Goal: Task Accomplishment & Management: Manage account settings

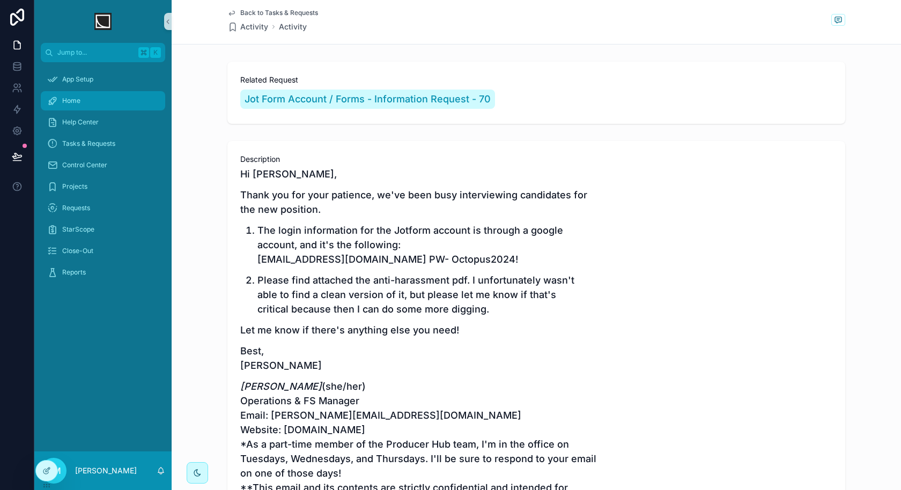
click at [98, 106] on div "Home" at bounding box center [103, 100] width 112 height 17
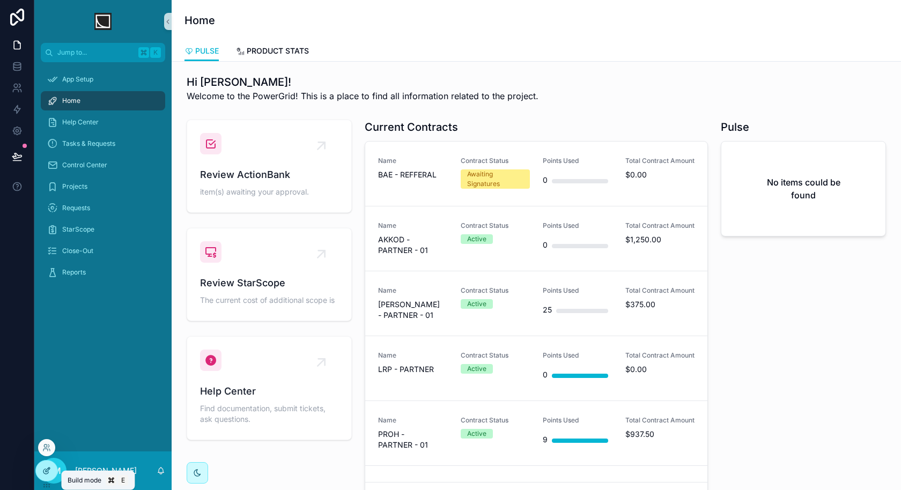
click at [50, 469] on div at bounding box center [46, 471] width 21 height 20
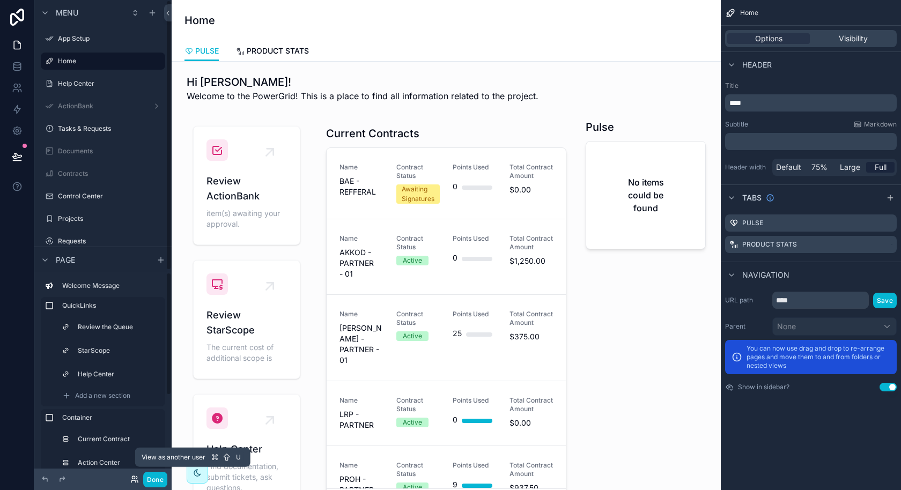
click at [136, 482] on icon at bounding box center [133, 481] width 4 height 2
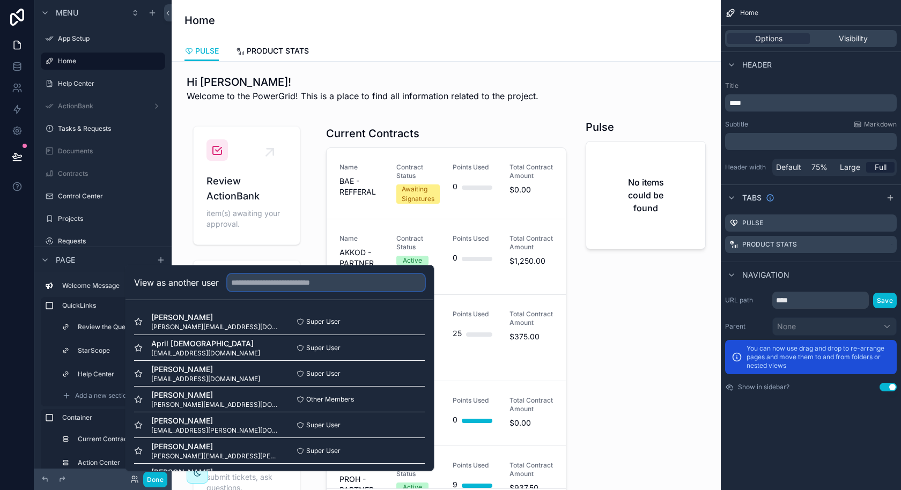
click at [336, 283] on input "text" at bounding box center [325, 282] width 197 height 17
type input "*"
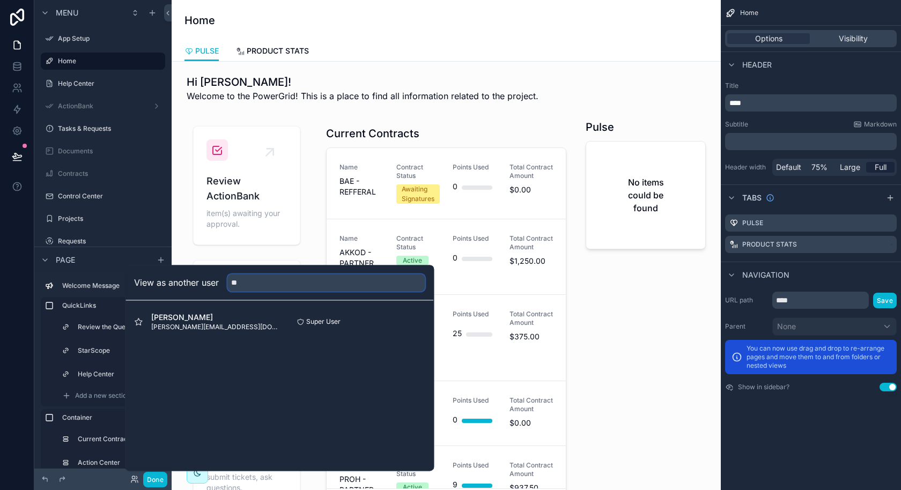
type input "**"
click at [0, 0] on button "Select" at bounding box center [0, 0] width 0 height 0
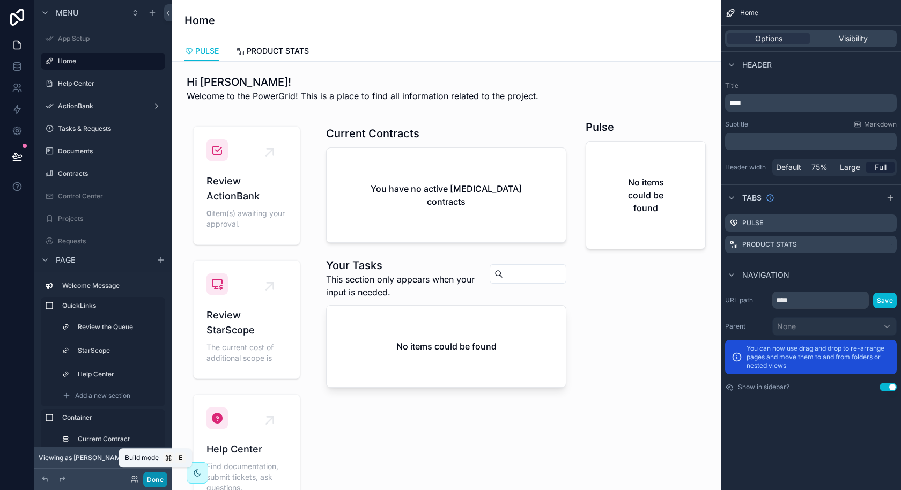
click at [154, 480] on button "Done" at bounding box center [155, 480] width 24 height 16
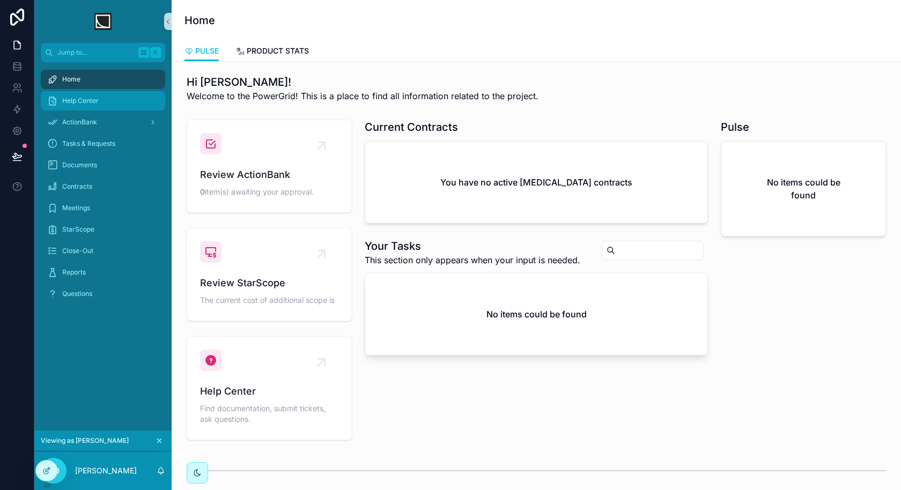
click at [110, 100] on div "Help Center" at bounding box center [103, 100] width 112 height 17
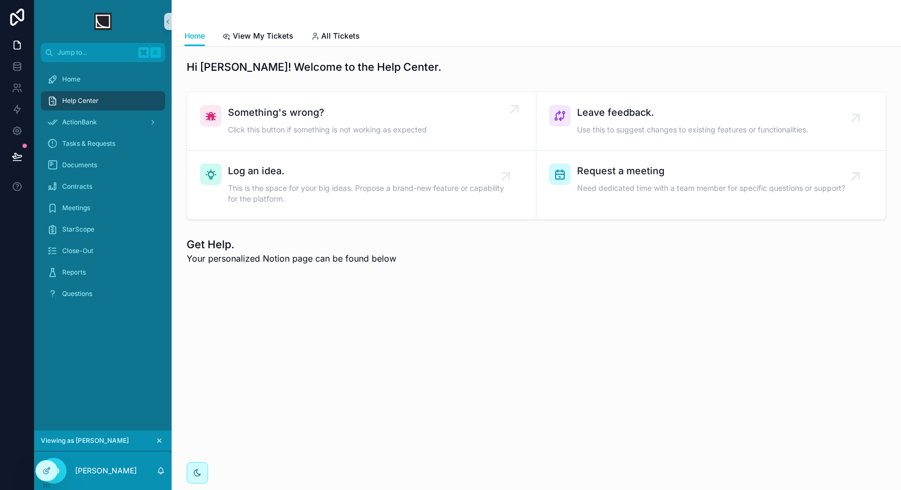
click at [385, 121] on div "Something's wrong? Click this button if something is not working as expected" at bounding box center [327, 121] width 199 height 32
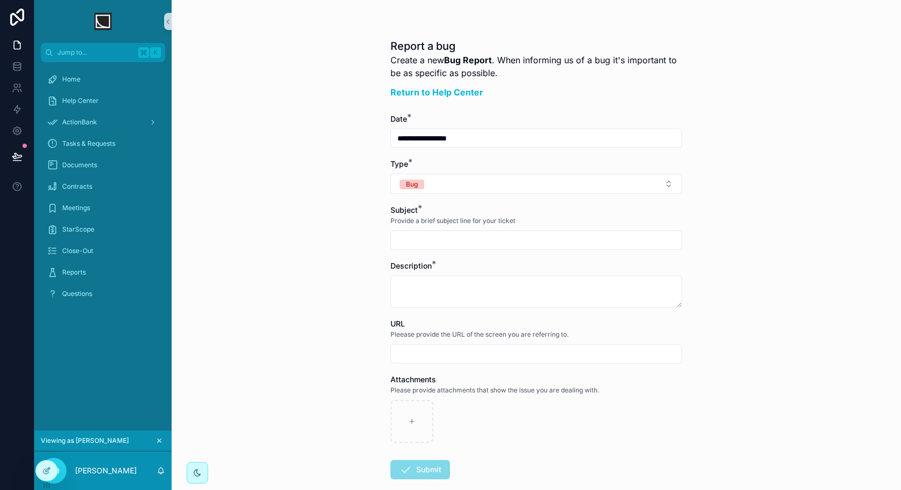
click at [464, 236] on input "scrollable content" at bounding box center [536, 240] width 291 height 15
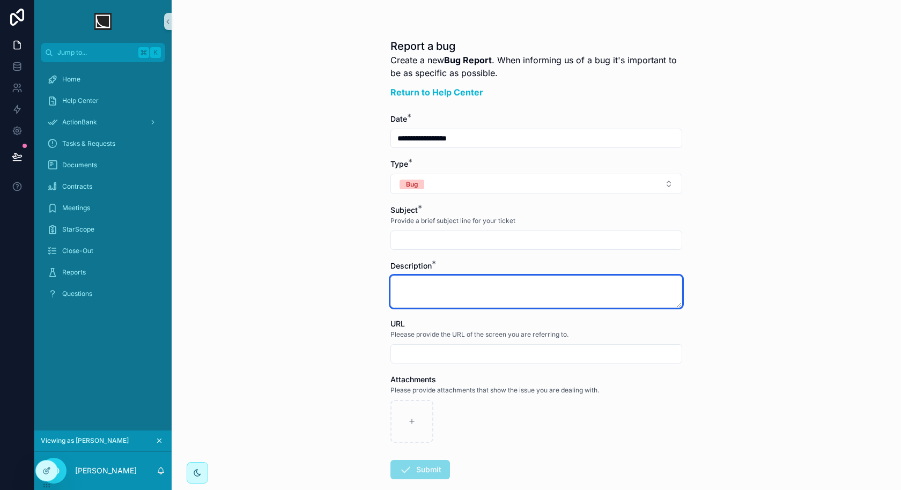
click at [448, 293] on textarea "scrollable content" at bounding box center [536, 292] width 292 height 32
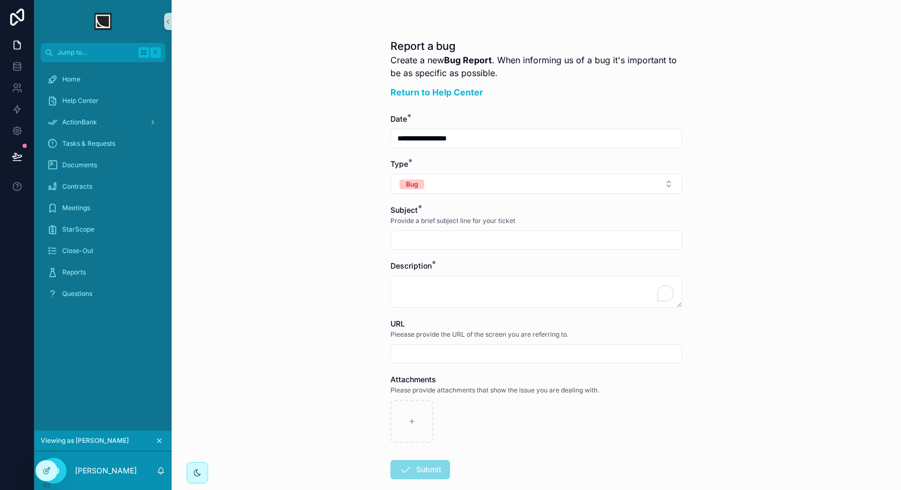
click at [429, 356] on input "scrollable content" at bounding box center [536, 353] width 291 height 15
click at [136, 78] on div "Home" at bounding box center [103, 79] width 112 height 17
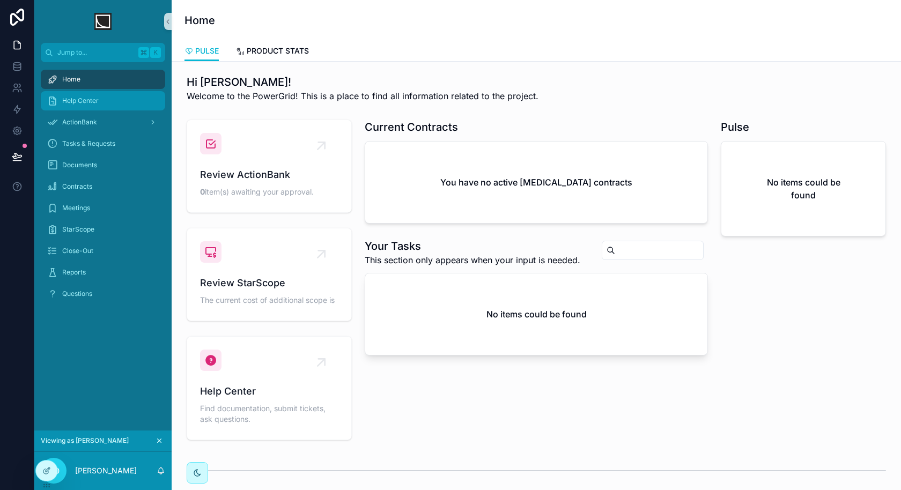
click at [110, 98] on div "Help Center" at bounding box center [103, 100] width 112 height 17
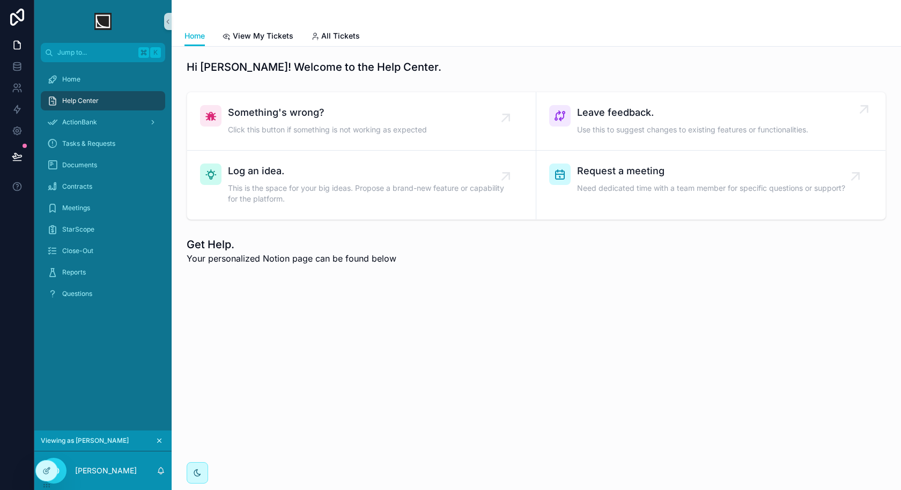
click at [627, 139] on link "Leave feedback. Use this to suggest changes to existing features or functionali…" at bounding box center [710, 121] width 349 height 58
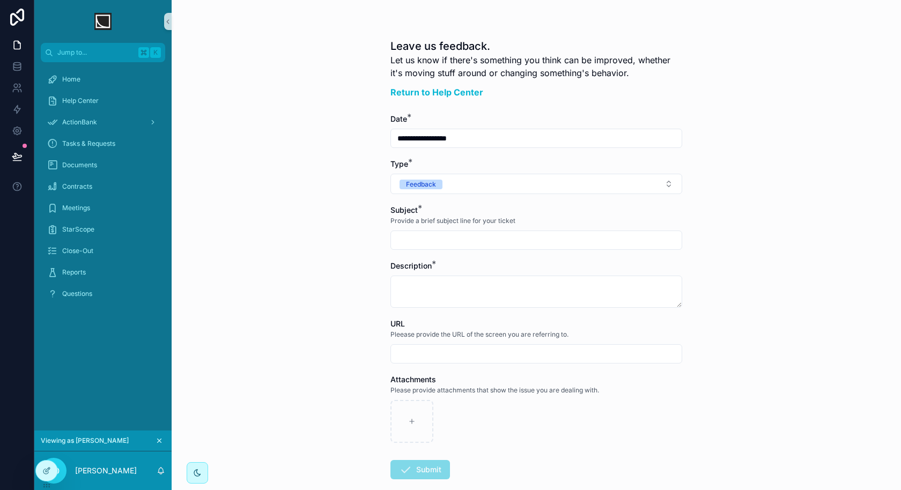
scroll to position [57, 0]
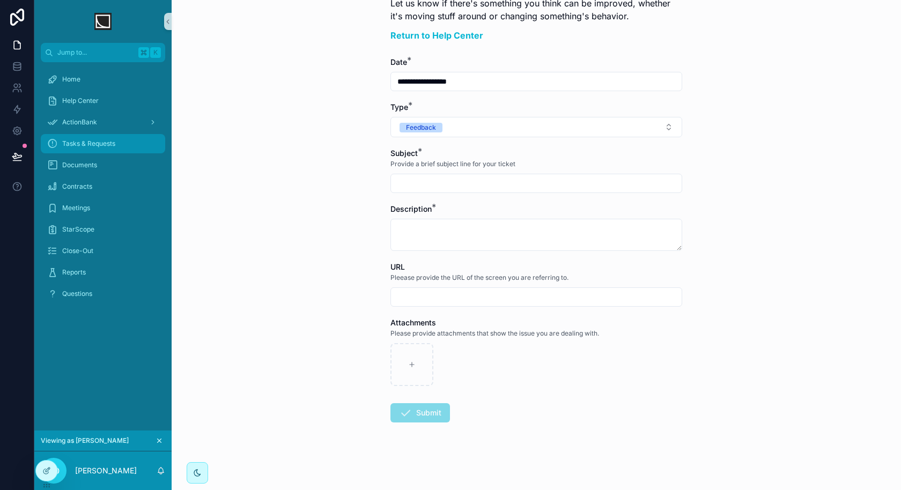
click at [137, 142] on div "Tasks & Requests" at bounding box center [103, 143] width 112 height 17
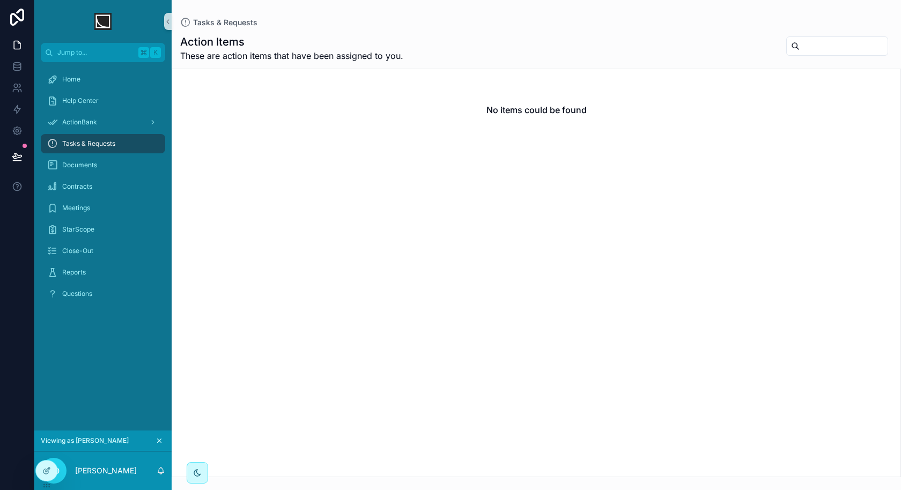
click at [136, 132] on div "ActionBank" at bounding box center [102, 122] width 137 height 21
click at [136, 129] on div "ActionBank" at bounding box center [103, 122] width 112 height 17
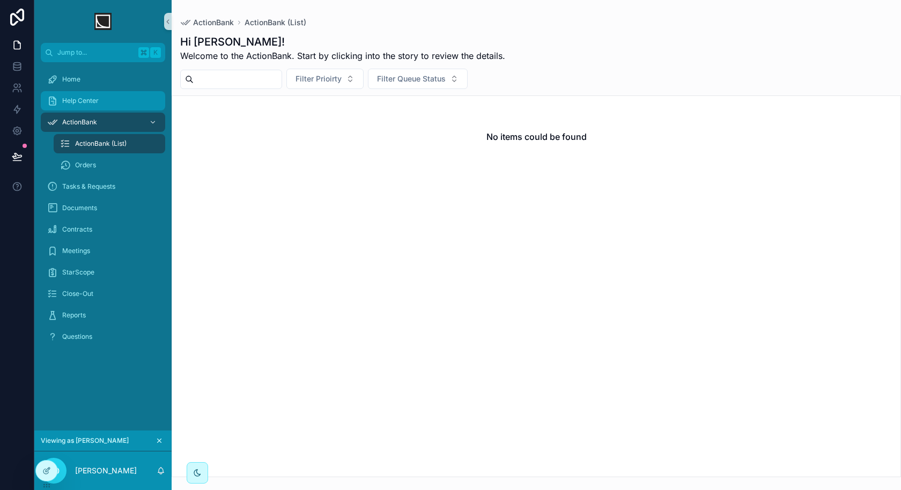
click at [135, 107] on div "Help Center" at bounding box center [103, 100] width 112 height 17
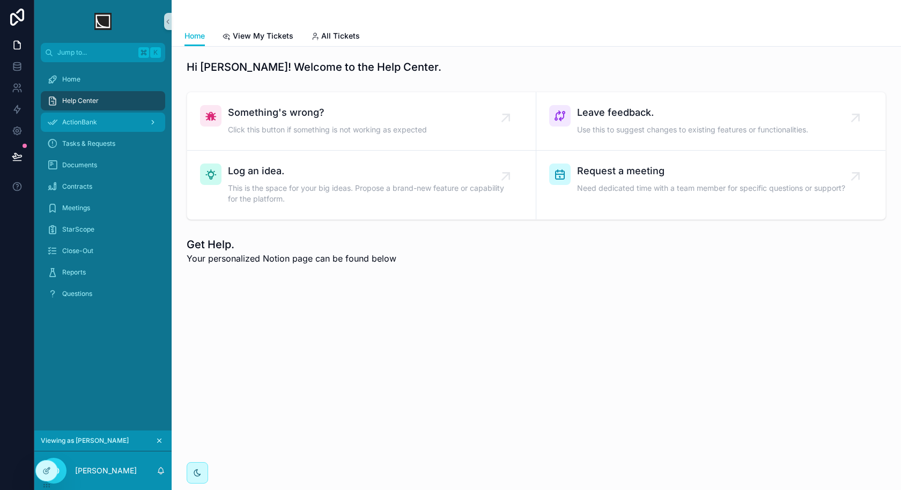
click at [115, 131] on link "ActionBank" at bounding box center [103, 122] width 124 height 19
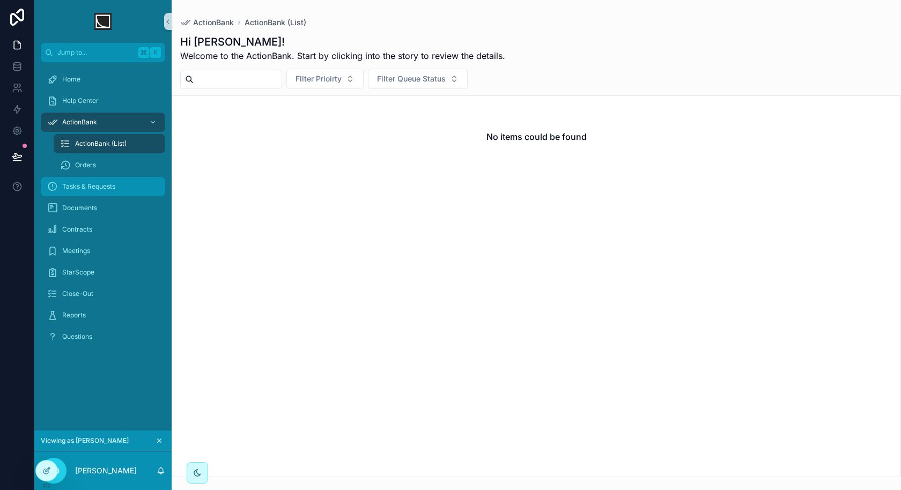
click at [130, 187] on div "Tasks & Requests" at bounding box center [103, 186] width 112 height 17
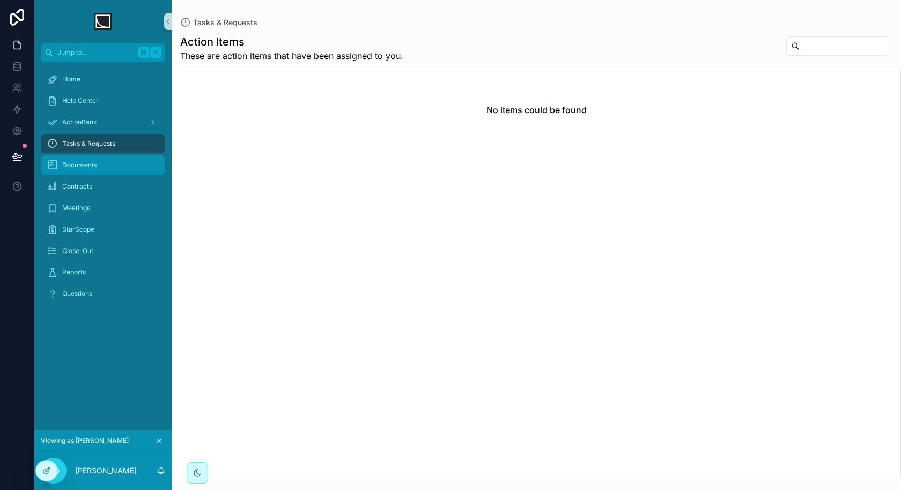
click at [126, 172] on div "Documents" at bounding box center [103, 165] width 112 height 17
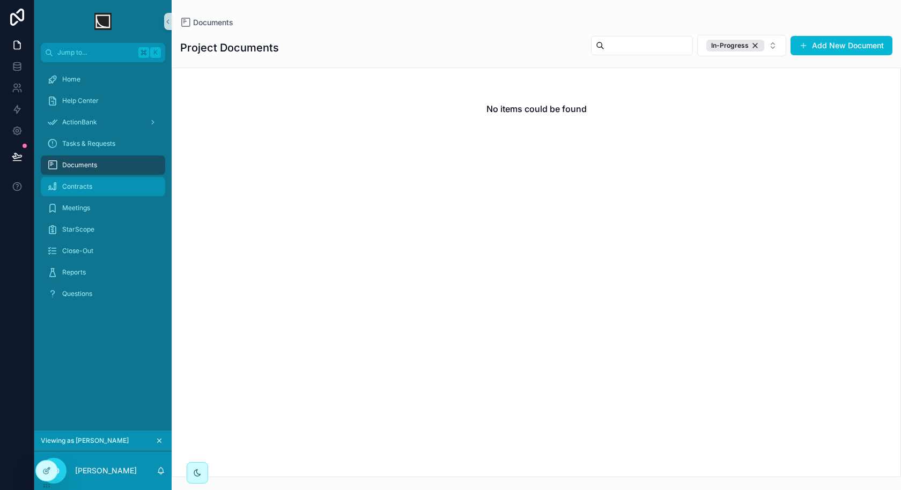
click at [117, 190] on div "Contracts" at bounding box center [103, 186] width 112 height 17
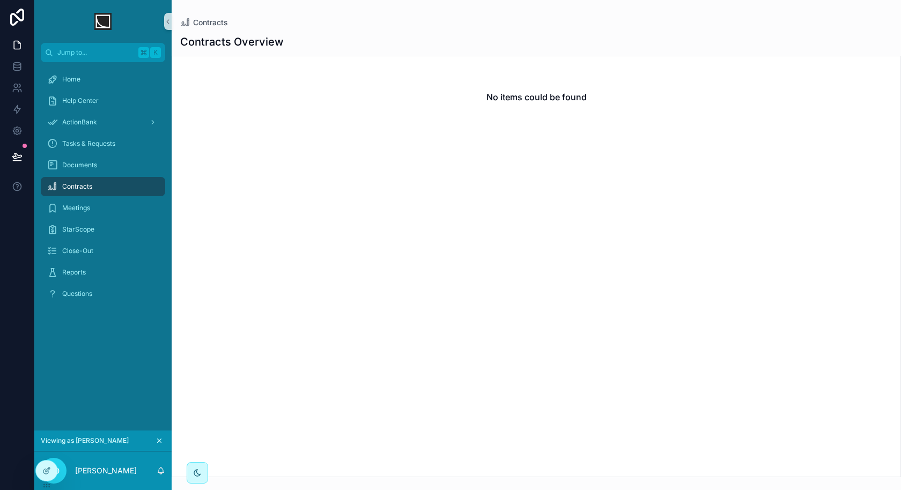
click at [109, 219] on div "StarScope" at bounding box center [102, 229] width 137 height 21
click at [108, 214] on div "Meetings" at bounding box center [103, 207] width 112 height 17
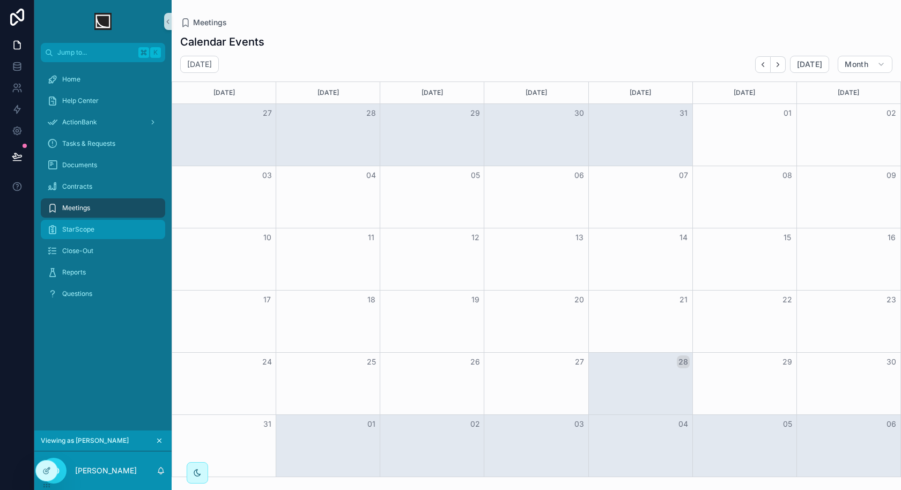
click at [103, 234] on div "StarScope" at bounding box center [103, 229] width 112 height 17
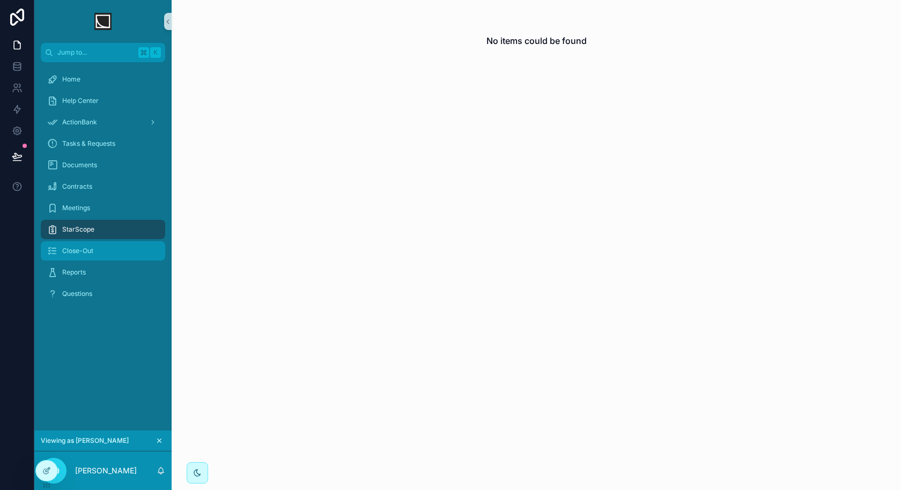
click at [106, 251] on div "Close-Out" at bounding box center [103, 250] width 112 height 17
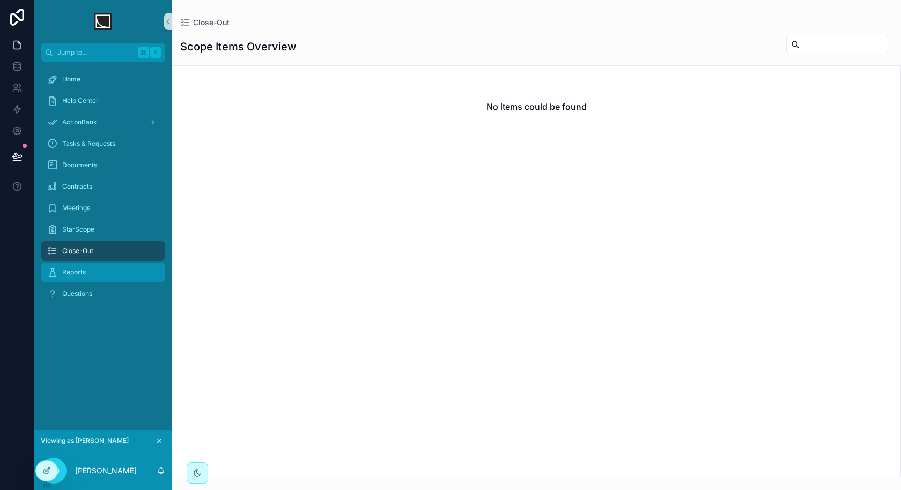
click at [98, 278] on div "Reports" at bounding box center [103, 272] width 112 height 17
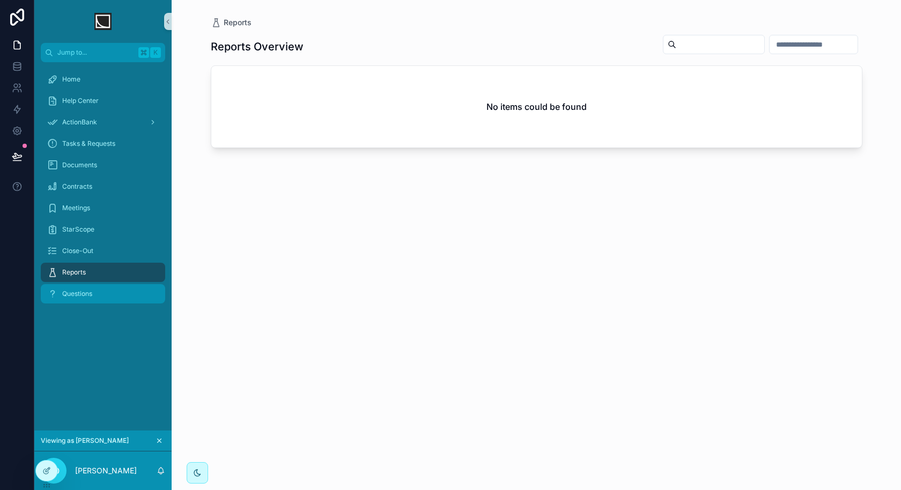
click at [97, 296] on div "Questions" at bounding box center [103, 293] width 112 height 17
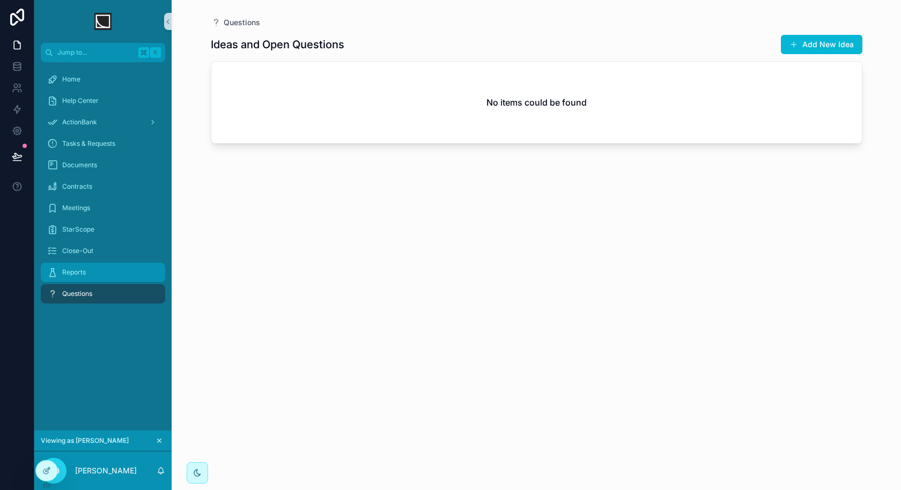
click at [104, 275] on div "Reports" at bounding box center [103, 272] width 112 height 17
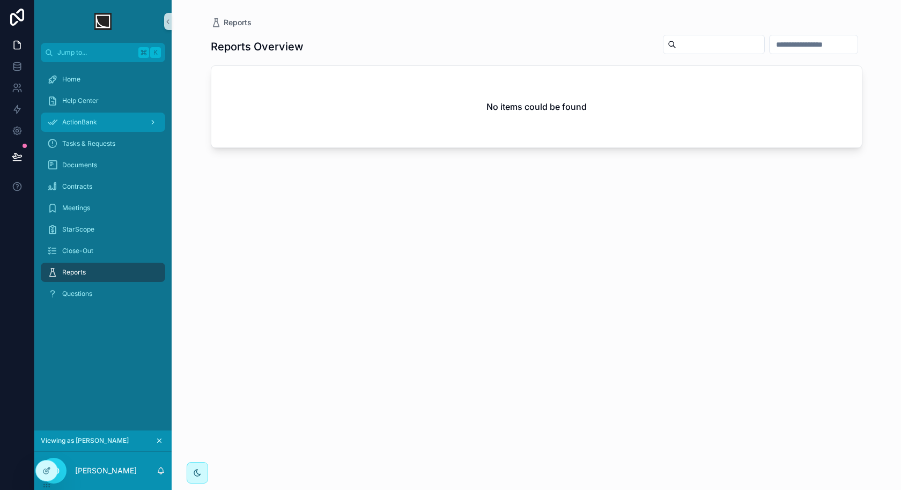
click at [125, 122] on div "ActionBank" at bounding box center [103, 122] width 112 height 17
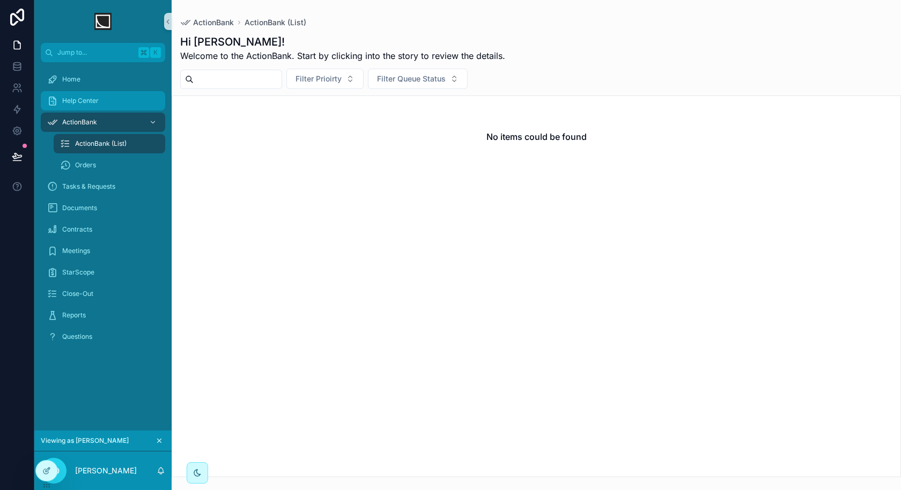
click at [125, 107] on div "Help Center" at bounding box center [103, 100] width 112 height 17
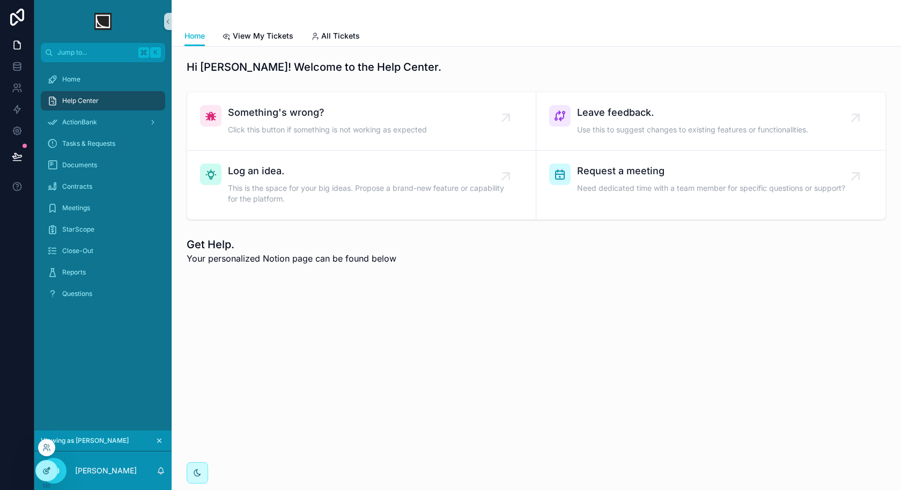
click at [47, 472] on icon at bounding box center [48, 470] width 4 height 4
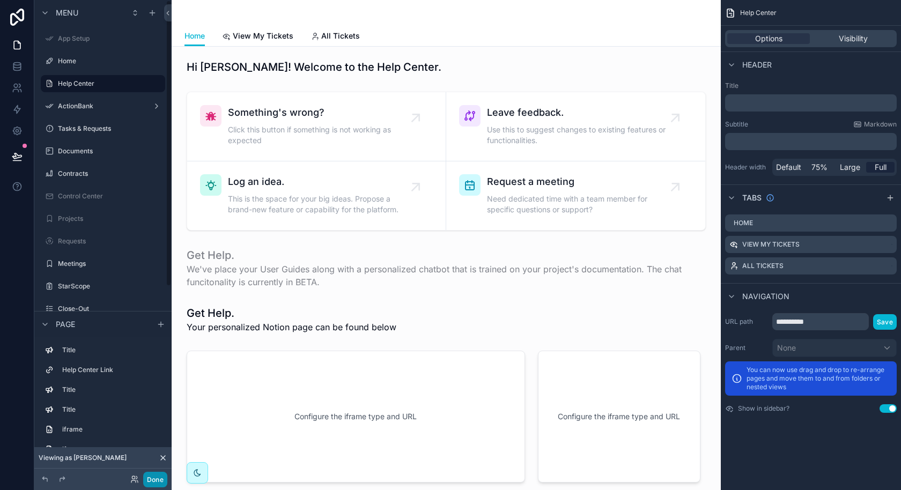
click at [150, 485] on button "Done" at bounding box center [155, 480] width 24 height 16
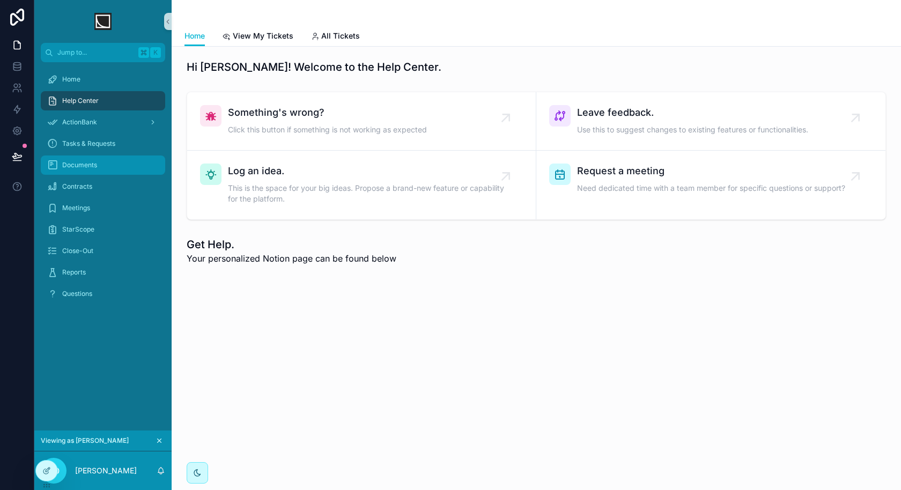
click at [108, 167] on div "Documents" at bounding box center [103, 165] width 112 height 17
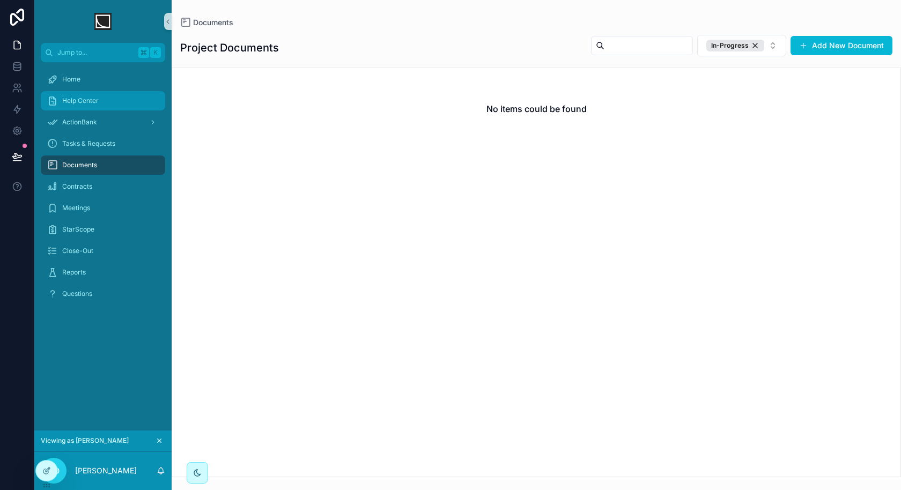
click at [119, 97] on div "Help Center" at bounding box center [103, 100] width 112 height 17
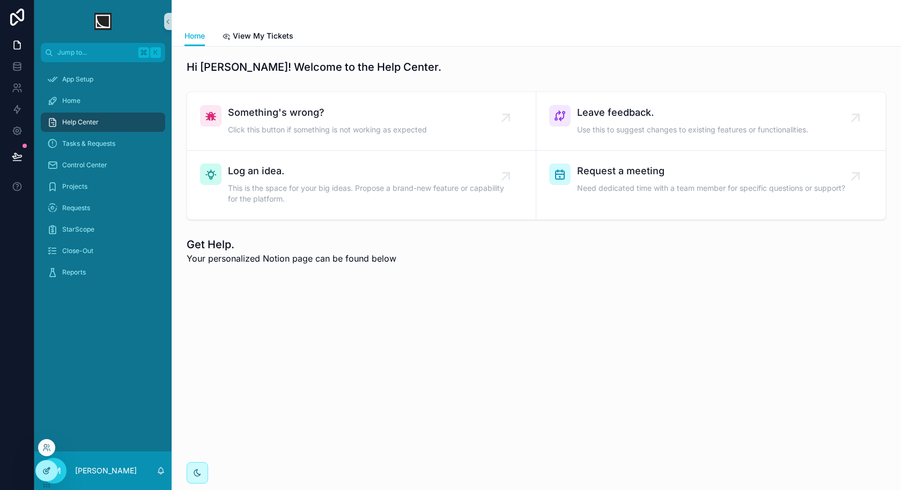
click at [48, 473] on icon at bounding box center [46, 470] width 9 height 9
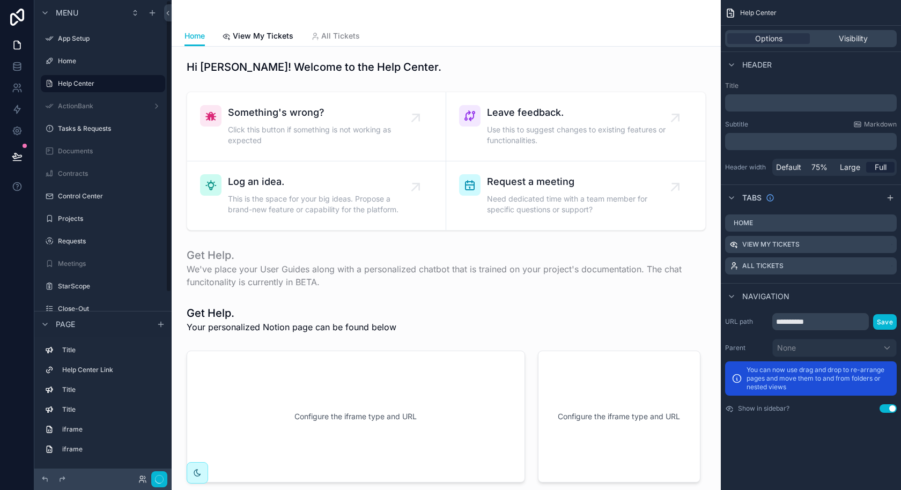
click at [142, 474] on div at bounding box center [145, 479] width 43 height 16
click at [142, 481] on div "Done" at bounding box center [145, 480] width 43 height 16
click at [133, 481] on icon at bounding box center [134, 479] width 9 height 9
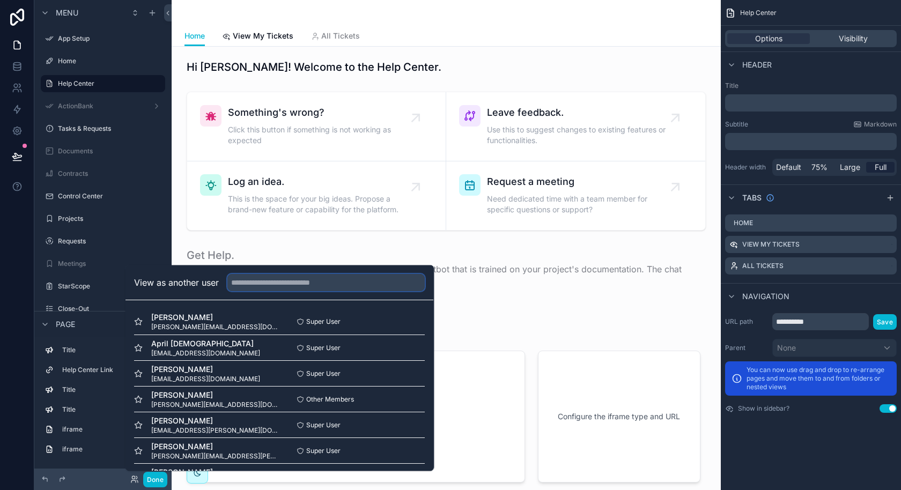
click at [302, 285] on input "text" at bounding box center [325, 282] width 197 height 17
click at [410, 324] on button "Select" at bounding box center [411, 322] width 28 height 16
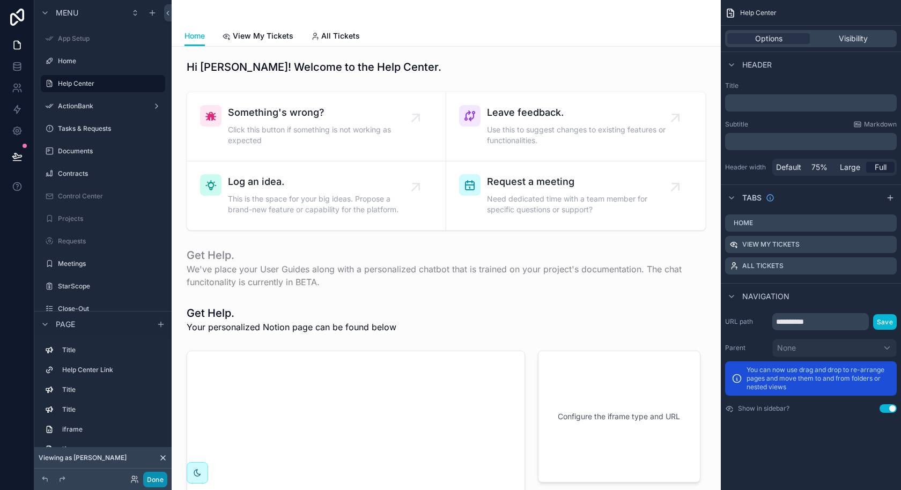
click at [153, 479] on button "Done" at bounding box center [155, 480] width 24 height 16
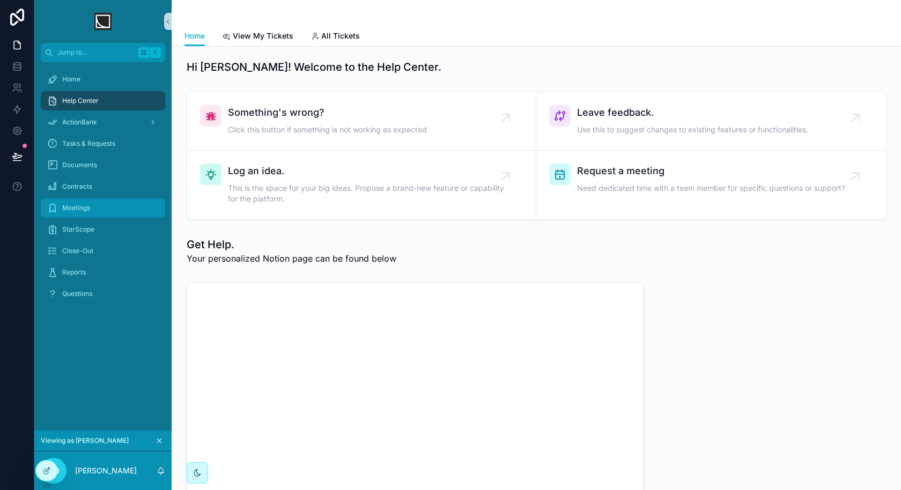
click at [109, 202] on div "Meetings" at bounding box center [103, 207] width 112 height 17
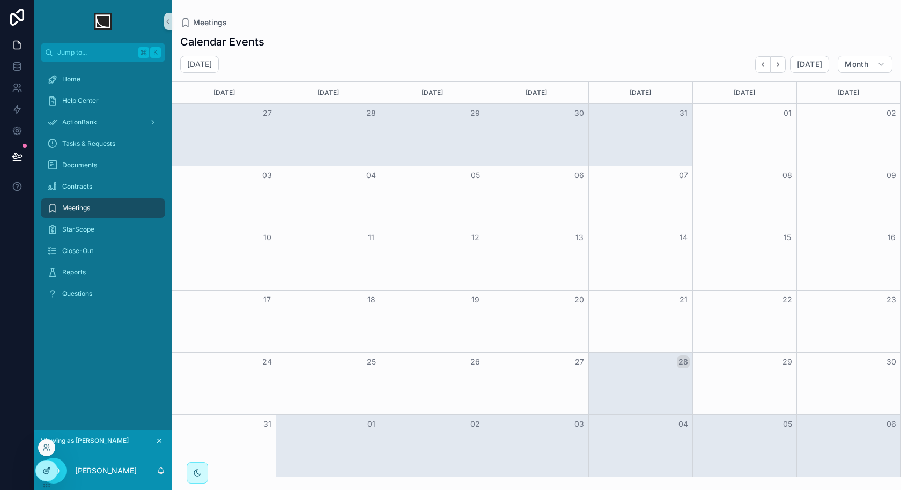
click at [44, 469] on icon at bounding box center [46, 470] width 9 height 9
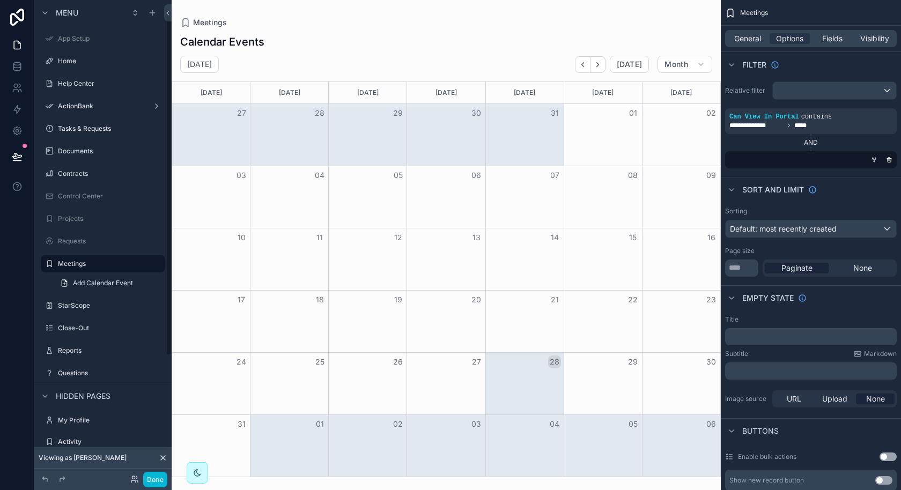
scroll to position [13, 0]
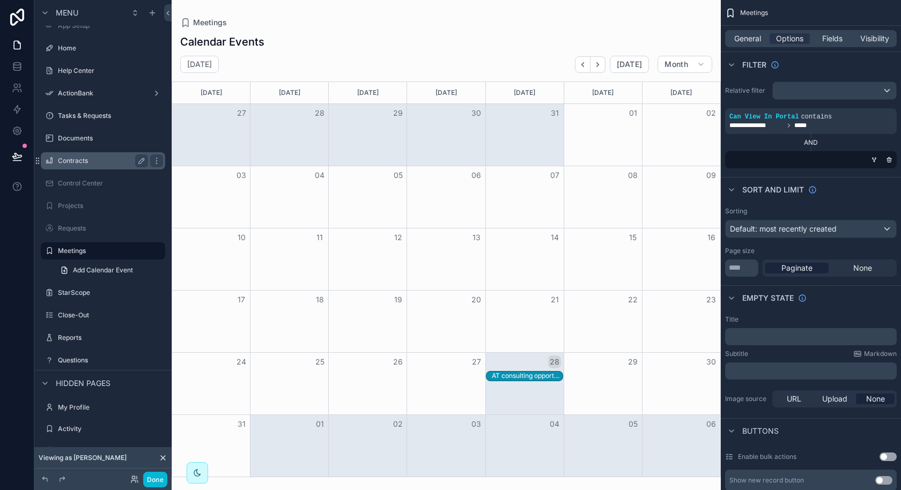
click at [87, 164] on label "Contracts" at bounding box center [101, 161] width 86 height 9
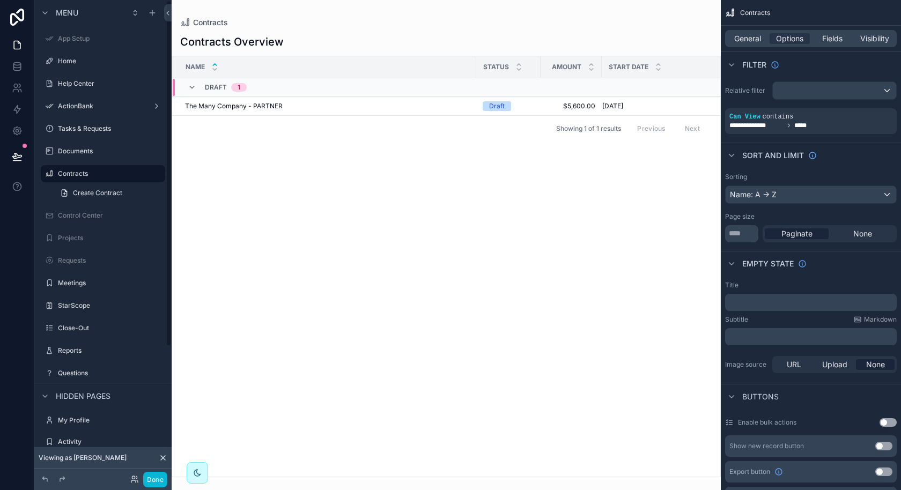
click at [86, 292] on div "Meetings" at bounding box center [102, 282] width 137 height 19
click at [84, 285] on label "Meetings" at bounding box center [101, 283] width 86 height 9
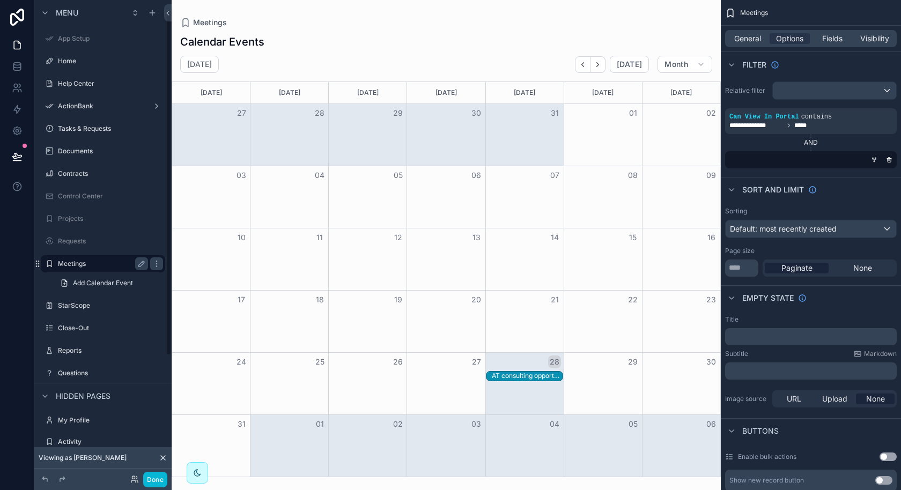
scroll to position [13, 0]
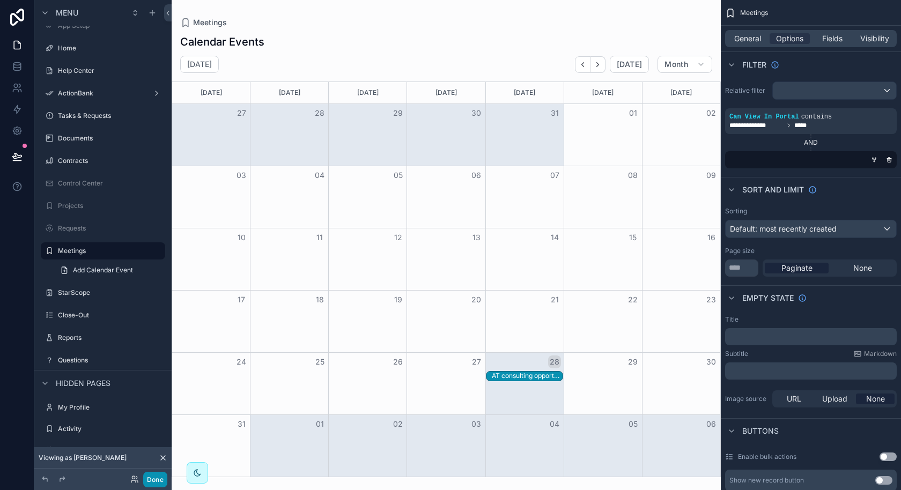
click at [149, 479] on button "Done" at bounding box center [155, 480] width 24 height 16
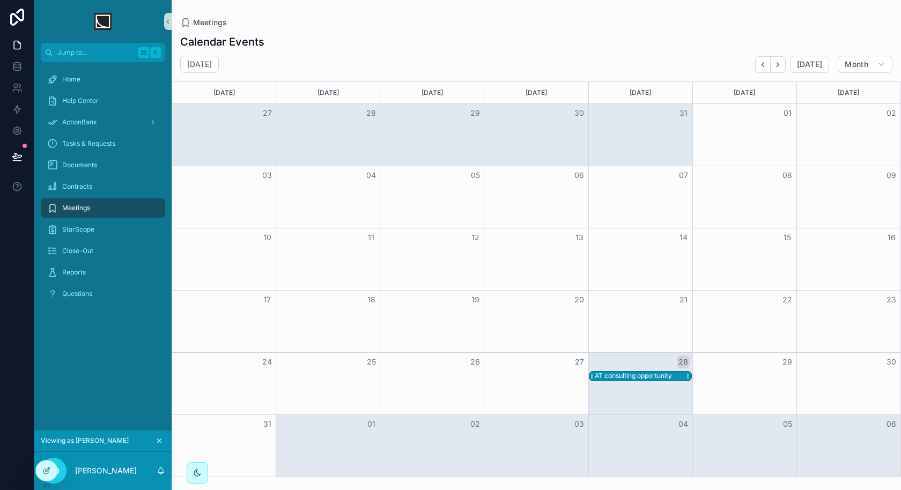
click at [621, 377] on div "AT consulting opportunity" at bounding box center [633, 376] width 77 height 9
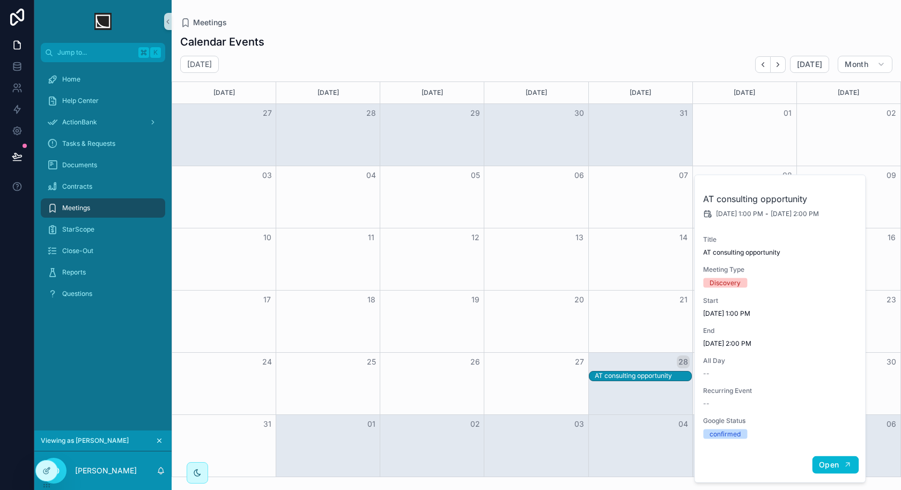
click at [828, 463] on span "Open" at bounding box center [829, 465] width 20 height 10
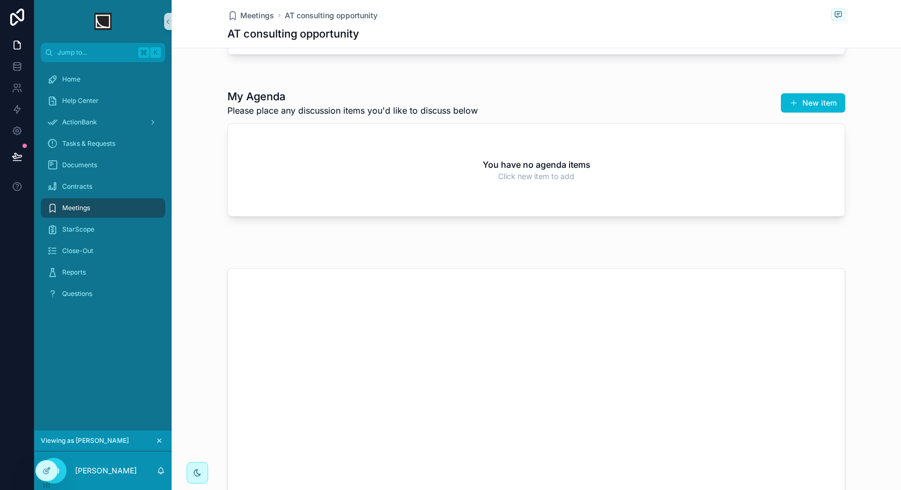
scroll to position [218, 0]
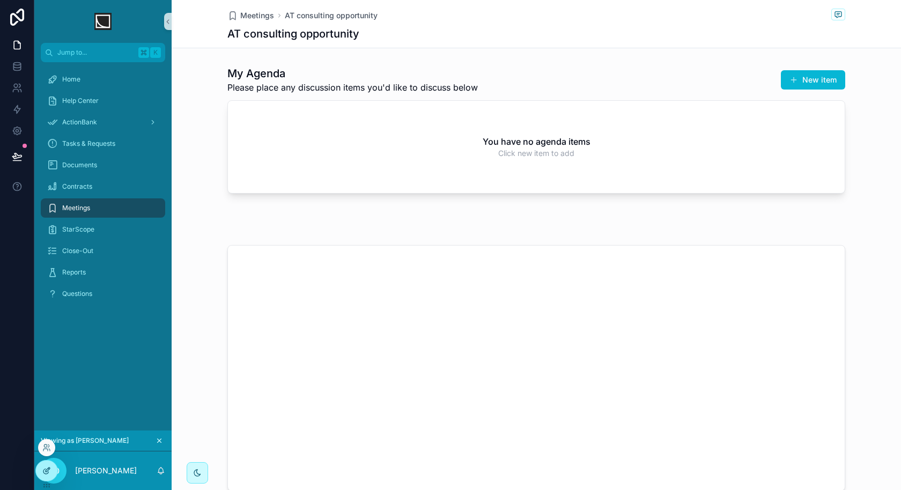
click at [46, 466] on icon at bounding box center [46, 470] width 9 height 9
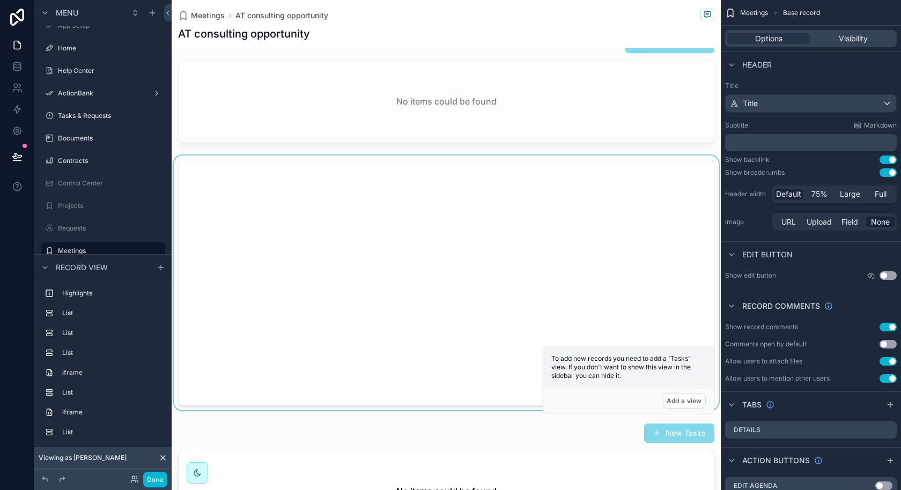
scroll to position [800, 0]
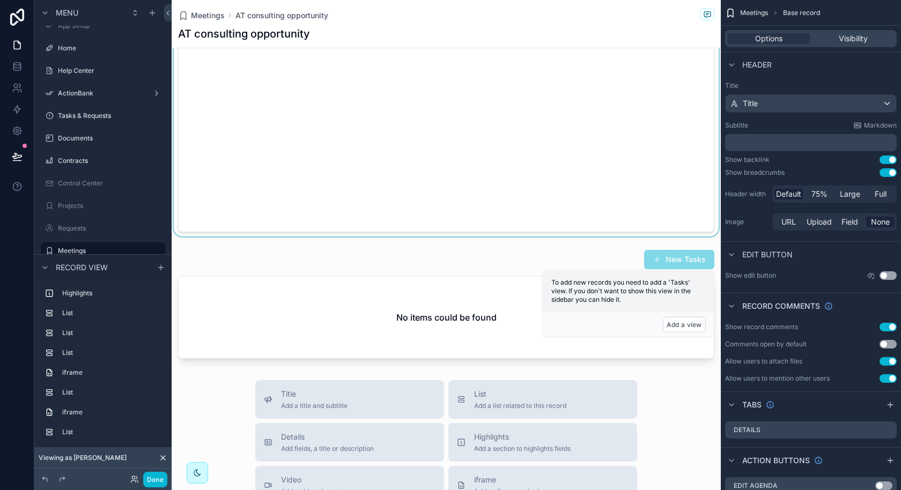
click at [576, 188] on div "scrollable content" at bounding box center [446, 109] width 549 height 255
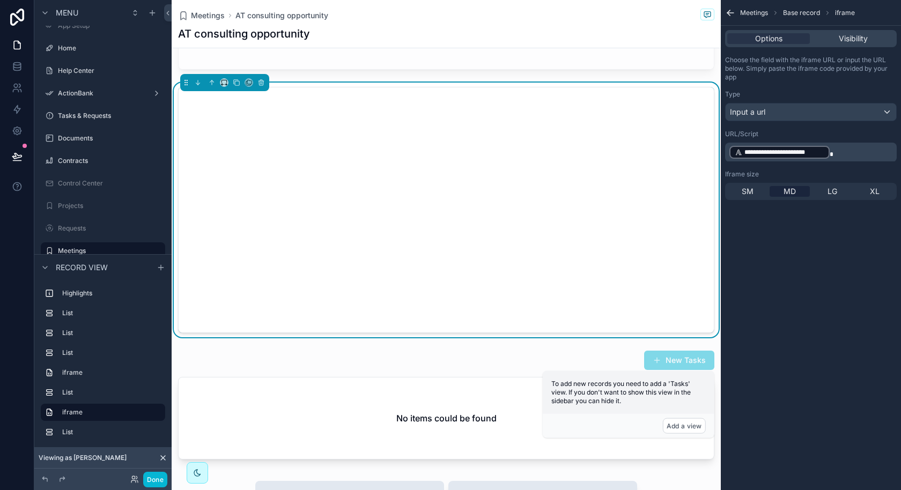
scroll to position [698, 0]
click at [858, 39] on span "Visibility" at bounding box center [853, 38] width 29 height 11
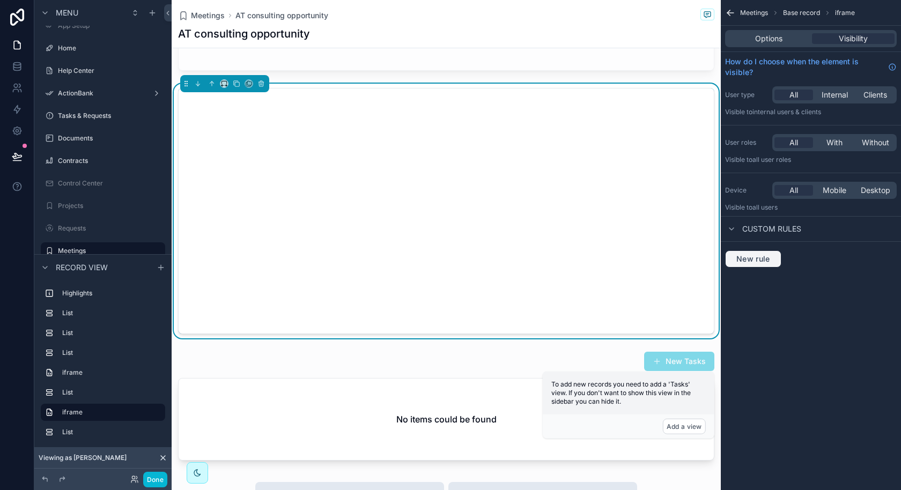
click at [765, 257] on span "New rule" at bounding box center [753, 259] width 42 height 10
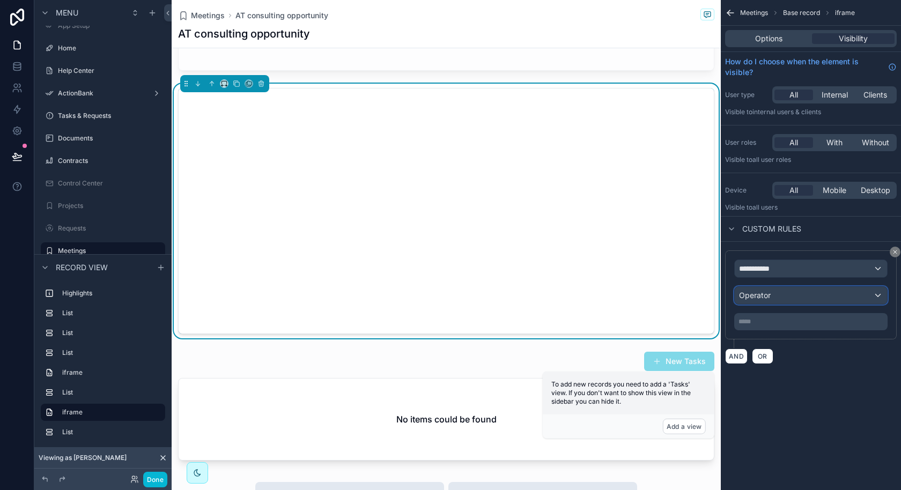
click at [798, 287] on div "Operator" at bounding box center [811, 295] width 152 height 17
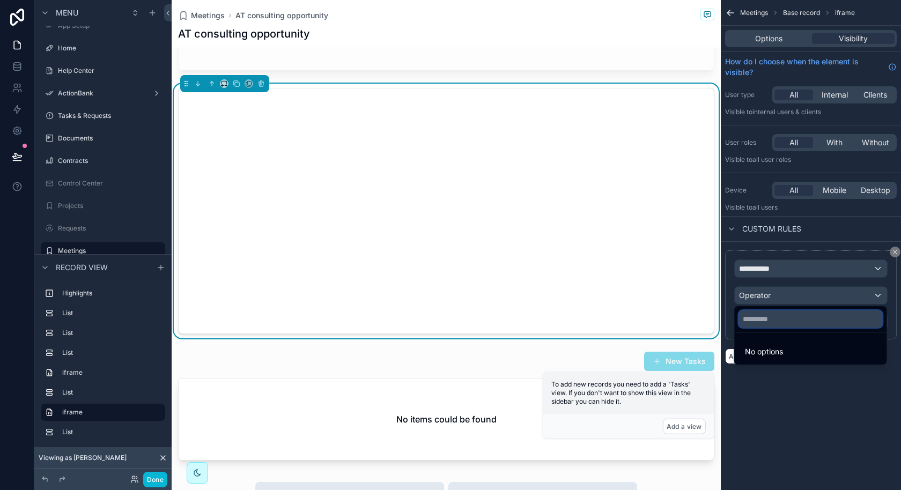
click at [780, 320] on input "text" at bounding box center [810, 318] width 144 height 17
type input "***"
click at [795, 266] on div "scrollable content" at bounding box center [450, 245] width 901 height 490
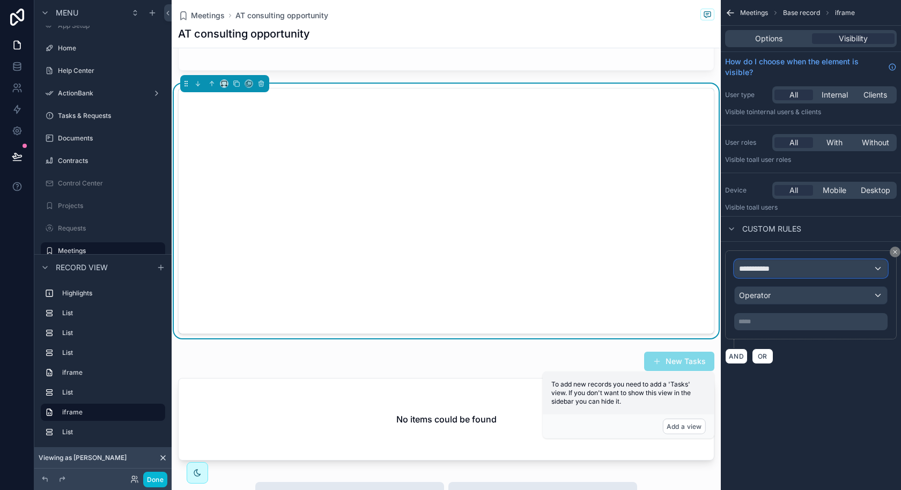
click at [795, 266] on div "**********" at bounding box center [811, 268] width 152 height 17
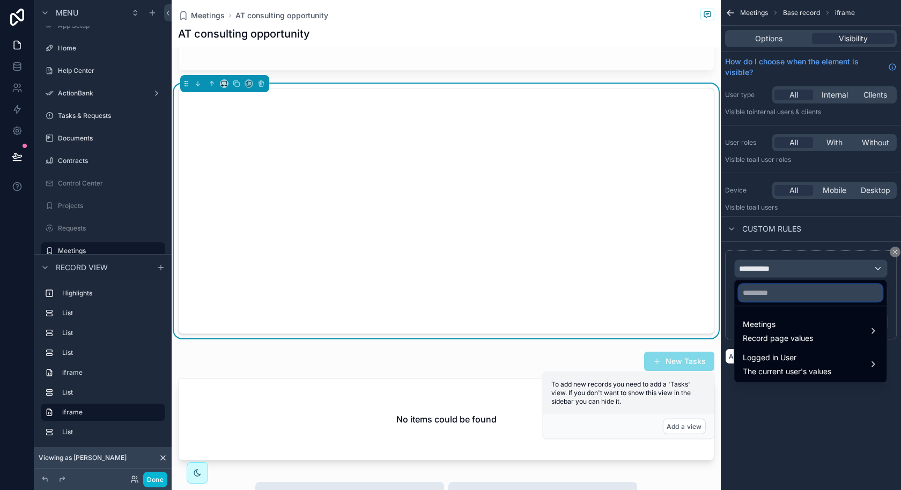
click at [783, 294] on input "text" at bounding box center [810, 292] width 144 height 17
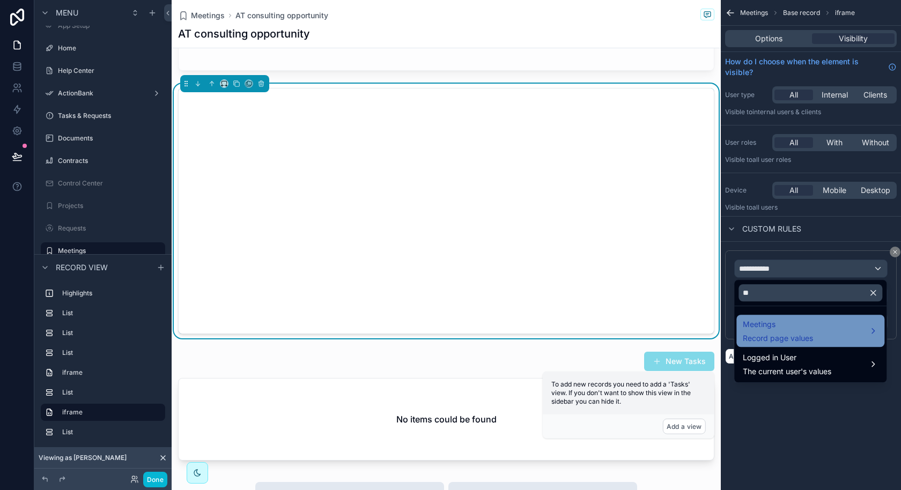
click at [783, 321] on span "Meetings" at bounding box center [778, 324] width 70 height 13
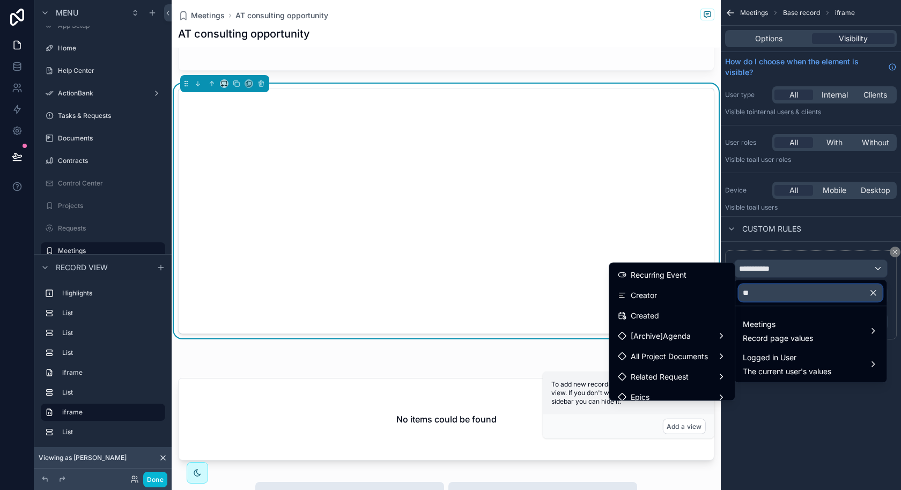
click at [773, 295] on input "**" at bounding box center [810, 292] width 144 height 17
type input "*"
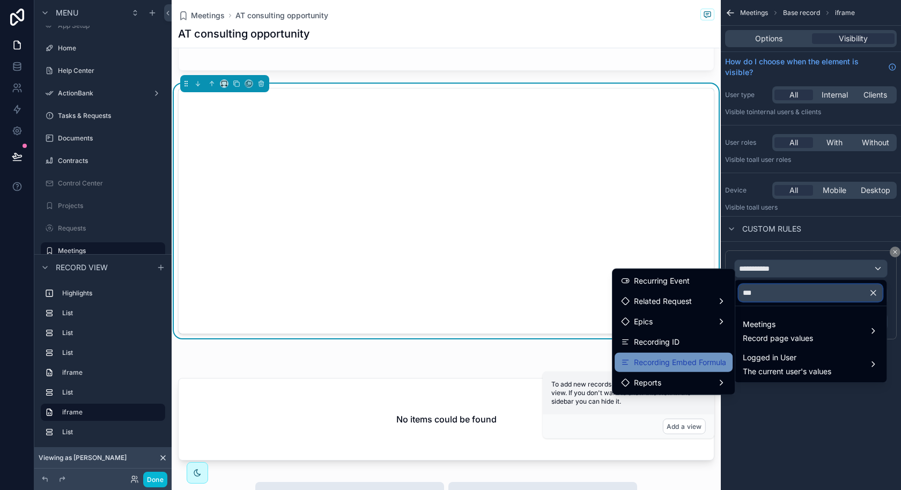
type input "***"
click at [707, 361] on span "Recording Embed Formula" at bounding box center [680, 362] width 92 height 13
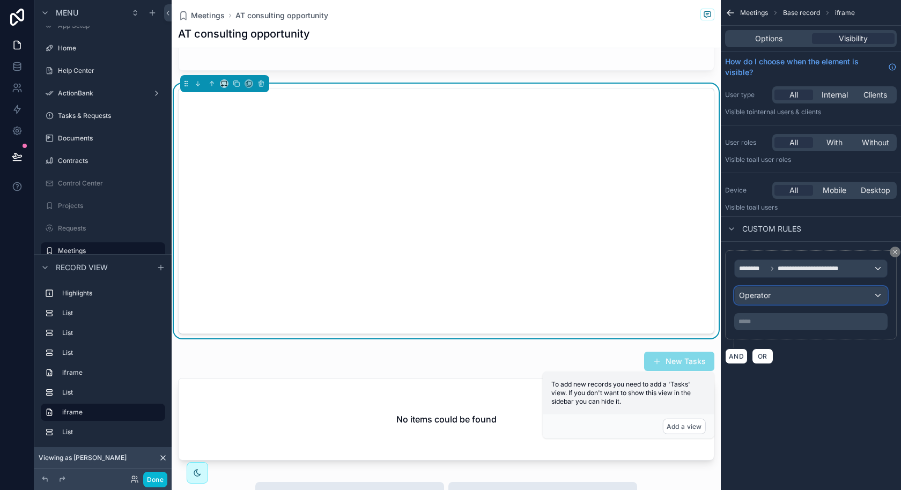
click at [805, 300] on div "Operator" at bounding box center [811, 295] width 152 height 17
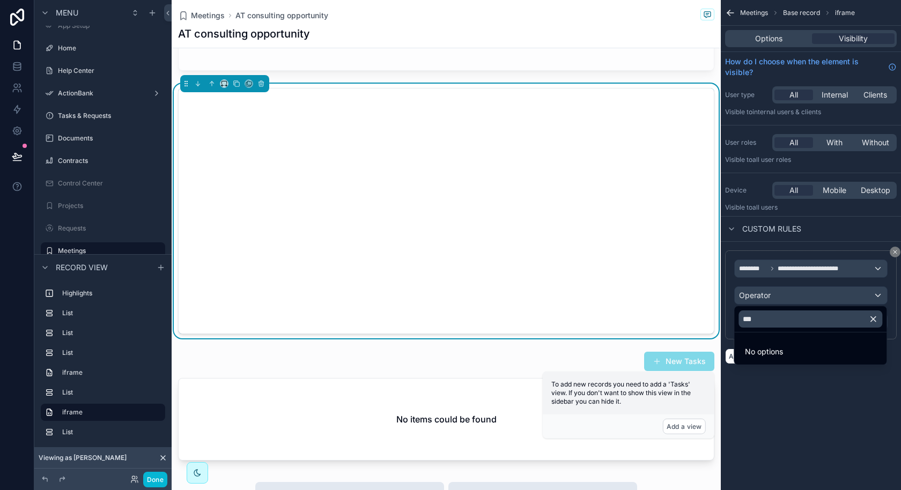
click at [887, 298] on div "scrollable content" at bounding box center [450, 245] width 901 height 490
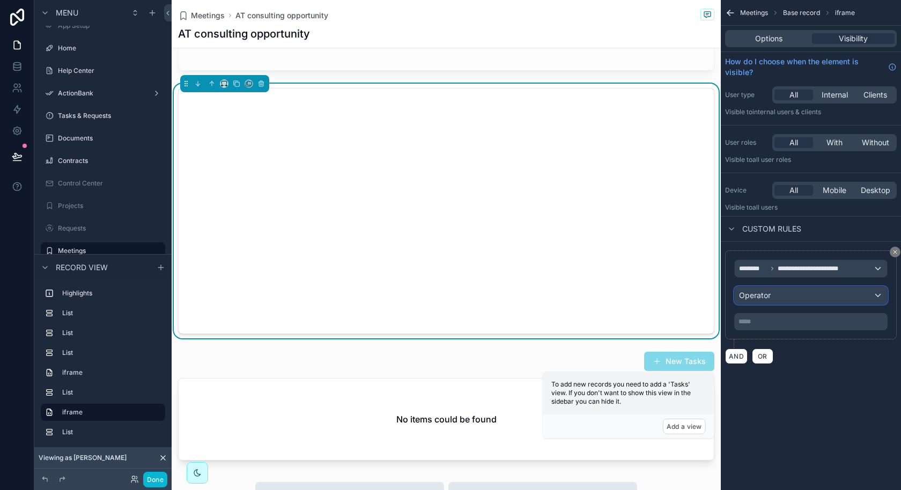
click at [876, 296] on div "Operator" at bounding box center [811, 295] width 152 height 17
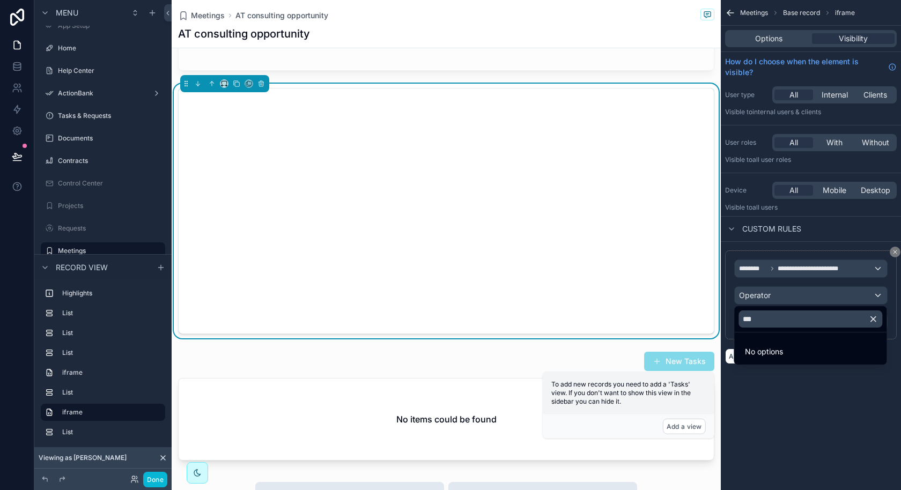
click at [876, 321] on icon "button" at bounding box center [873, 319] width 5 height 5
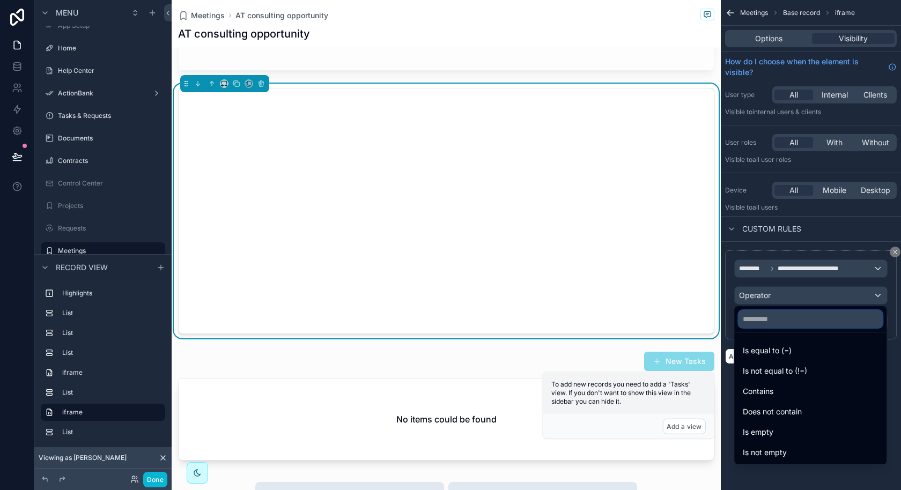
click at [814, 324] on input "text" at bounding box center [810, 318] width 144 height 17
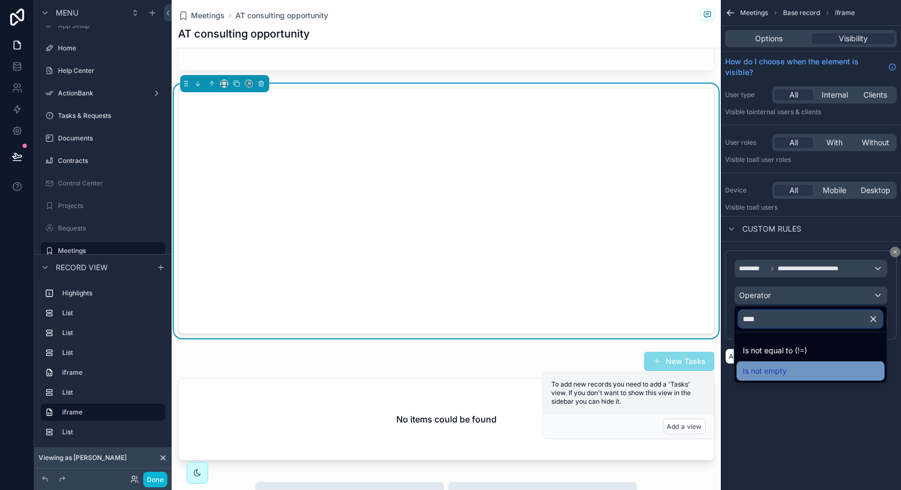
type input "****"
click at [797, 370] on div "Is not empty" at bounding box center [810, 371] width 135 height 13
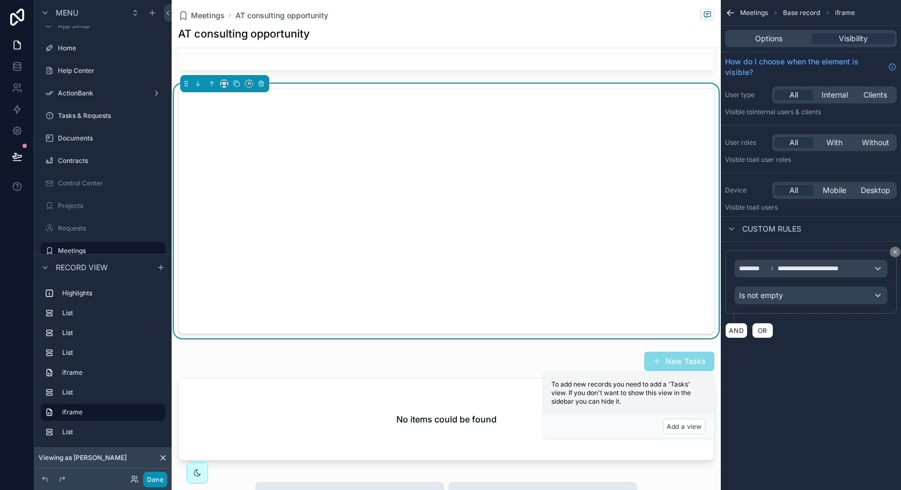
click at [154, 481] on button "Done" at bounding box center [155, 480] width 24 height 16
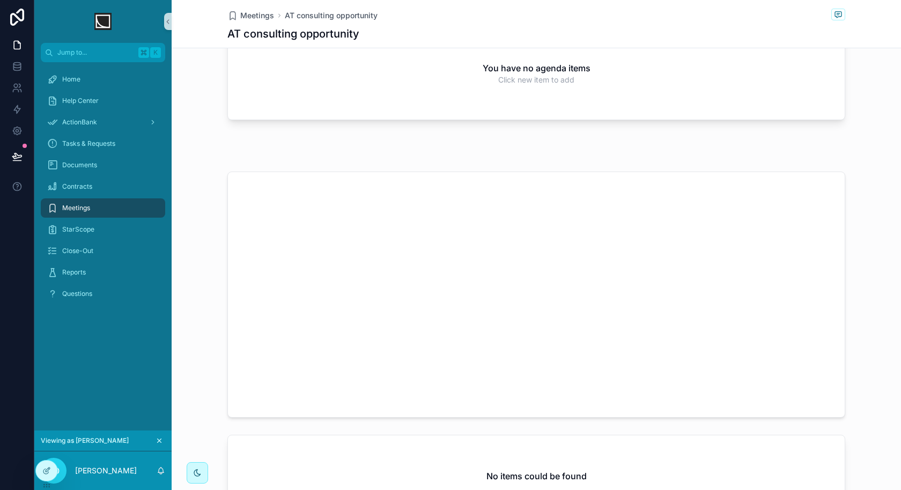
scroll to position [304, 0]
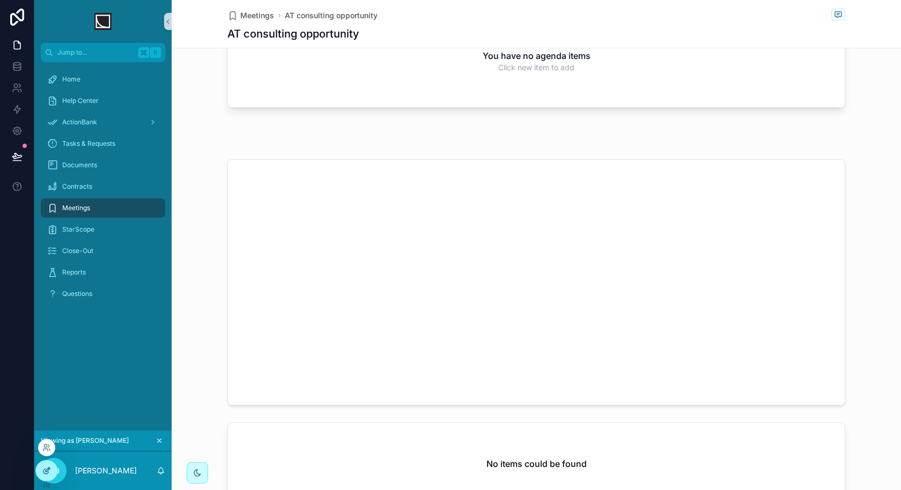
click at [44, 478] on div at bounding box center [46, 471] width 21 height 20
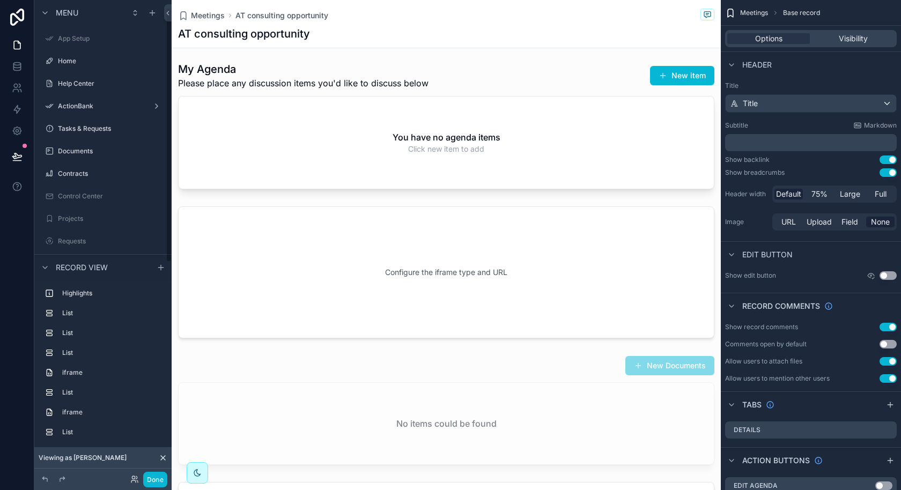
scroll to position [13, 0]
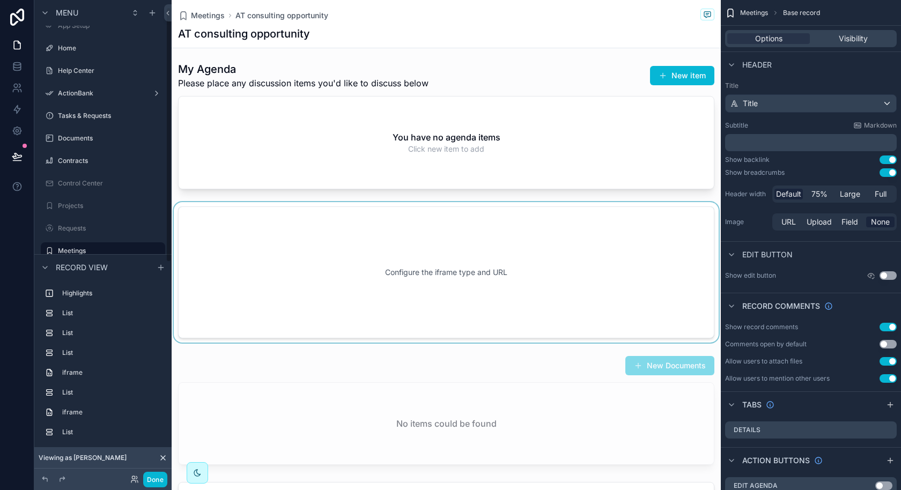
click at [569, 294] on div "scrollable content" at bounding box center [446, 272] width 549 height 140
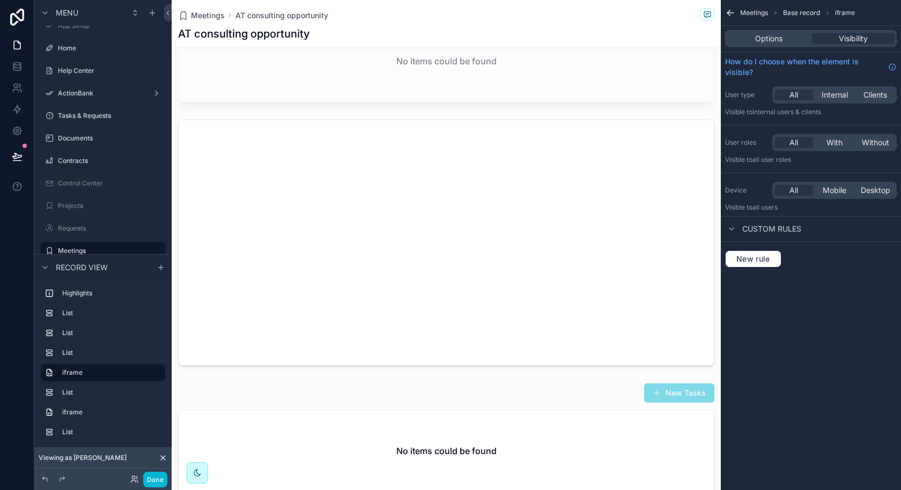
scroll to position [770, 0]
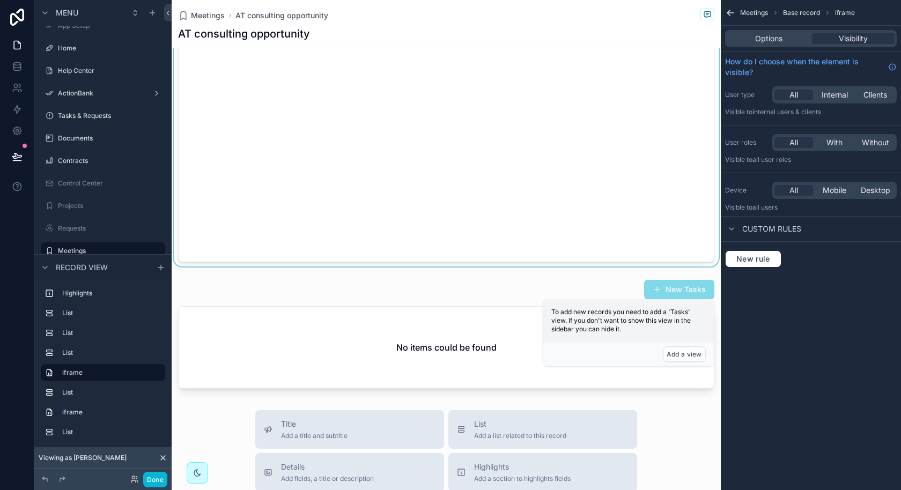
click at [544, 219] on div "scrollable content" at bounding box center [446, 139] width 549 height 255
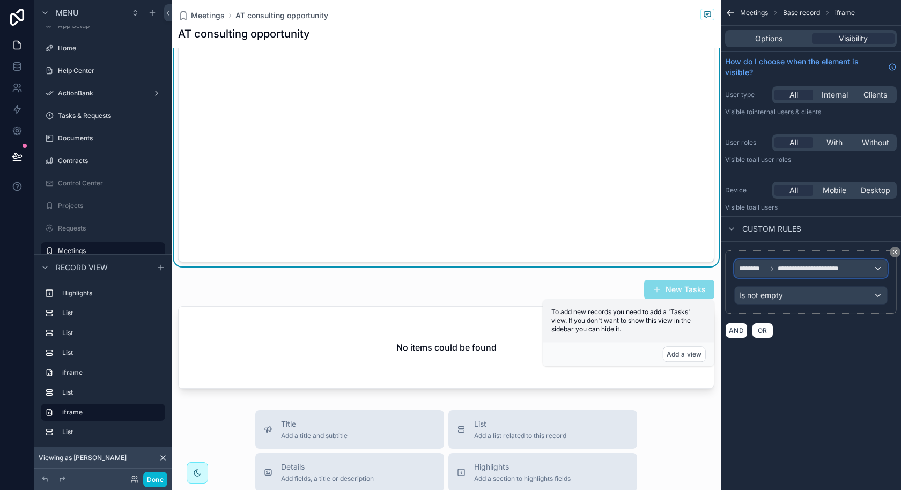
click at [816, 264] on span "**********" at bounding box center [817, 268] width 80 height 9
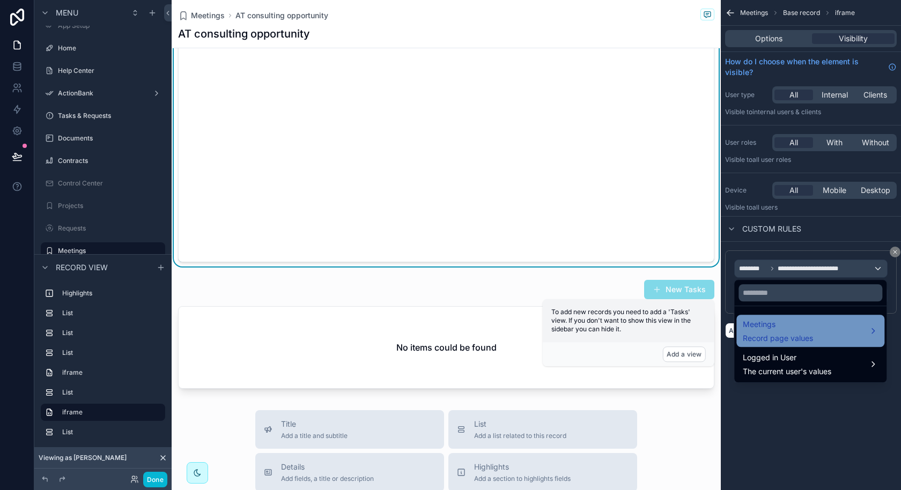
click at [828, 323] on div "Meetings Record page values" at bounding box center [810, 331] width 135 height 26
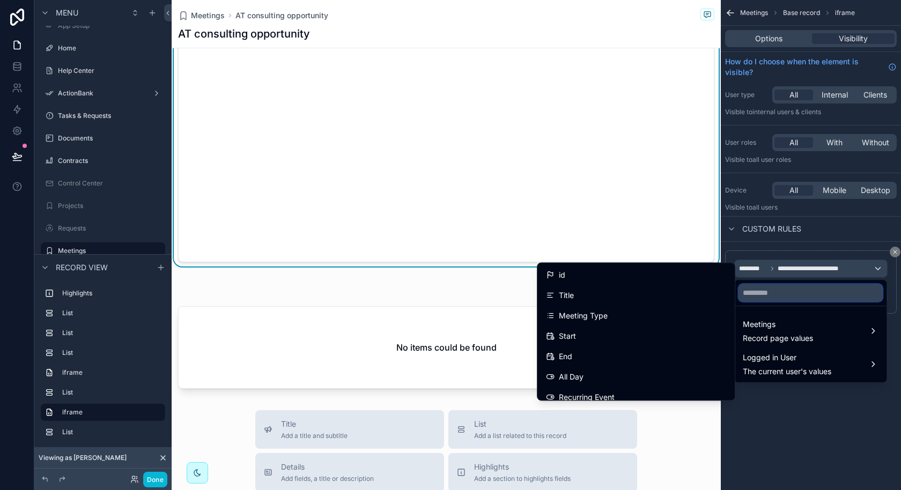
click at [797, 299] on input "text" at bounding box center [810, 292] width 144 height 17
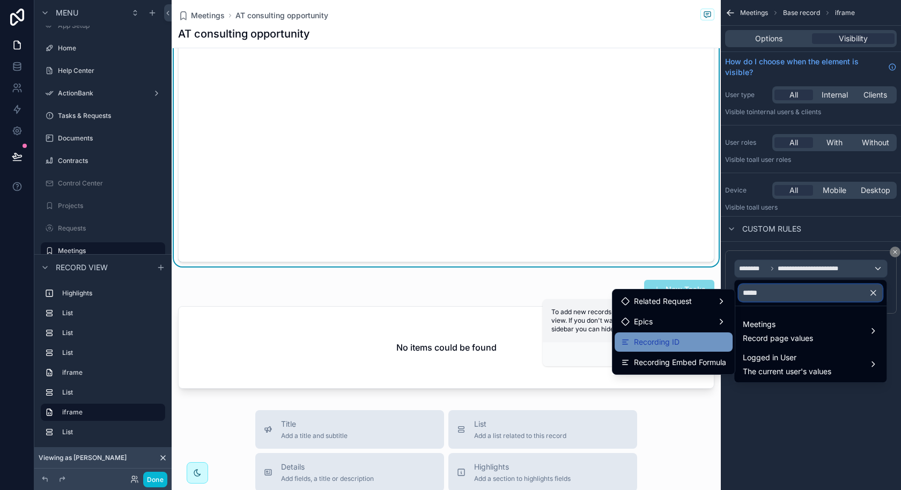
type input "*****"
click at [717, 343] on div "Recording ID" at bounding box center [673, 342] width 105 height 13
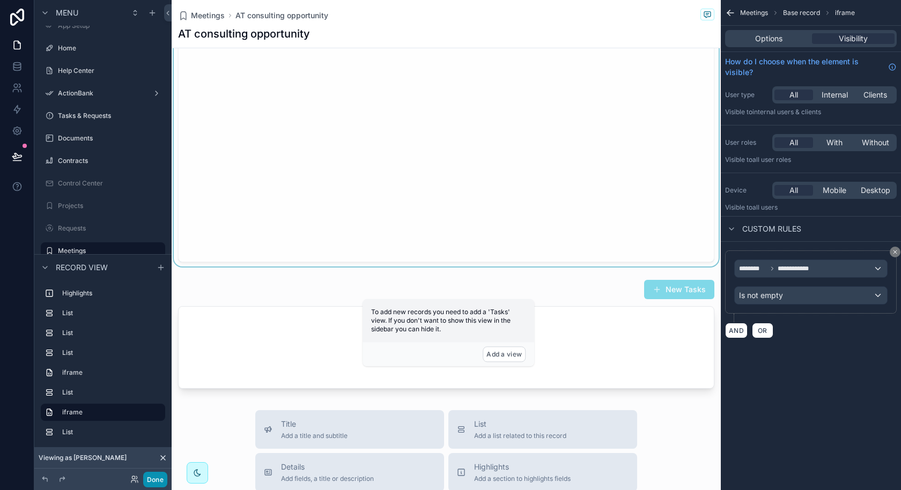
click at [164, 472] on button "Done" at bounding box center [155, 480] width 24 height 16
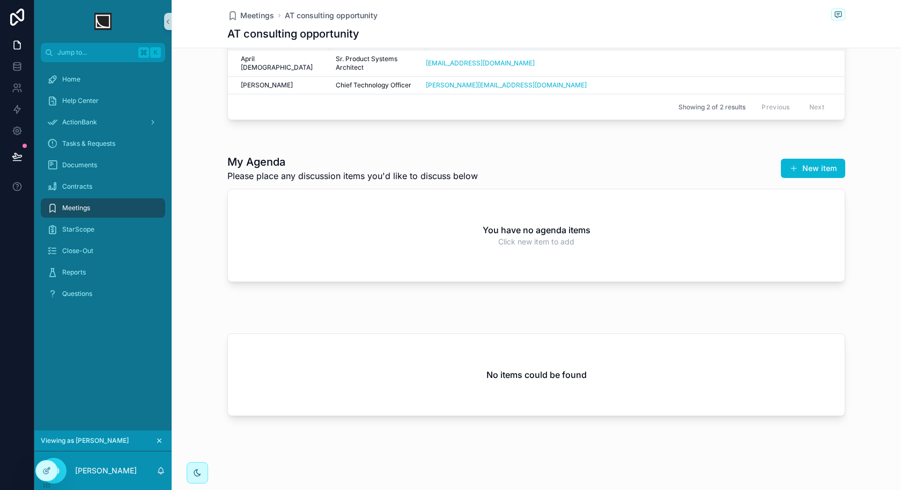
scroll to position [0, 0]
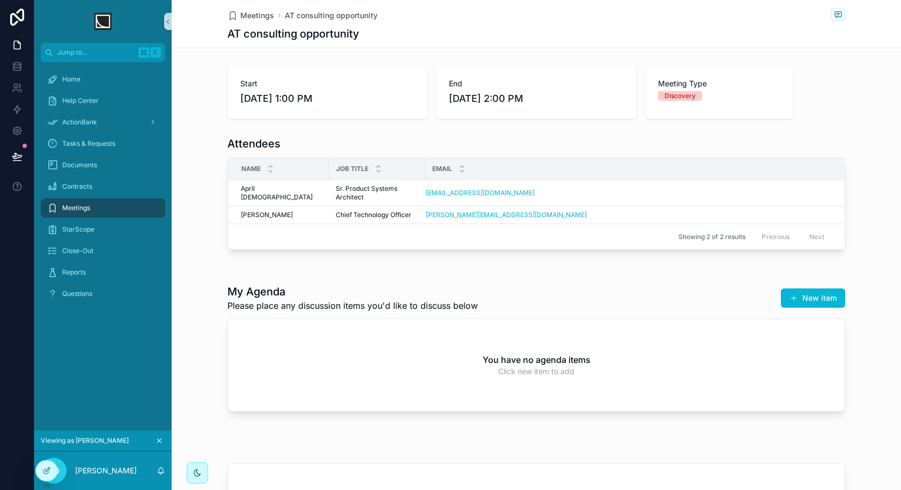
click at [117, 205] on div "Meetings" at bounding box center [103, 207] width 112 height 17
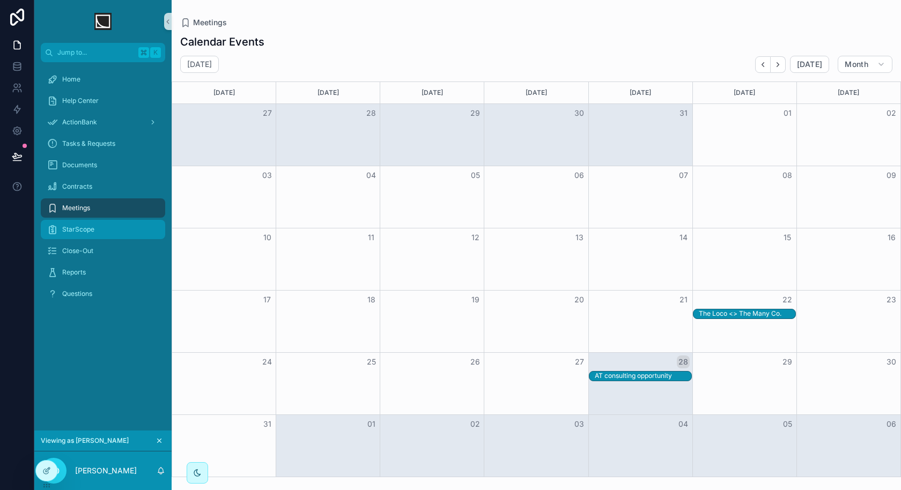
click at [109, 234] on div "StarScope" at bounding box center [103, 229] width 112 height 17
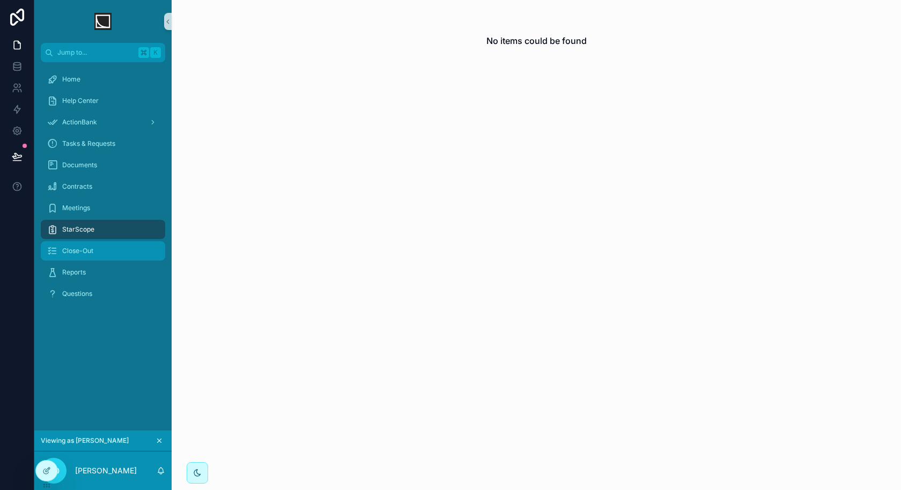
click at [108, 247] on div "Close-Out" at bounding box center [103, 250] width 112 height 17
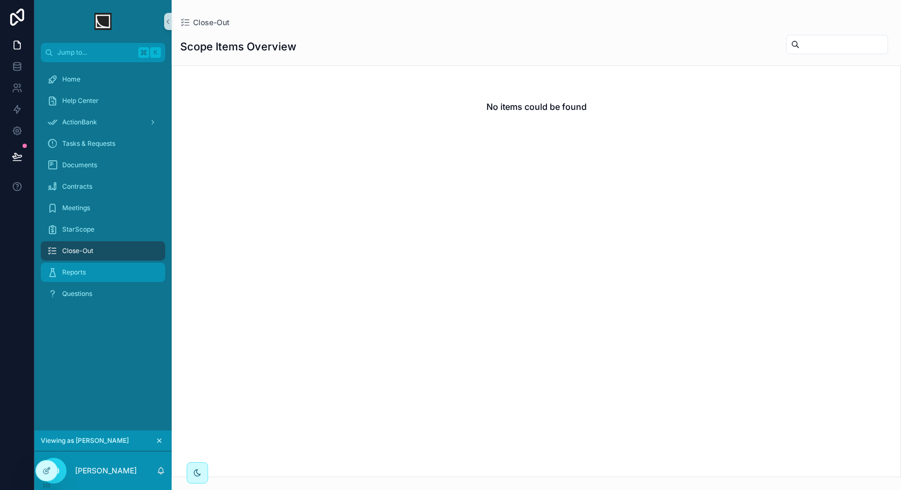
click at [98, 270] on div "Reports" at bounding box center [103, 272] width 112 height 17
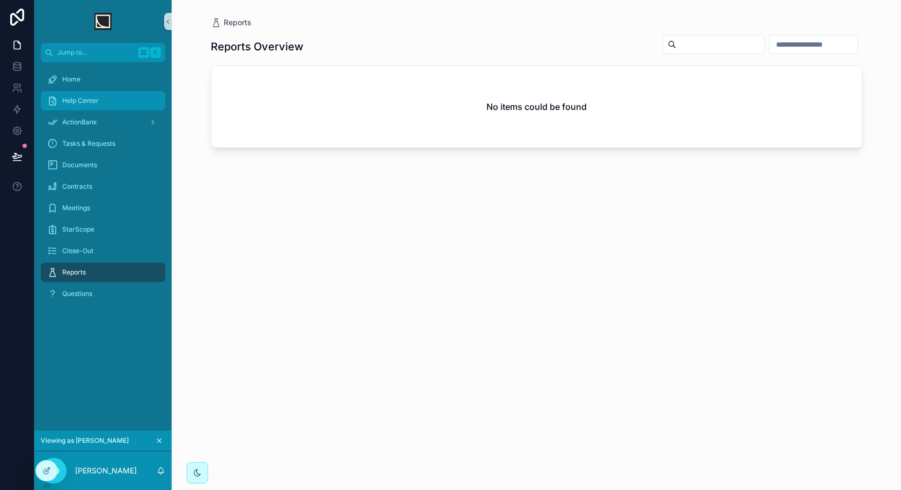
click at [118, 105] on div "Help Center" at bounding box center [103, 100] width 112 height 17
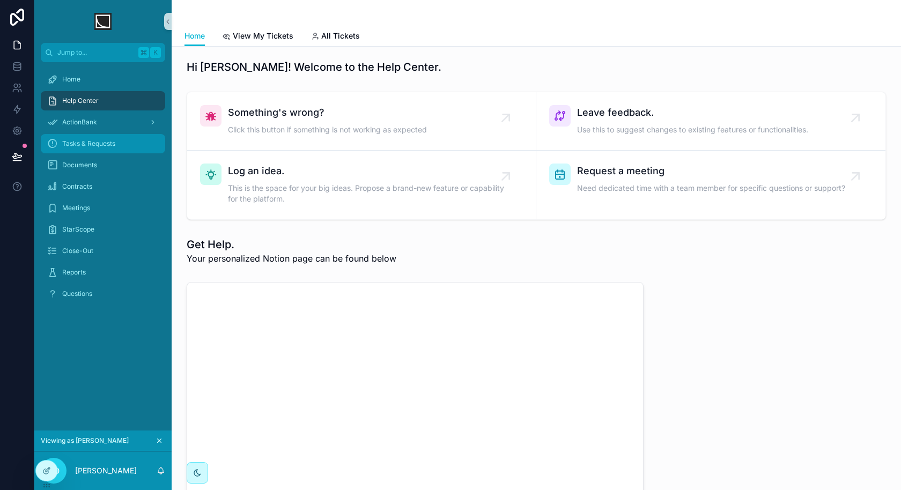
click at [100, 146] on span "Tasks & Requests" at bounding box center [88, 143] width 53 height 9
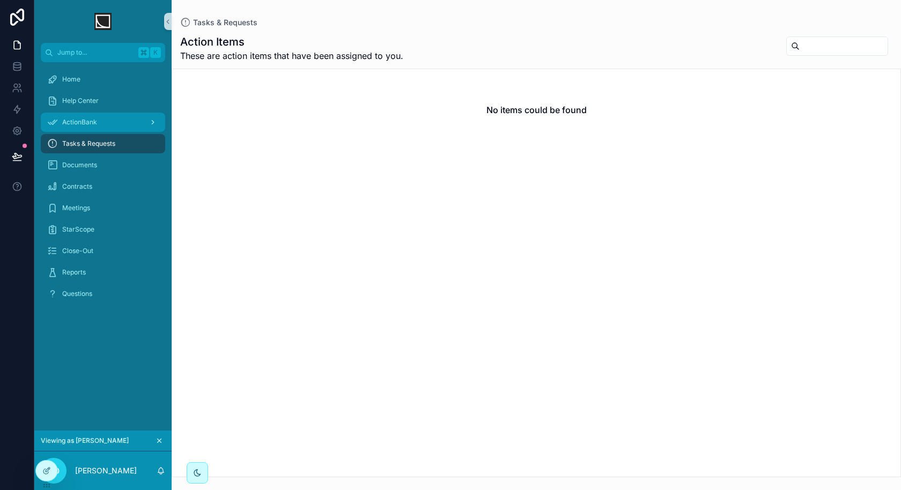
click at [103, 125] on div "ActionBank" at bounding box center [103, 122] width 112 height 17
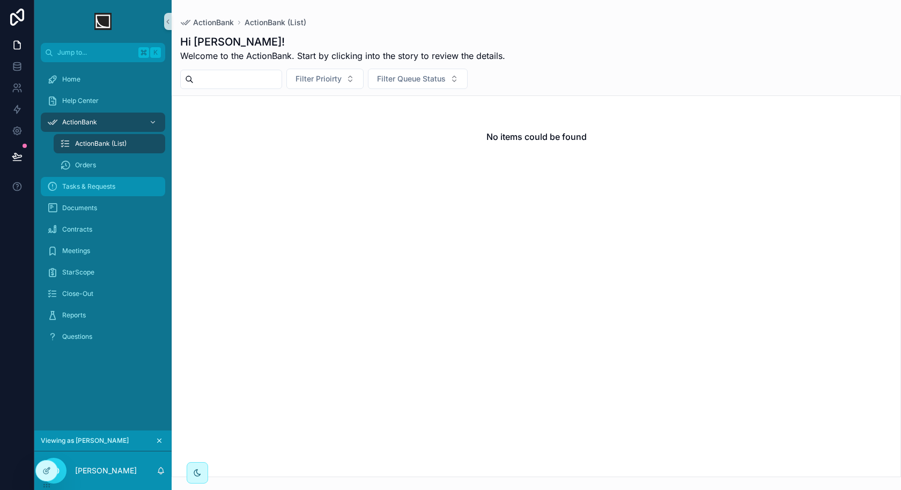
click at [85, 187] on span "Tasks & Requests" at bounding box center [88, 186] width 53 height 9
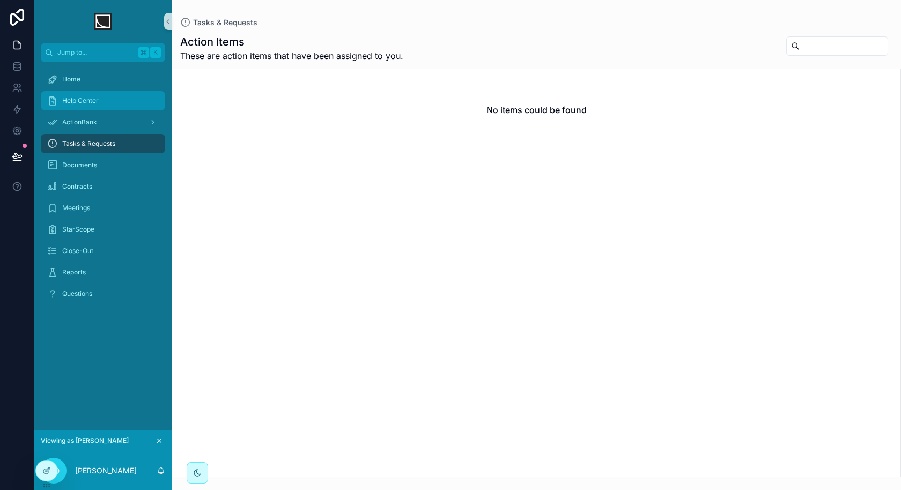
click at [91, 109] on link "Help Center" at bounding box center [103, 100] width 124 height 19
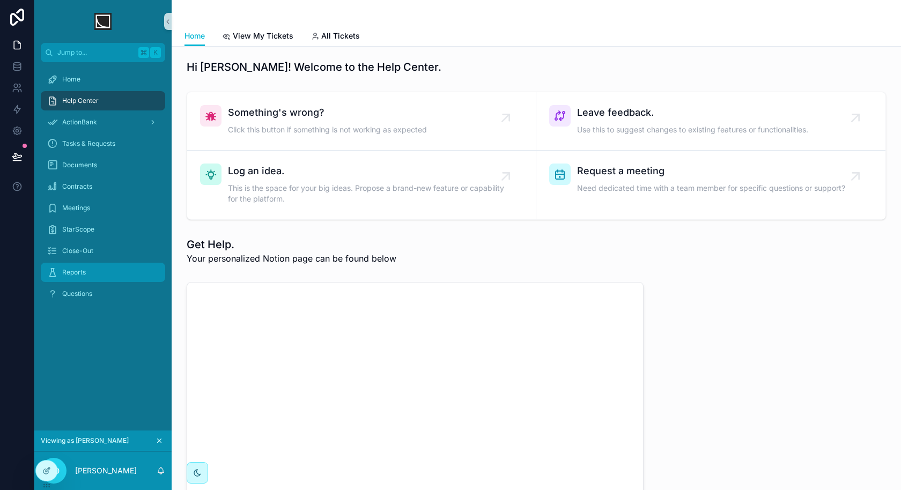
click at [92, 278] on div "Reports" at bounding box center [103, 272] width 112 height 17
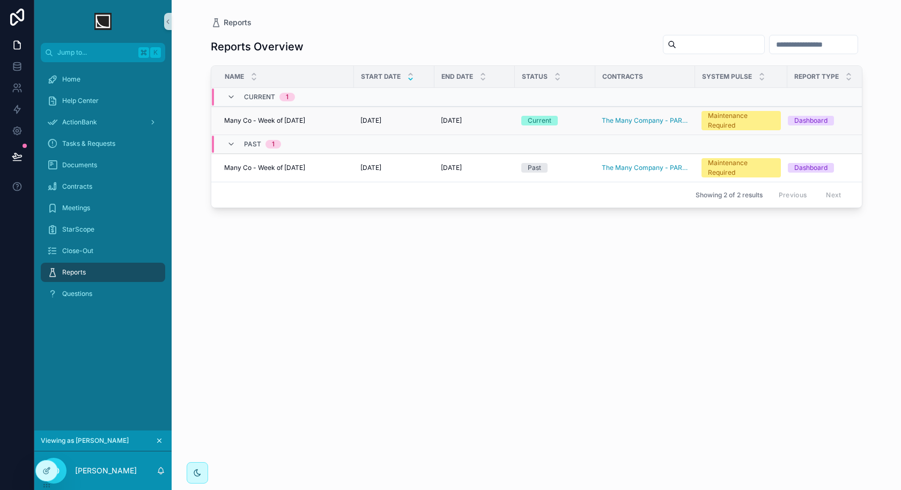
click at [322, 120] on div "Many Co - Week of [DATE] Many Co - Week of [DATE]" at bounding box center [285, 120] width 123 height 9
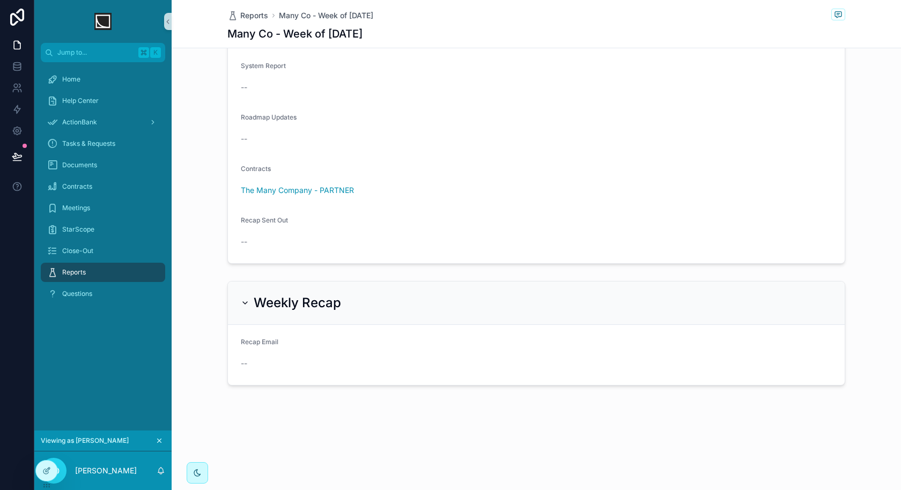
scroll to position [240, 0]
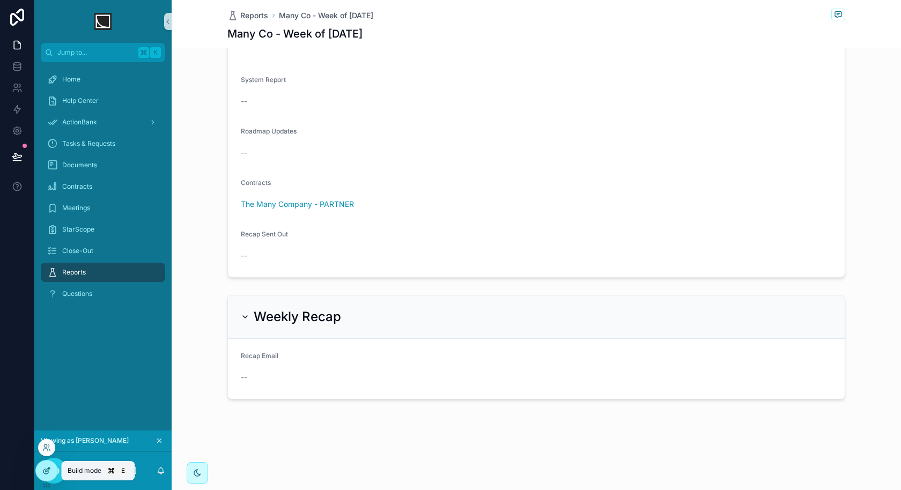
click at [51, 468] on div at bounding box center [46, 471] width 21 height 20
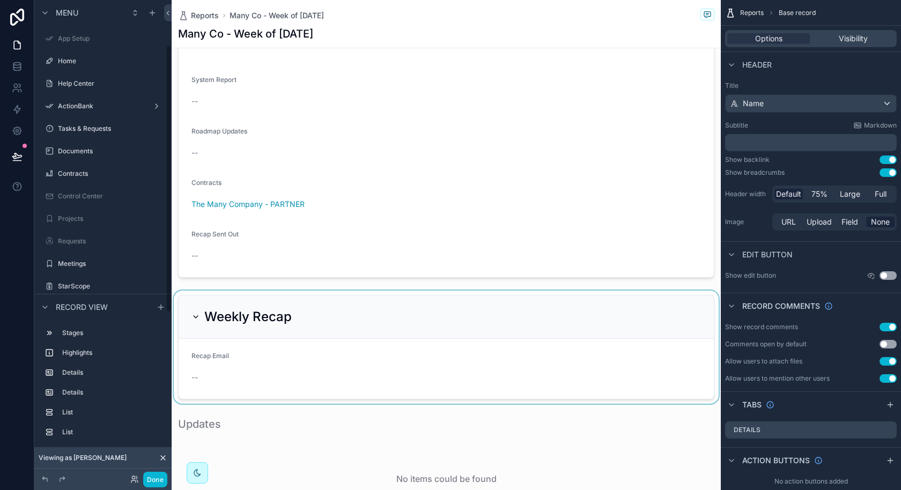
scroll to position [80, 0]
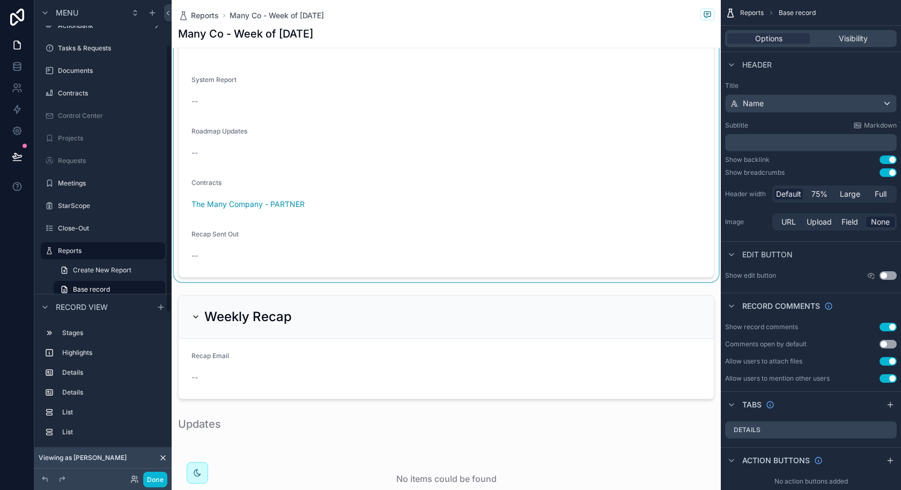
click at [416, 234] on div "scrollable content" at bounding box center [446, 110] width 549 height 344
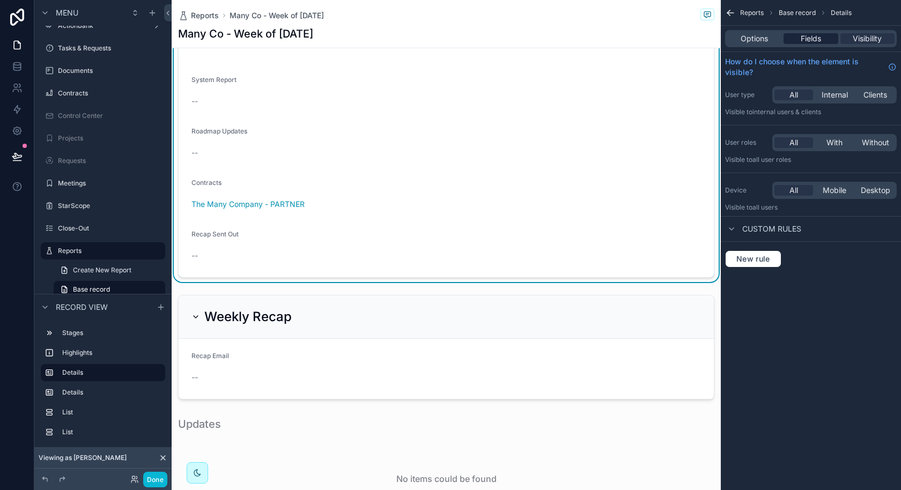
click at [812, 41] on span "Fields" at bounding box center [810, 38] width 20 height 11
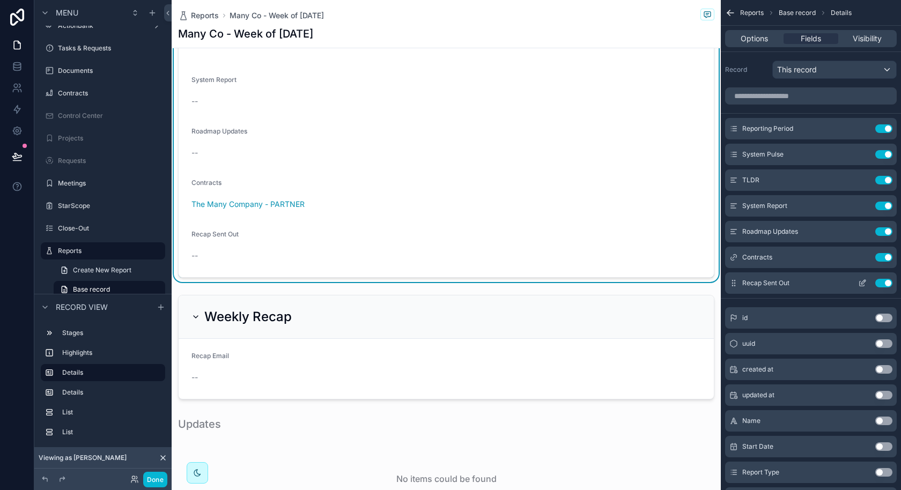
click at [887, 285] on button "Use setting" at bounding box center [883, 283] width 17 height 9
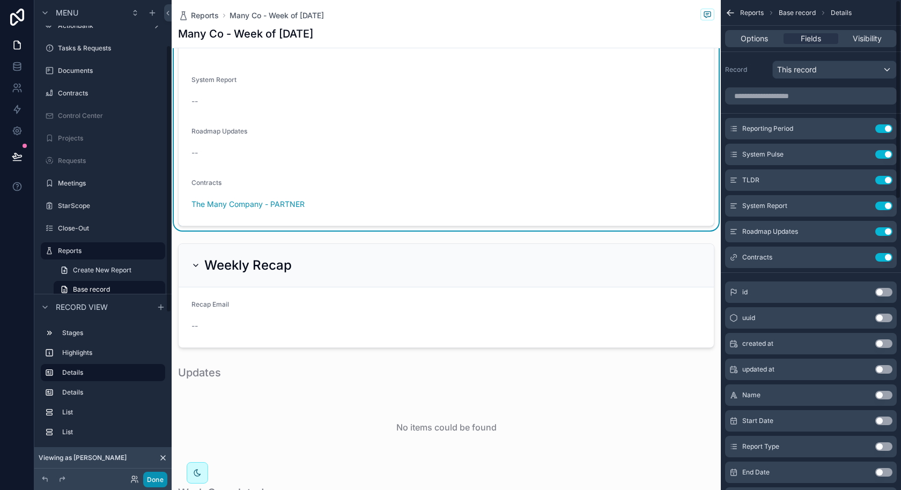
click at [159, 477] on button "Done" at bounding box center [155, 480] width 24 height 16
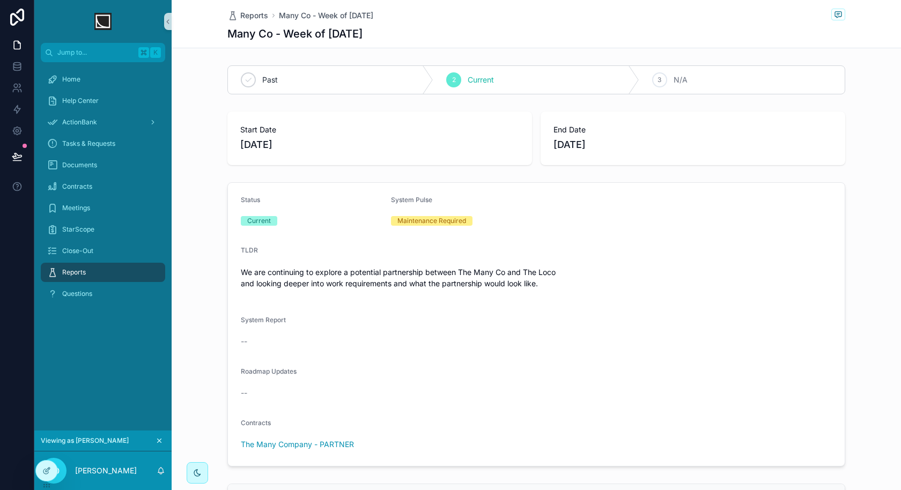
scroll to position [203, 0]
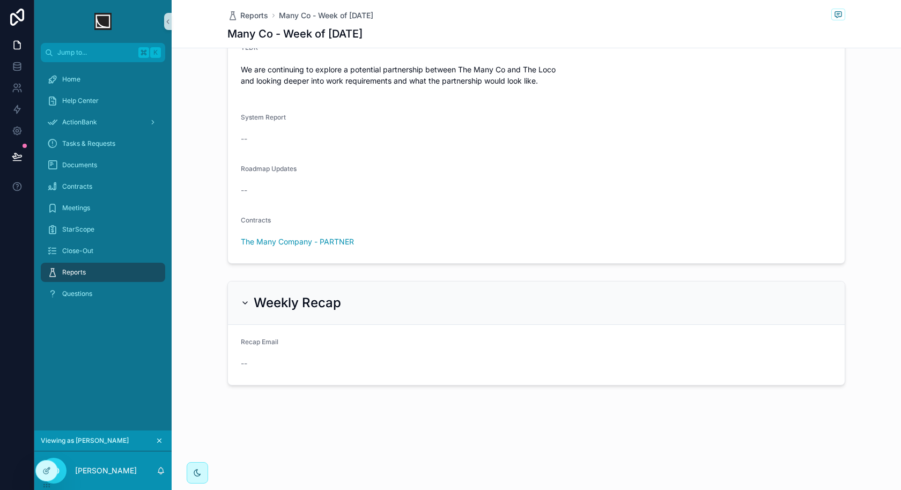
click at [244, 302] on icon "scrollable content" at bounding box center [245, 303] width 4 height 2
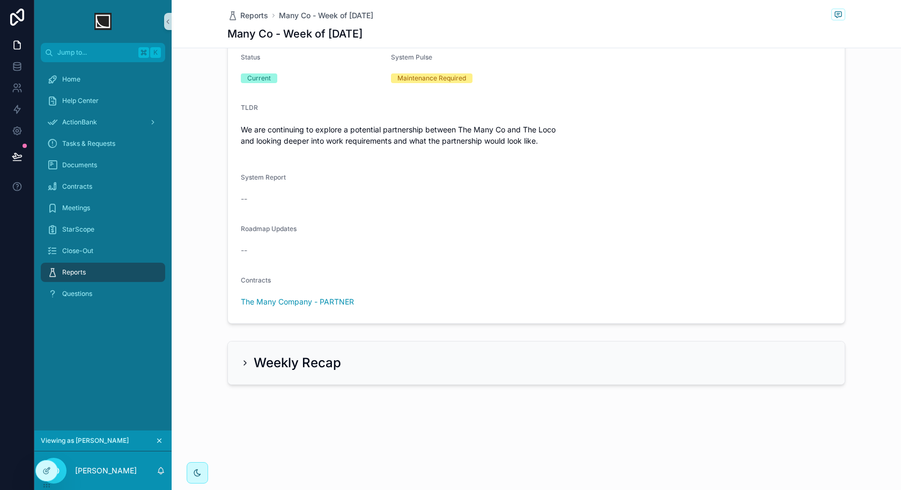
click at [254, 362] on h2 "Weekly Recap" at bounding box center [297, 362] width 87 height 17
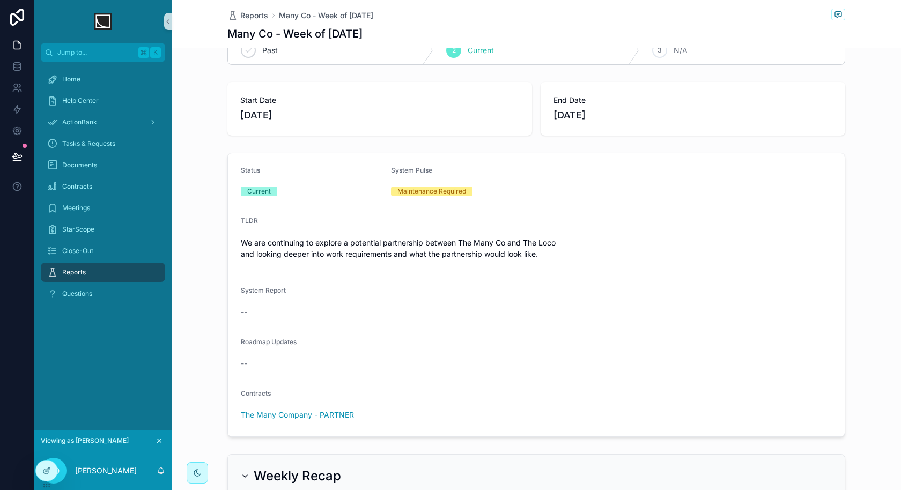
scroll to position [0, 0]
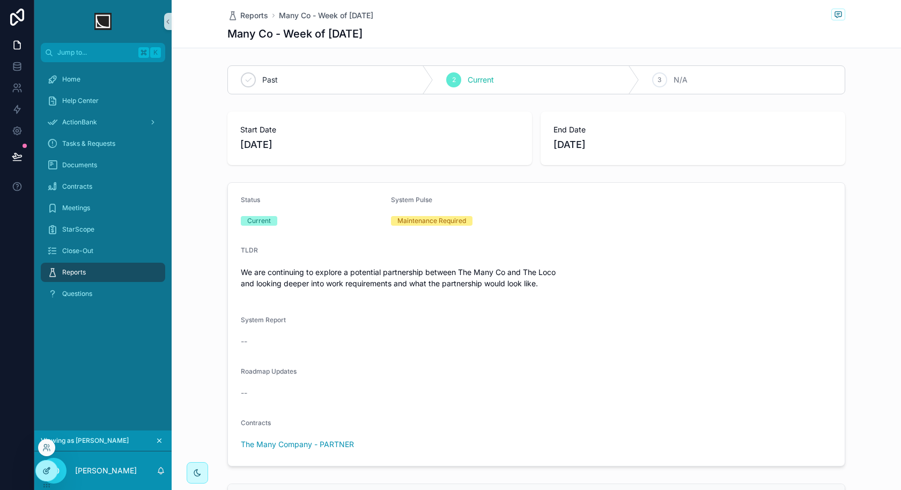
click at [51, 475] on div at bounding box center [46, 471] width 21 height 20
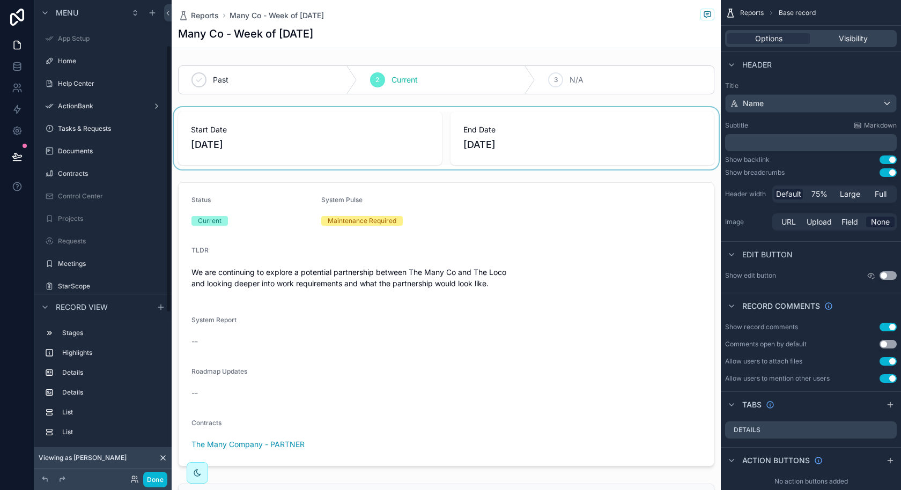
scroll to position [80, 0]
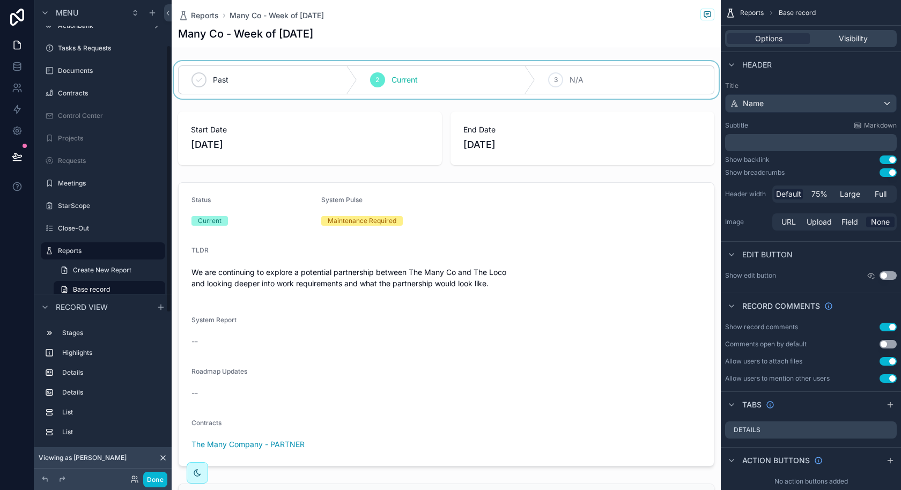
click at [510, 90] on div "scrollable content" at bounding box center [446, 80] width 549 height 38
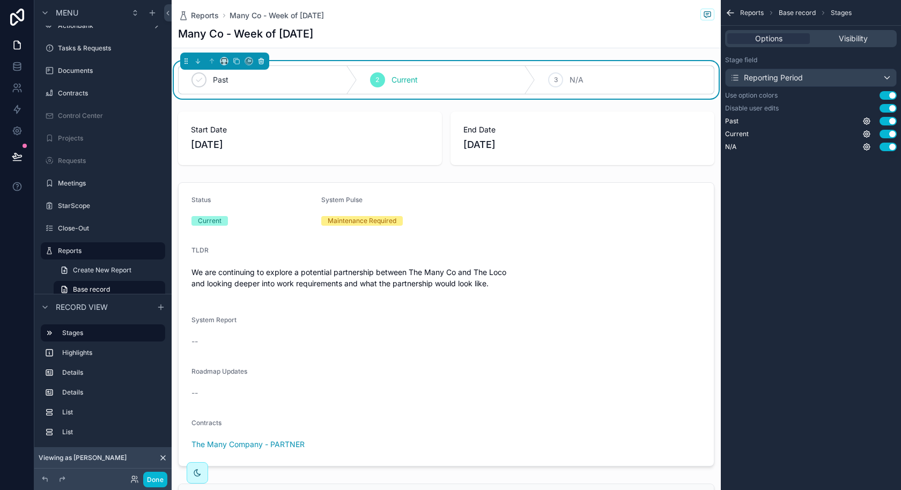
click at [262, 62] on icon "scrollable content" at bounding box center [261, 61] width 8 height 8
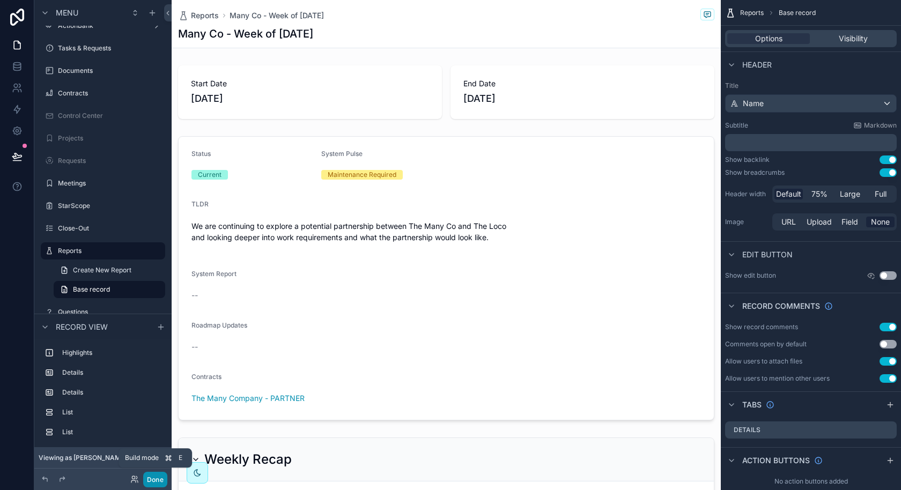
click at [158, 479] on button "Done" at bounding box center [155, 480] width 24 height 16
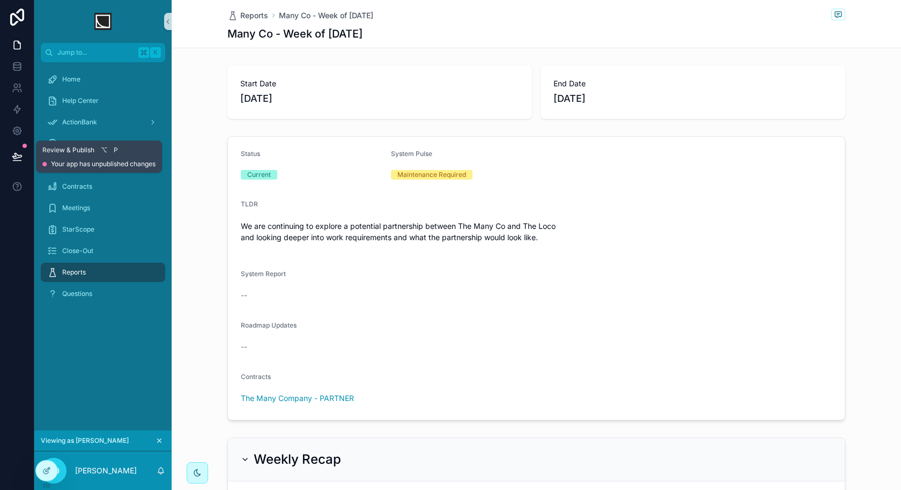
click at [19, 158] on icon at bounding box center [17, 156] width 11 height 11
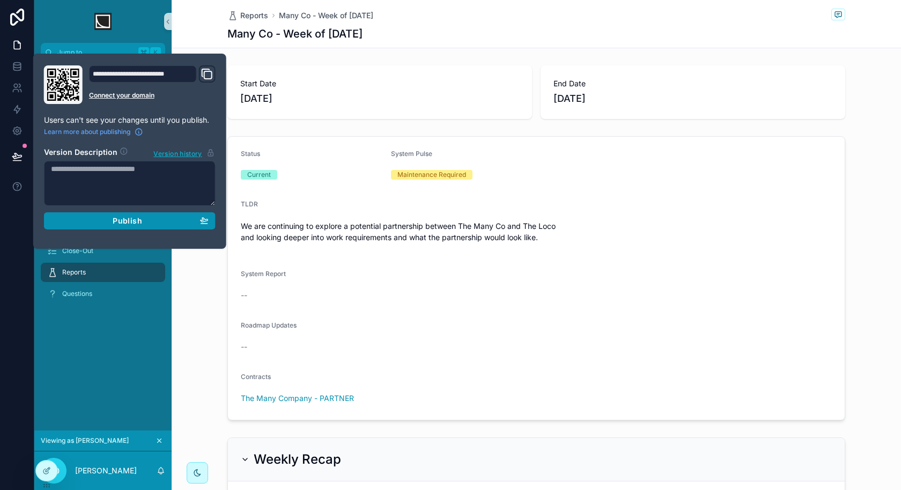
click at [139, 221] on span "Publish" at bounding box center [127, 221] width 29 height 10
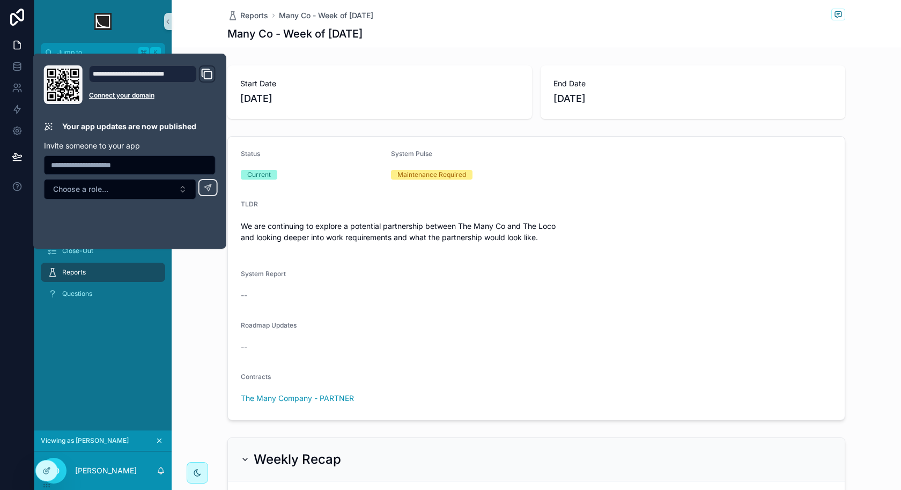
click at [335, 252] on form "Status Current System Pulse Maintenance Required TLDR We are continuing to expl…" at bounding box center [536, 278] width 617 height 283
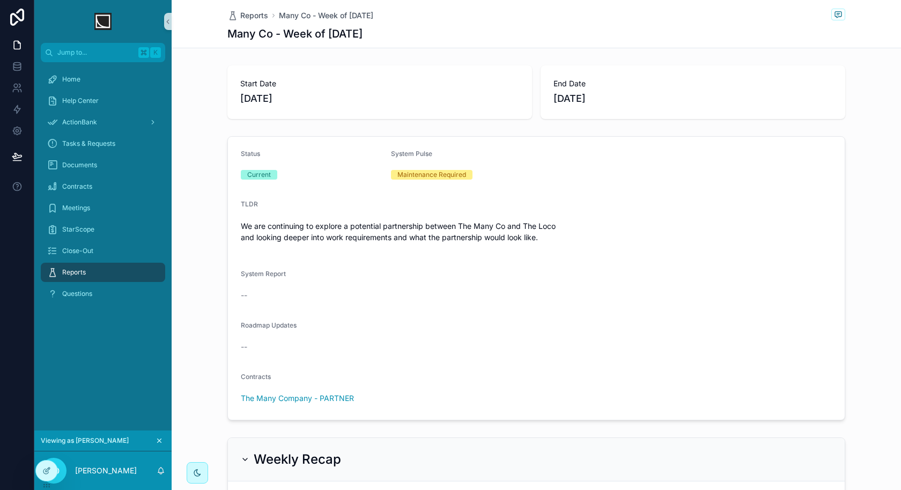
click at [99, 278] on div "Reports" at bounding box center [103, 272] width 112 height 17
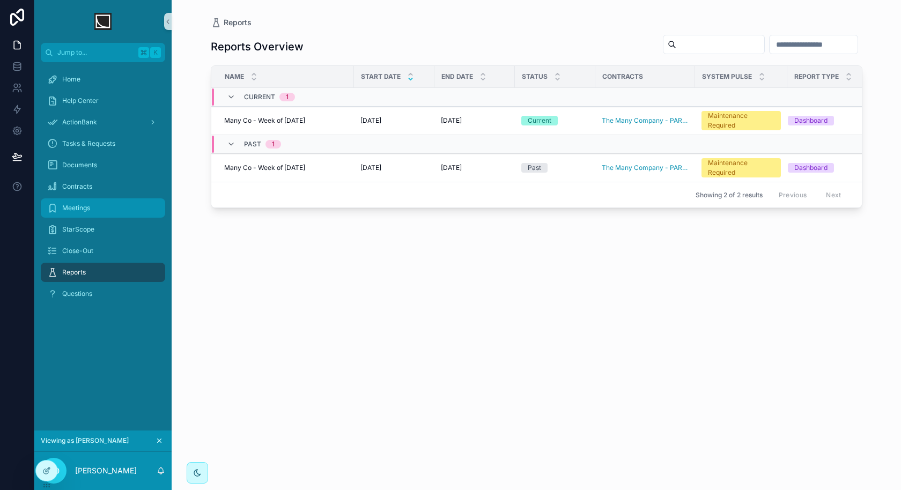
click at [81, 201] on div "Meetings" at bounding box center [103, 207] width 112 height 17
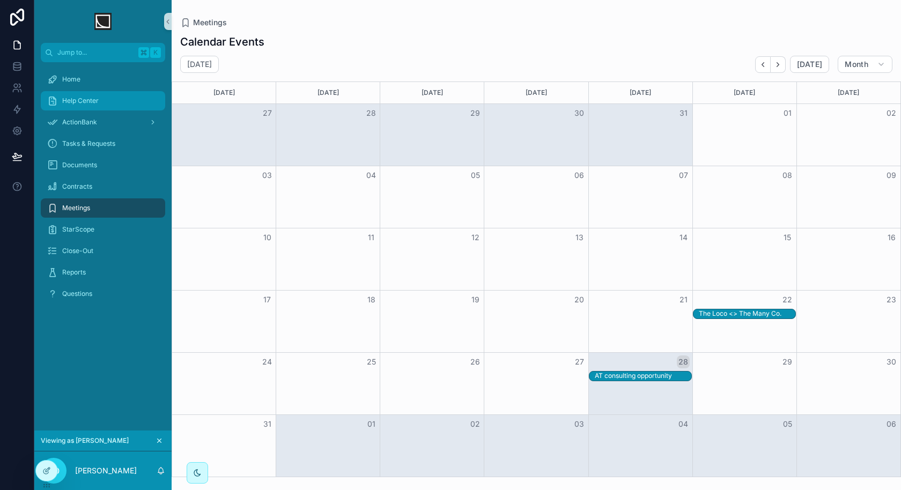
click at [120, 105] on div "Help Center" at bounding box center [103, 100] width 112 height 17
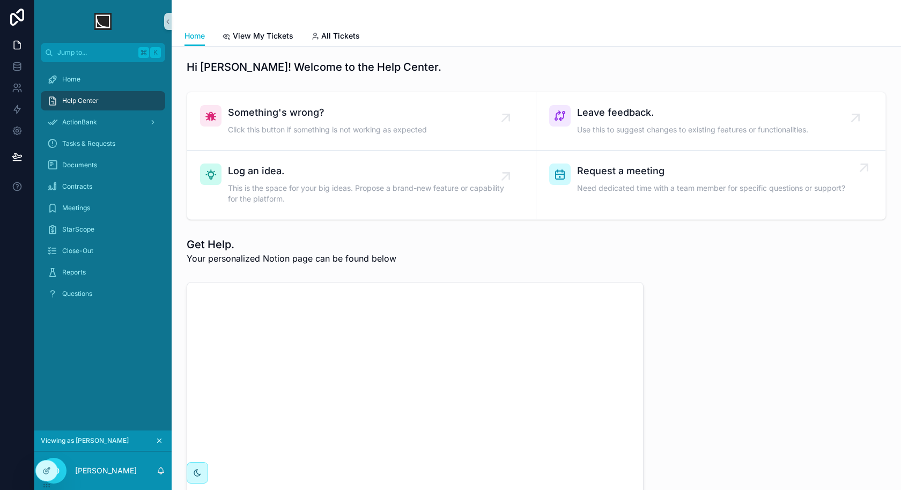
click at [599, 189] on span "Need dedicated time with a team member for specific questions or support?" at bounding box center [711, 188] width 268 height 11
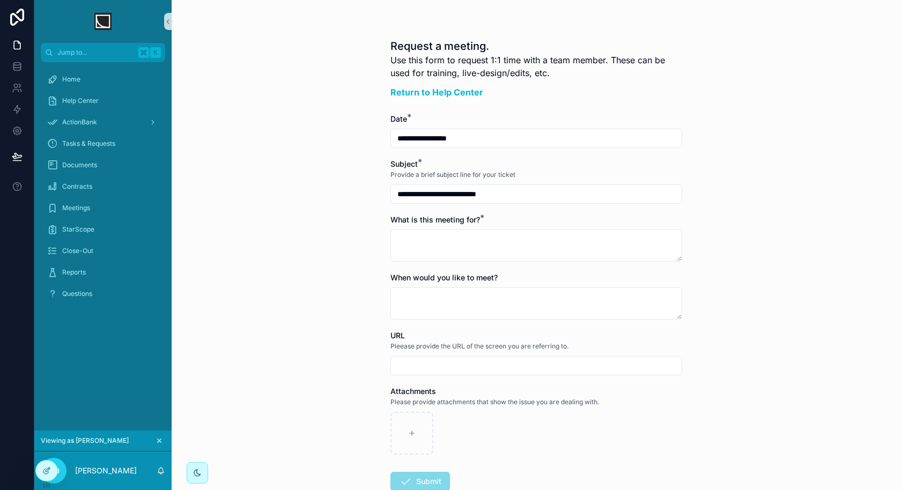
click at [469, 199] on input "**********" at bounding box center [536, 194] width 291 height 15
click at [321, 283] on div "**********" at bounding box center [536, 245] width 729 height 490
click at [112, 85] on div "Home" at bounding box center [103, 79] width 112 height 17
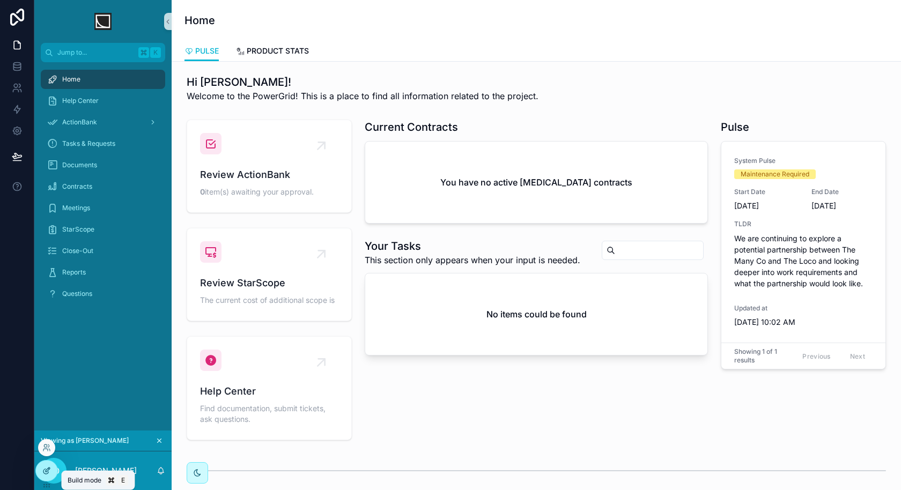
click at [52, 471] on div at bounding box center [46, 471] width 21 height 20
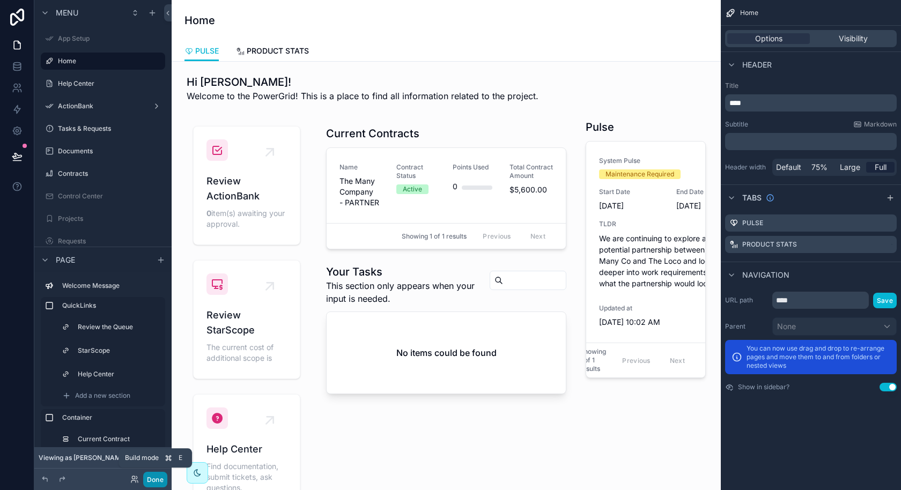
click at [150, 480] on button "Done" at bounding box center [155, 480] width 24 height 16
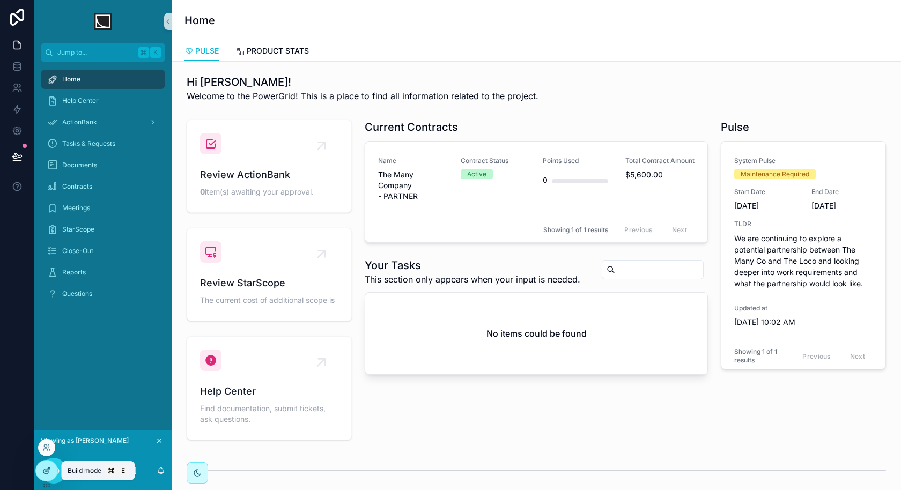
click at [51, 472] on div at bounding box center [46, 471] width 21 height 20
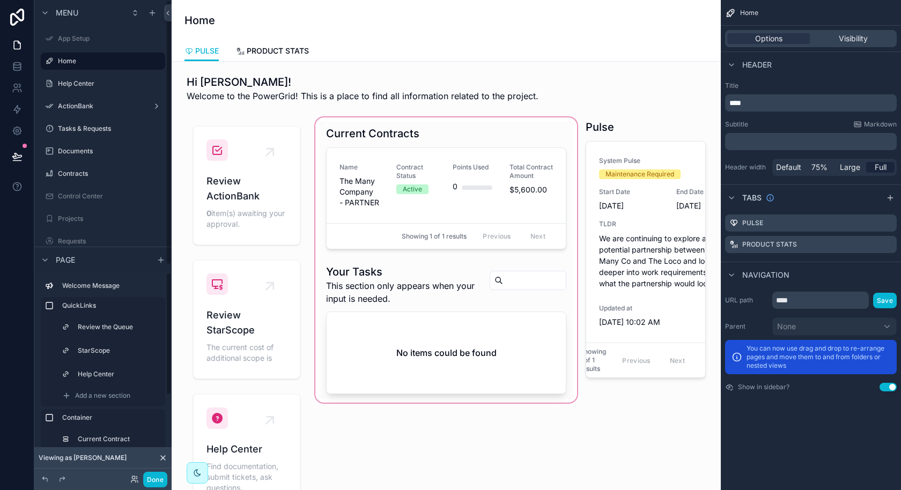
click at [426, 186] on div "scrollable content" at bounding box center [446, 317] width 266 height 404
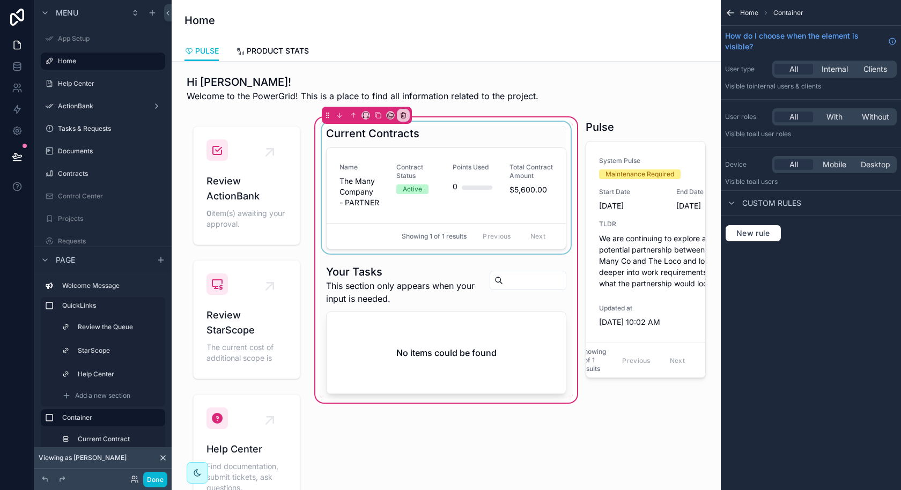
click at [470, 189] on div "scrollable content" at bounding box center [446, 188] width 253 height 132
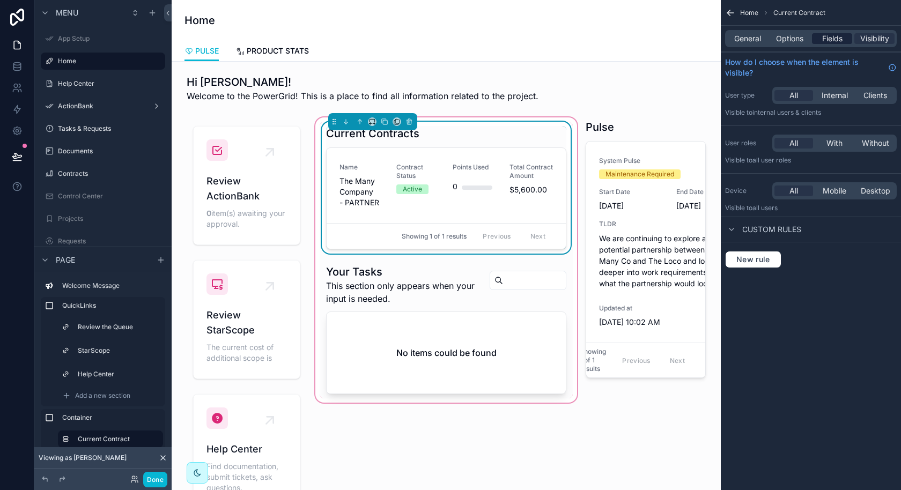
click at [831, 42] on span "Fields" at bounding box center [832, 38] width 20 height 11
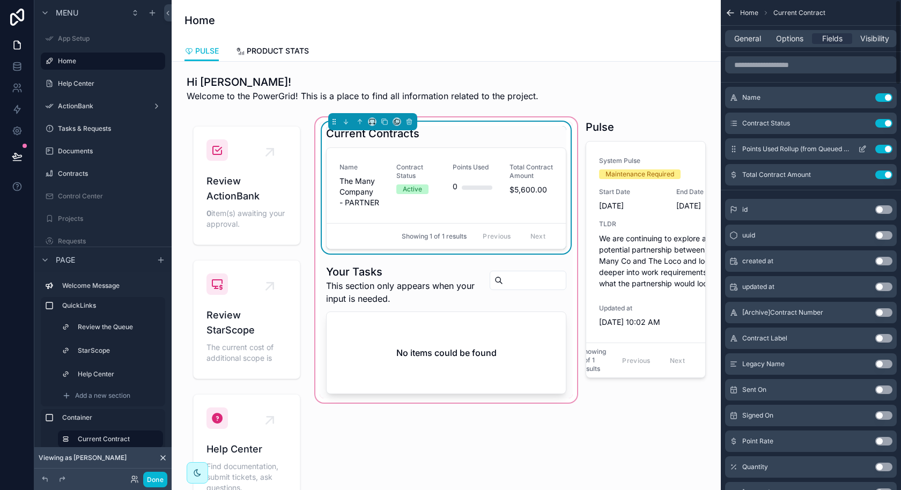
click at [861, 150] on icon "scrollable content" at bounding box center [863, 148] width 4 height 4
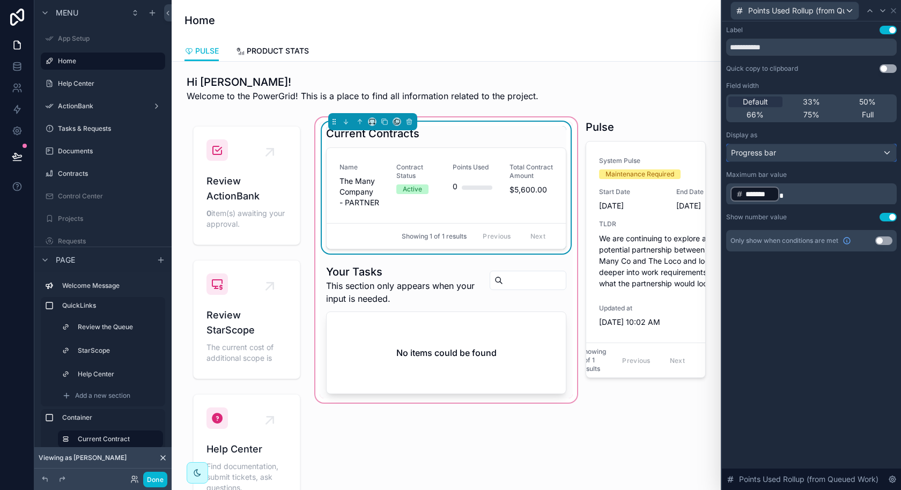
click at [858, 157] on div "Progress bar" at bounding box center [810, 152] width 169 height 17
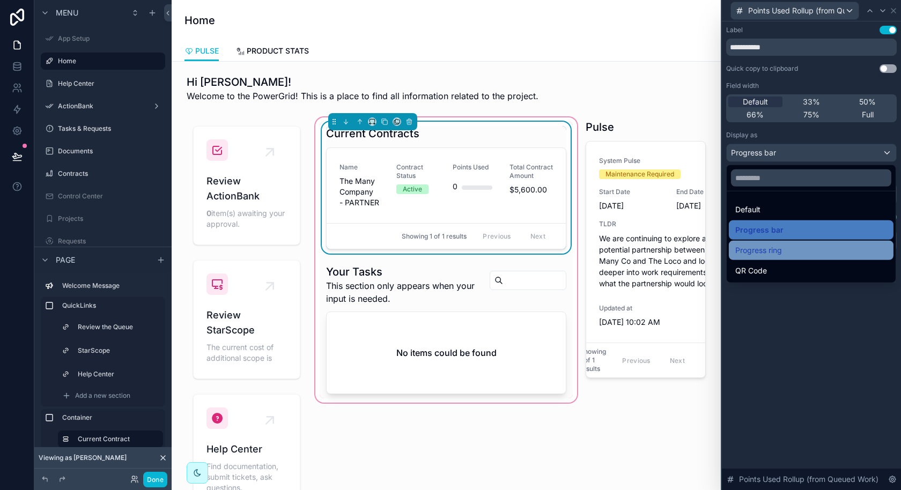
click at [769, 257] on div "Progress ring" at bounding box center [811, 250] width 165 height 19
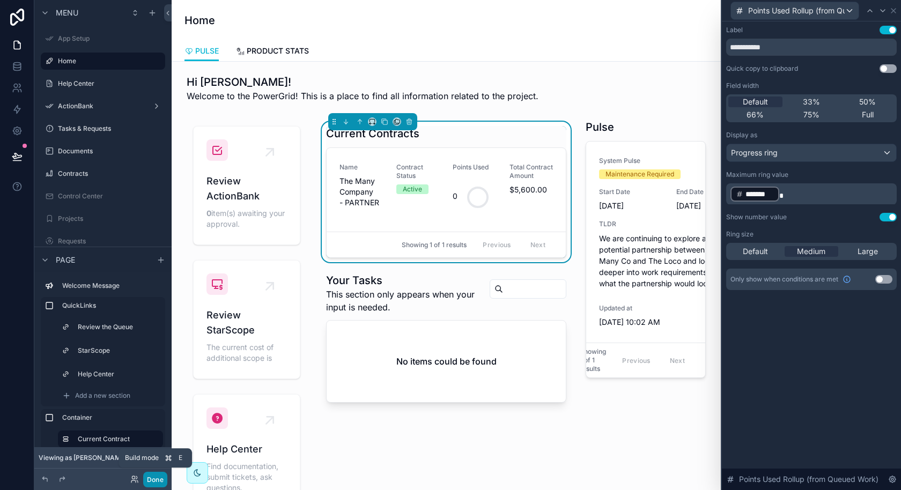
click at [161, 480] on button "Done" at bounding box center [155, 480] width 24 height 16
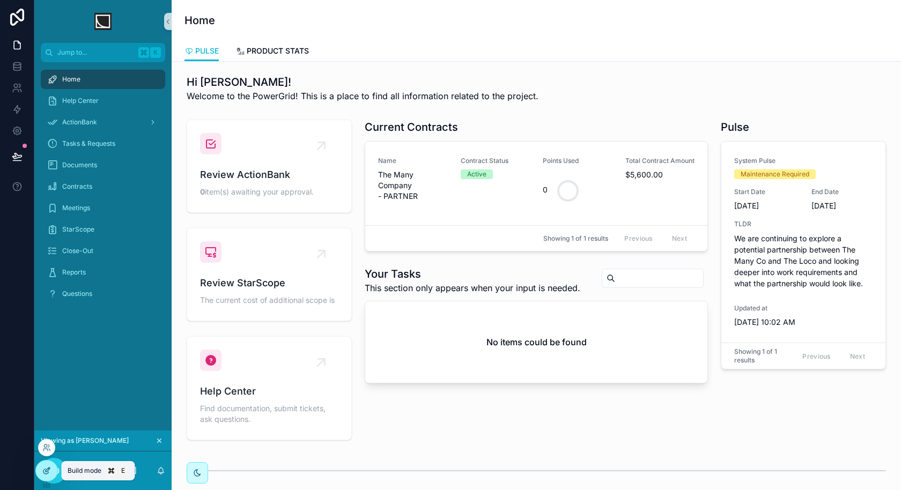
click at [51, 474] on div at bounding box center [46, 471] width 21 height 20
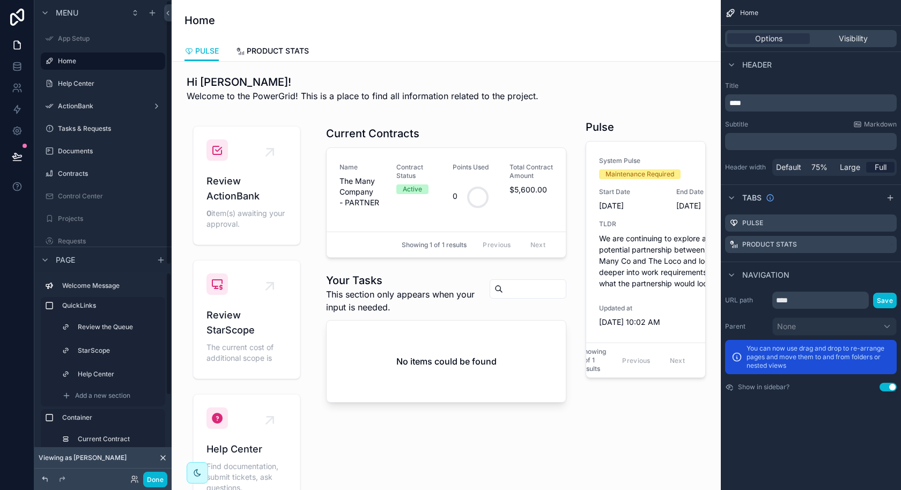
click at [46, 479] on icon at bounding box center [45, 479] width 9 height 9
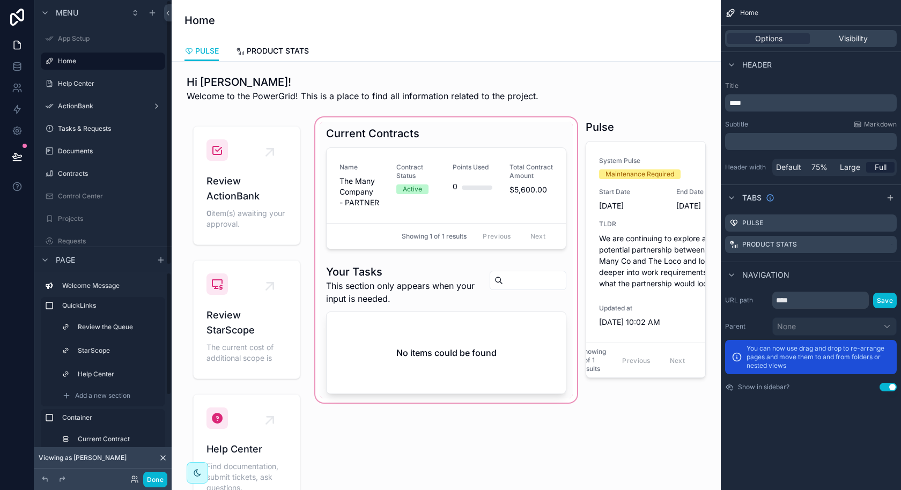
click at [436, 422] on div "scrollable content" at bounding box center [446, 317] width 266 height 404
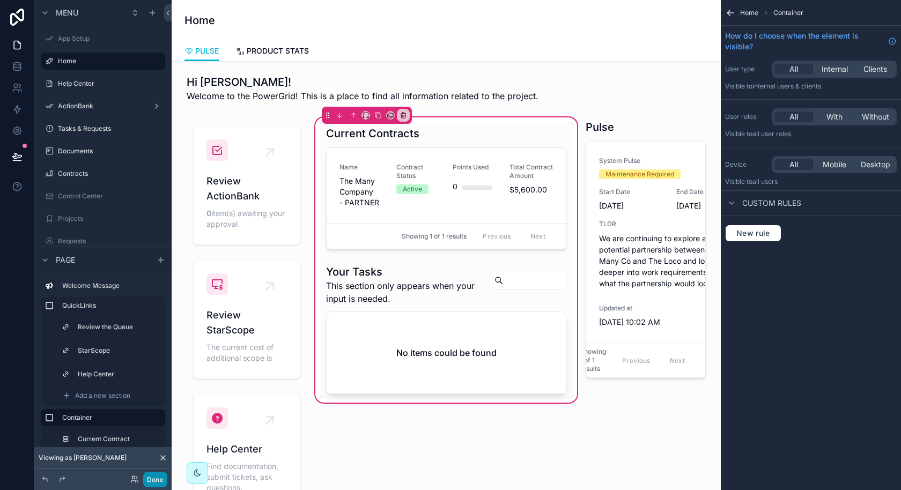
click at [158, 481] on button "Done" at bounding box center [155, 480] width 24 height 16
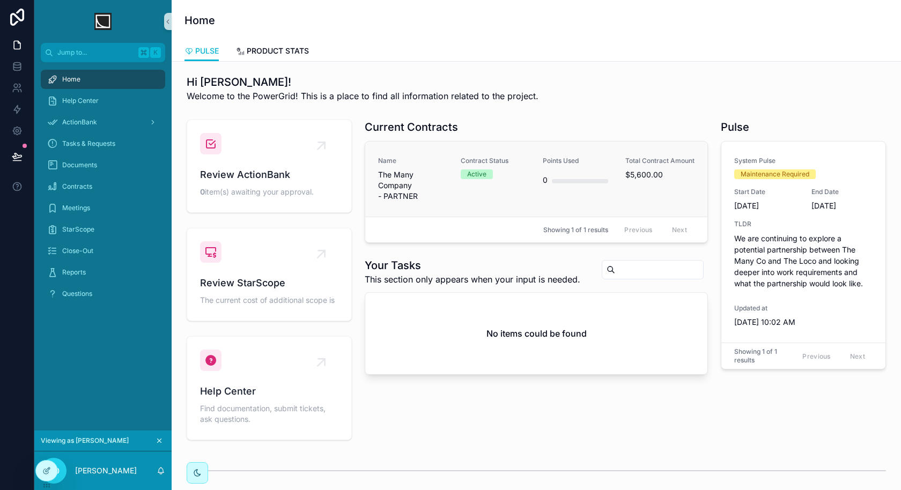
click at [484, 169] on div "Active" at bounding box center [476, 174] width 19 height 10
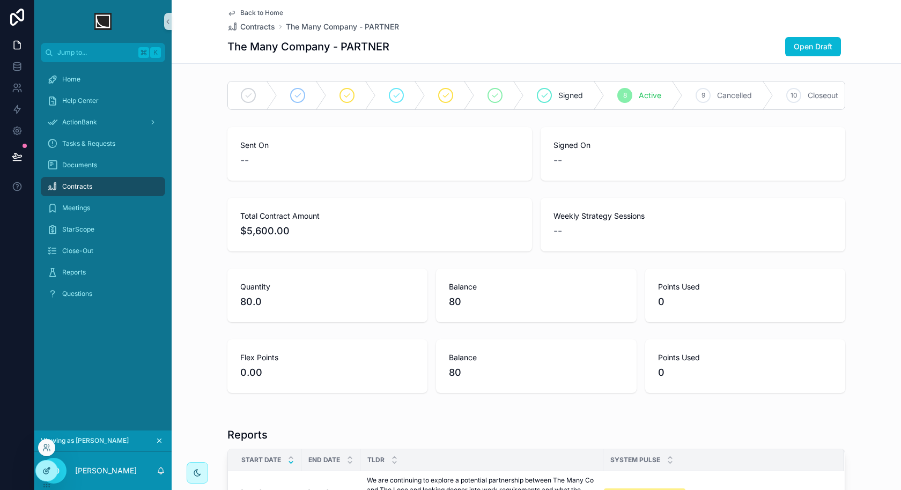
click at [46, 473] on icon at bounding box center [45, 471] width 5 height 5
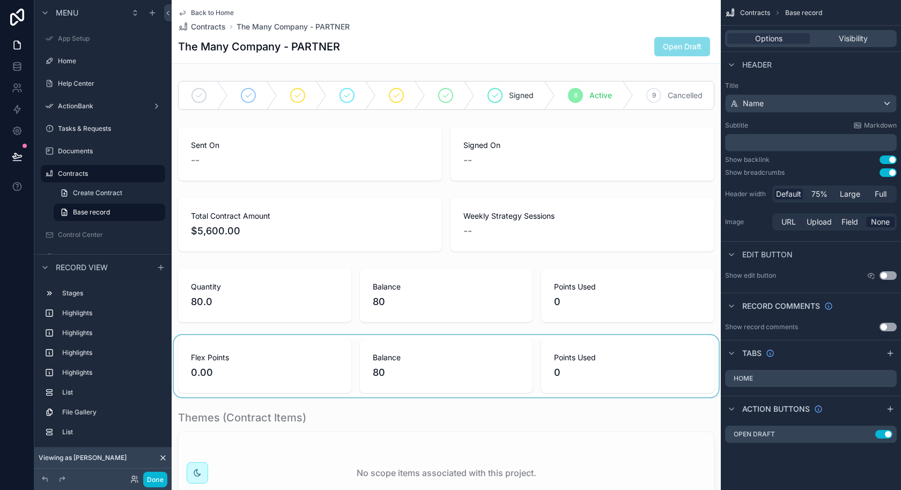
click at [462, 378] on div "scrollable content" at bounding box center [446, 366] width 549 height 62
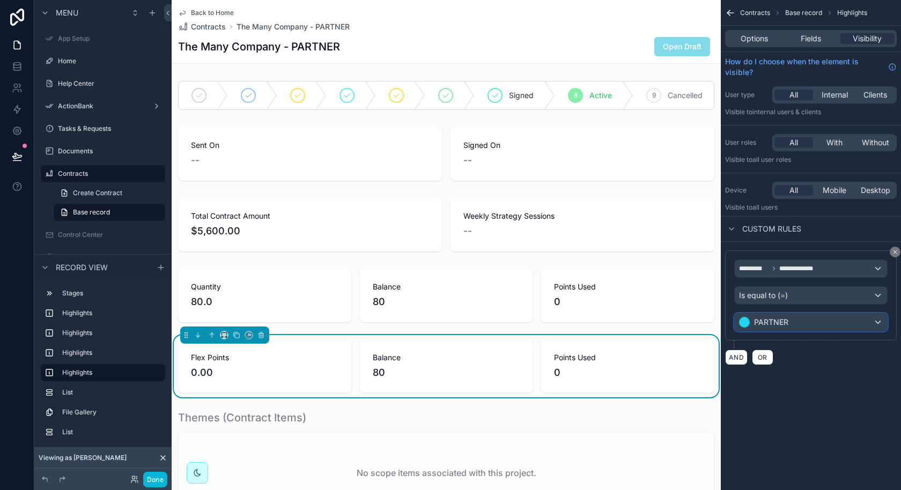
click at [825, 318] on div "PARTNER" at bounding box center [811, 322] width 152 height 17
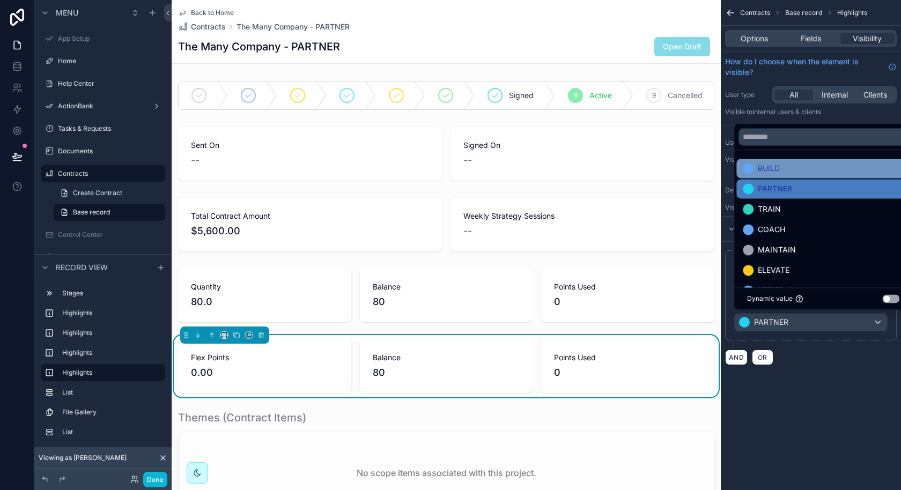
click at [787, 171] on div "BUILD" at bounding box center [823, 168] width 161 height 13
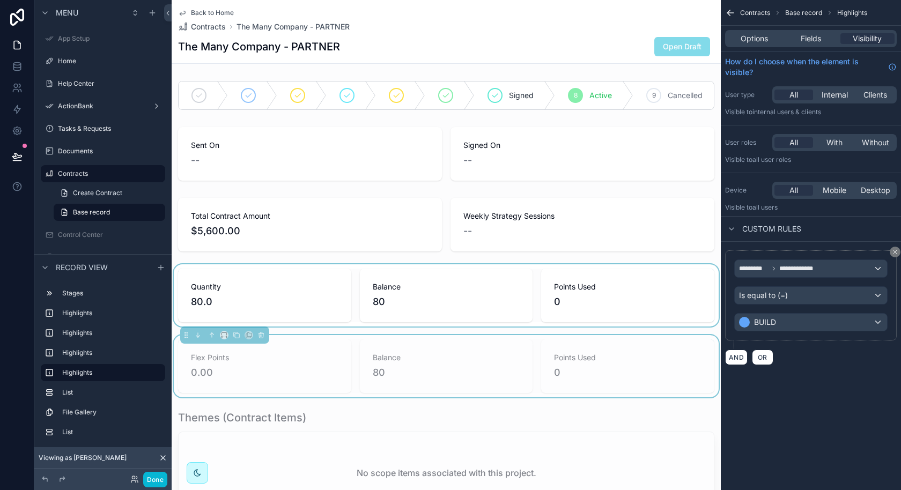
click at [498, 294] on div "scrollable content" at bounding box center [446, 295] width 549 height 62
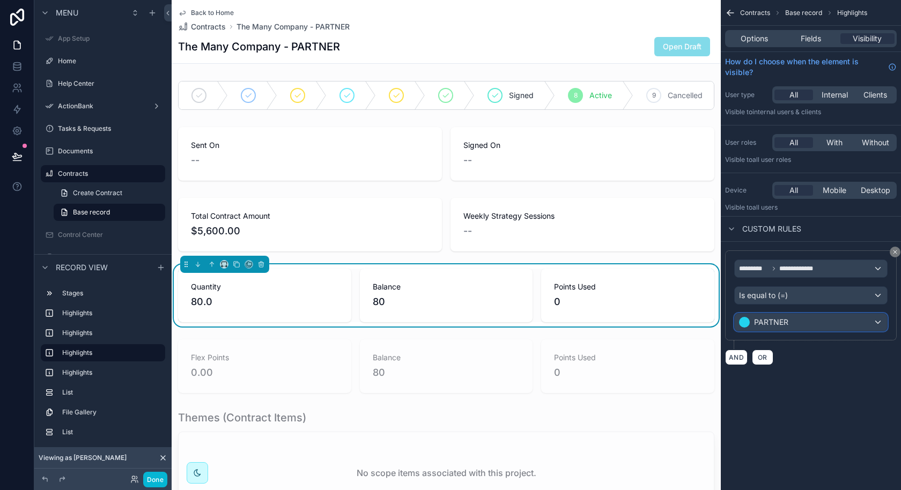
click at [805, 322] on div "PARTNER" at bounding box center [811, 322] width 152 height 17
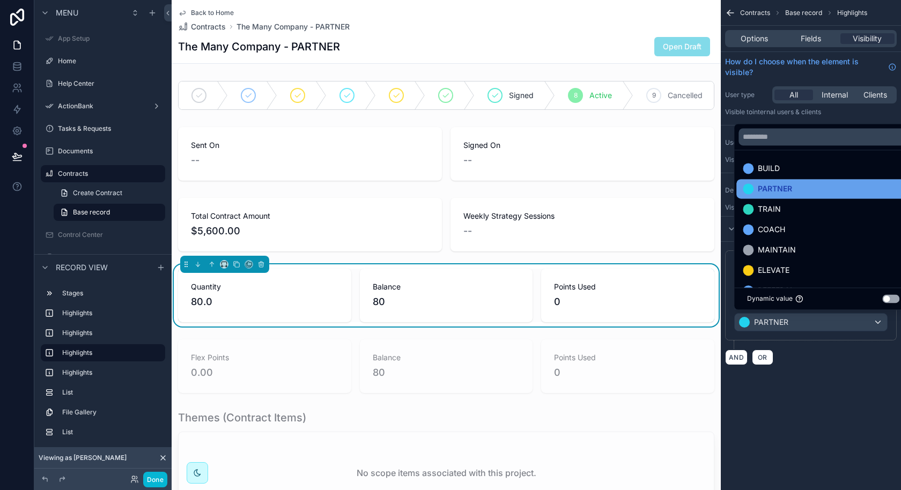
click at [797, 196] on div "PARTNER" at bounding box center [823, 188] width 174 height 19
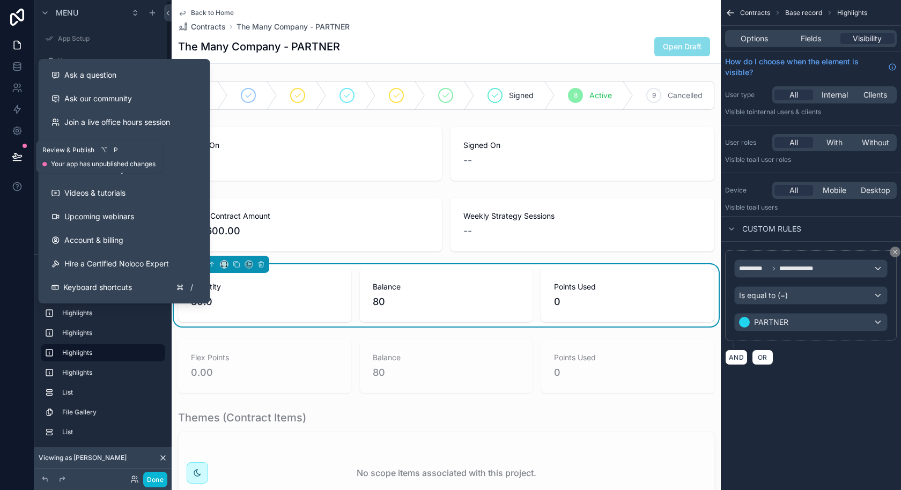
click at [17, 159] on icon at bounding box center [17, 156] width 11 height 11
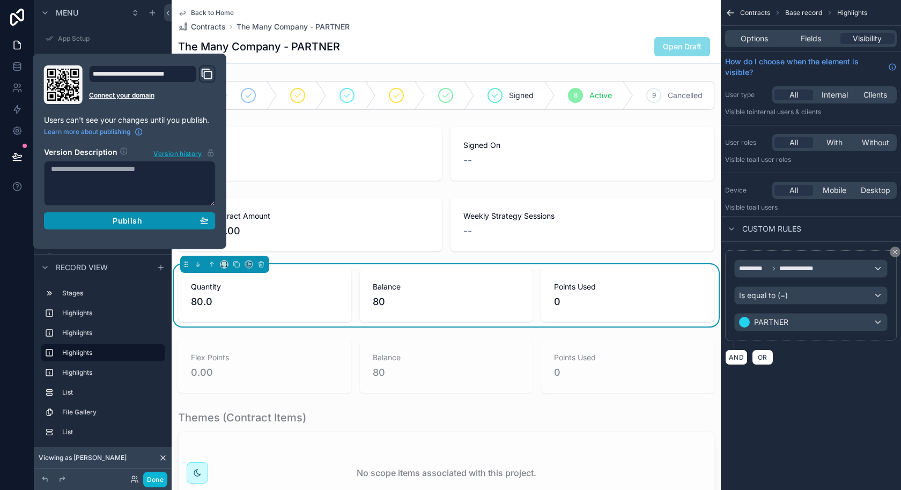
click at [122, 218] on span "Publish" at bounding box center [127, 221] width 29 height 10
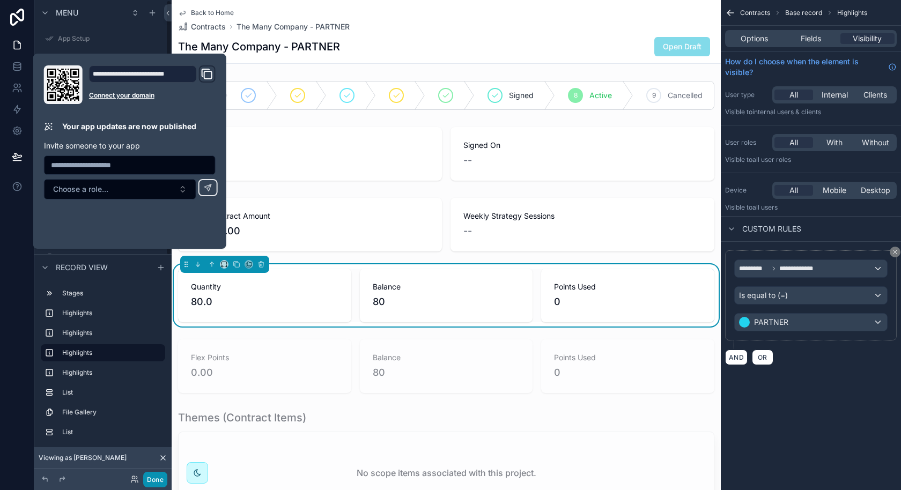
click at [158, 478] on button "Done" at bounding box center [155, 480] width 24 height 16
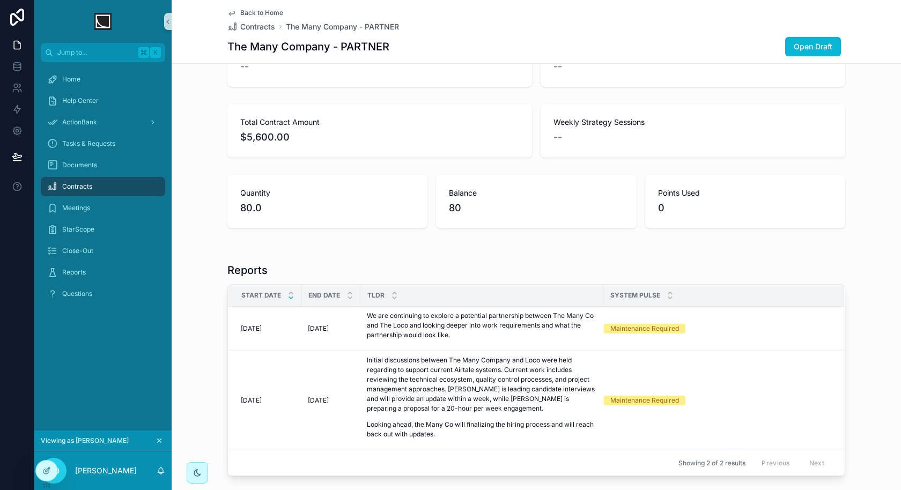
scroll to position [150, 0]
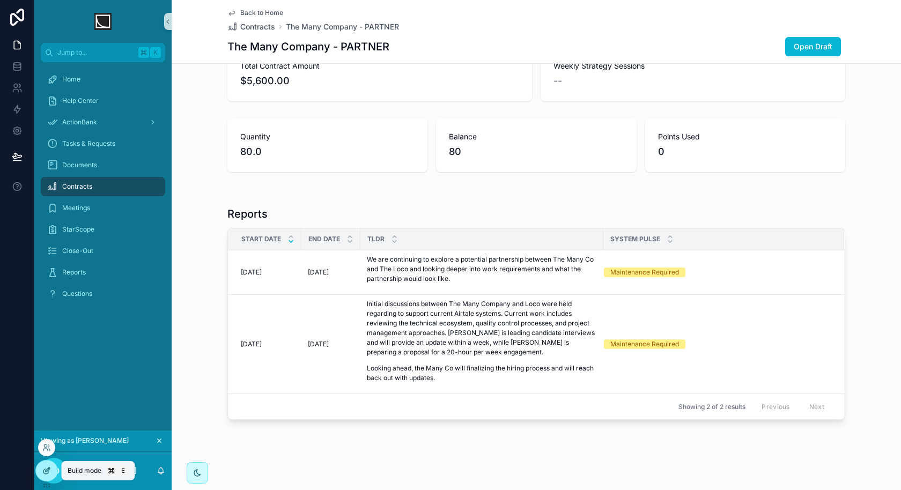
click at [46, 472] on icon at bounding box center [46, 470] width 9 height 9
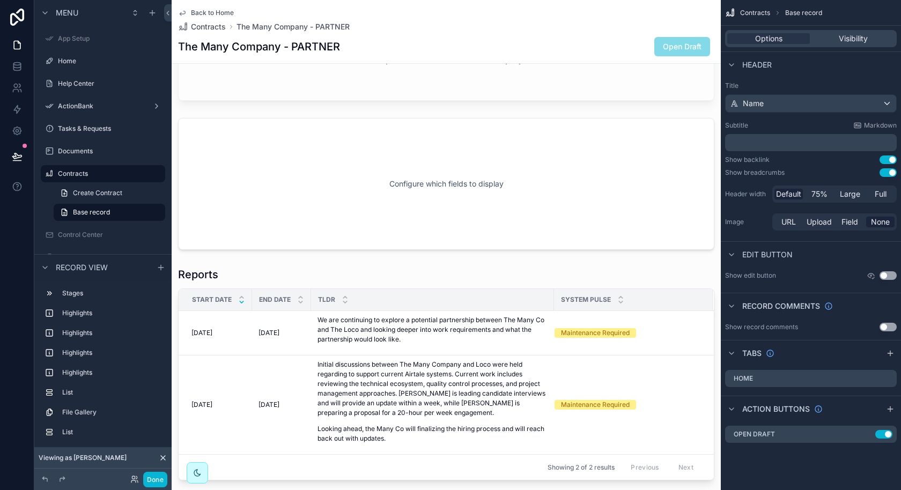
scroll to position [375, 0]
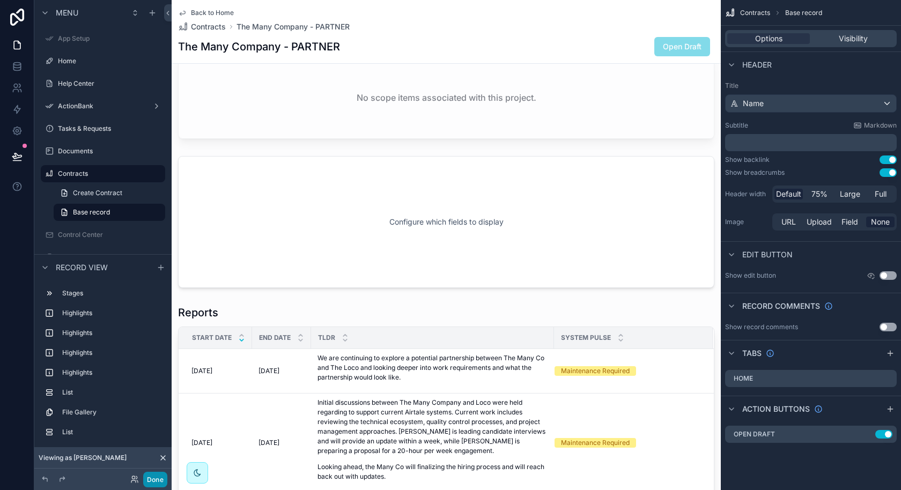
click at [151, 477] on button "Done" at bounding box center [155, 480] width 24 height 16
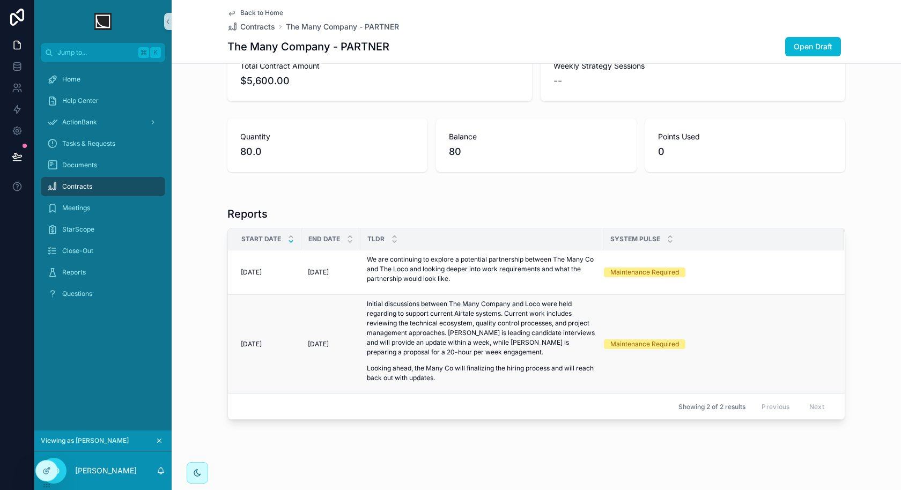
scroll to position [0, 0]
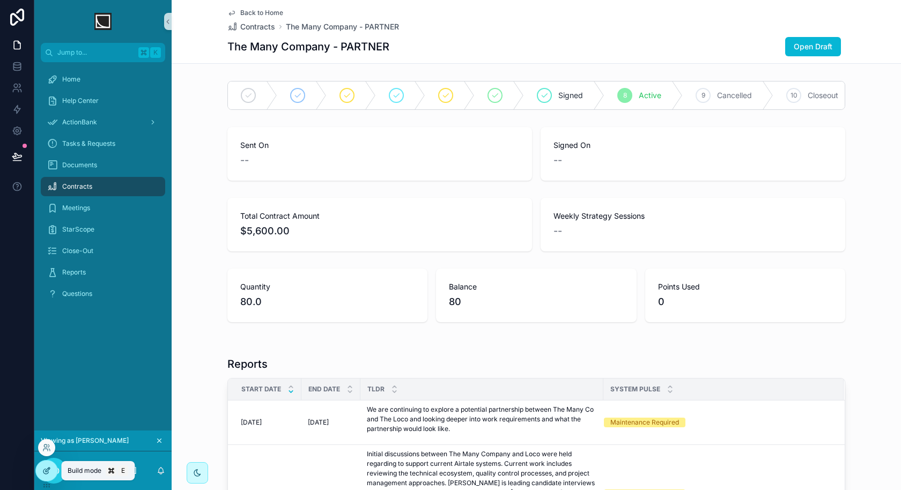
click at [47, 468] on icon at bounding box center [46, 470] width 9 height 9
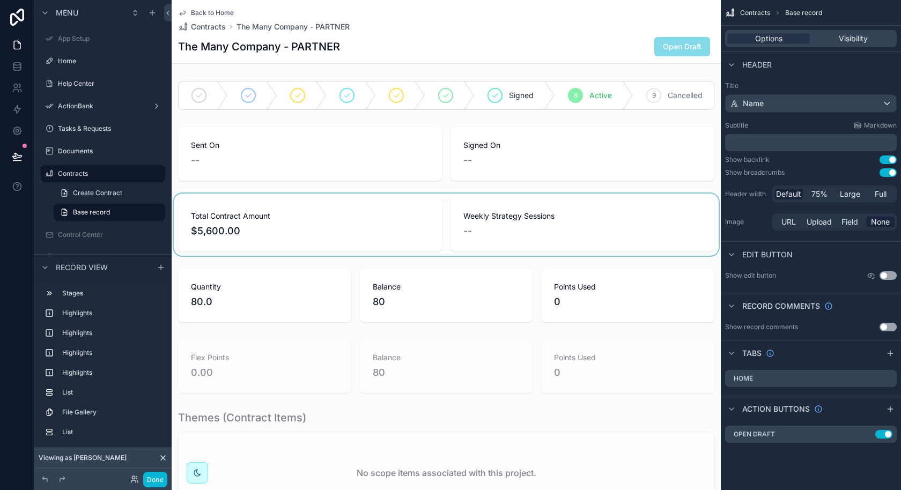
click at [548, 232] on div "scrollable content" at bounding box center [446, 225] width 549 height 62
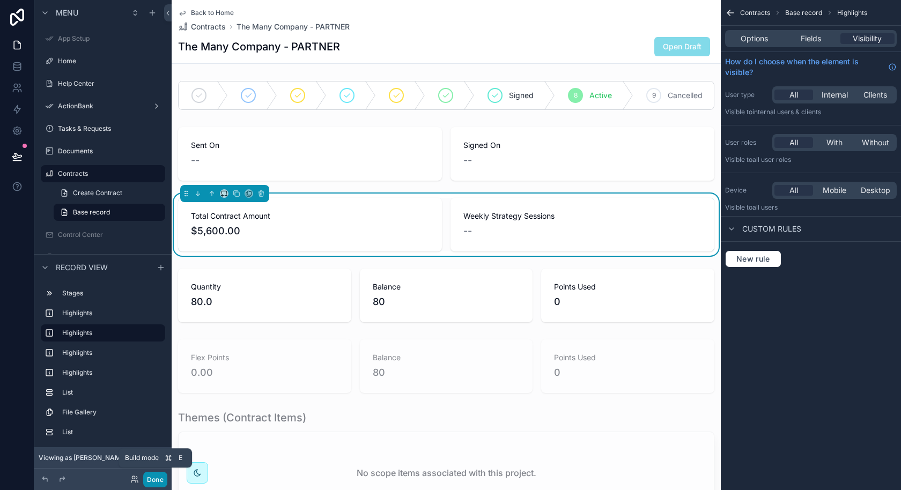
click at [159, 478] on button "Done" at bounding box center [155, 480] width 24 height 16
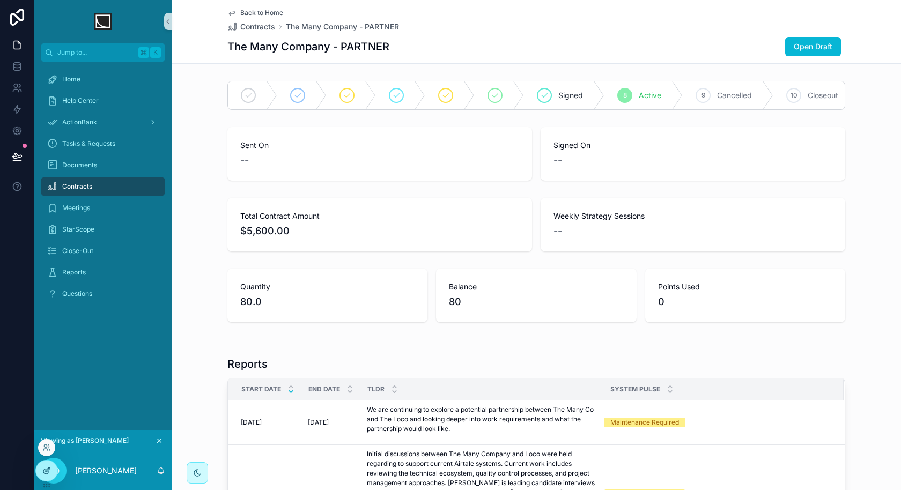
click at [40, 468] on div at bounding box center [46, 471] width 21 height 20
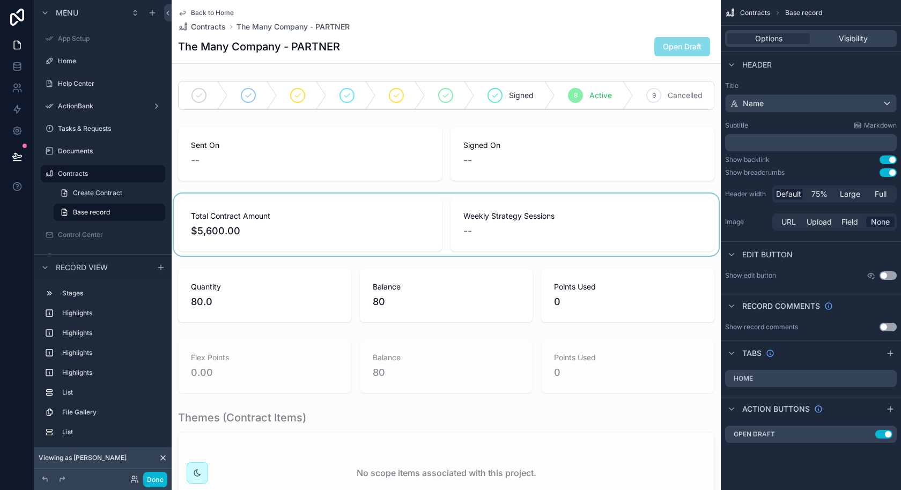
click at [572, 227] on div "scrollable content" at bounding box center [446, 225] width 549 height 62
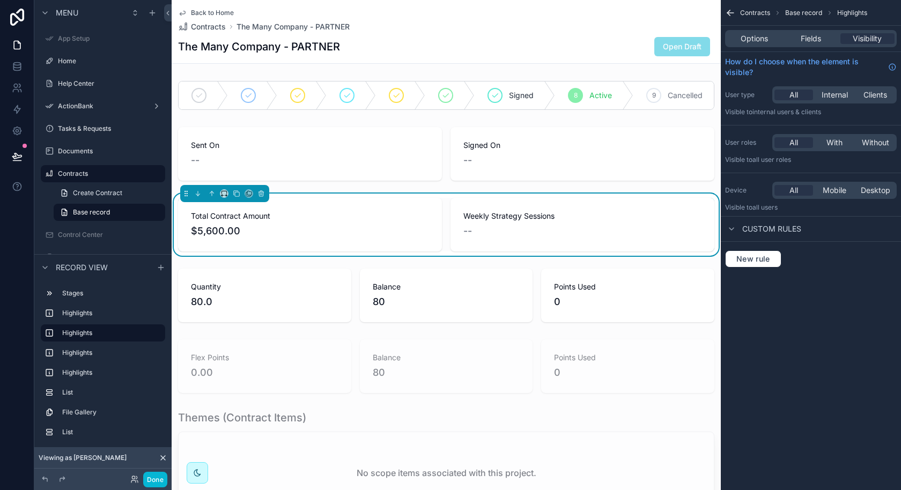
click at [536, 220] on span "Weekly Strategy Sessions" at bounding box center [582, 216] width 238 height 11
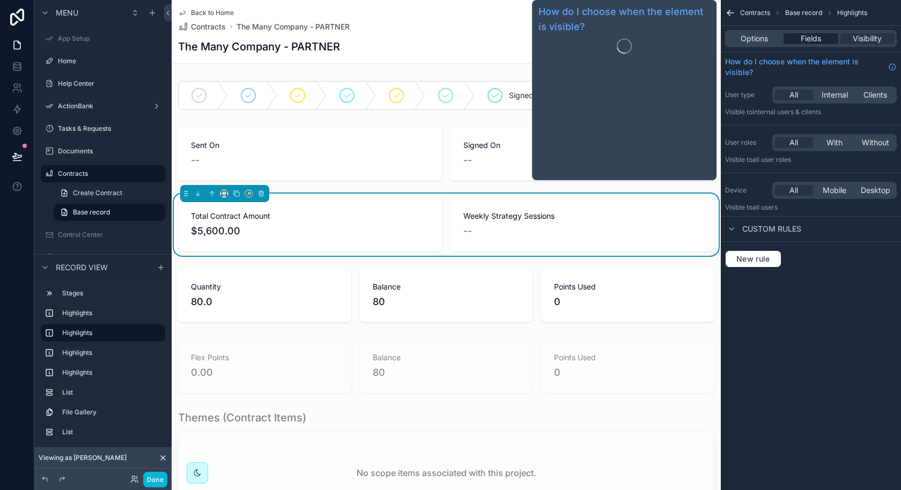
click at [813, 40] on span "Fields" at bounding box center [810, 38] width 20 height 11
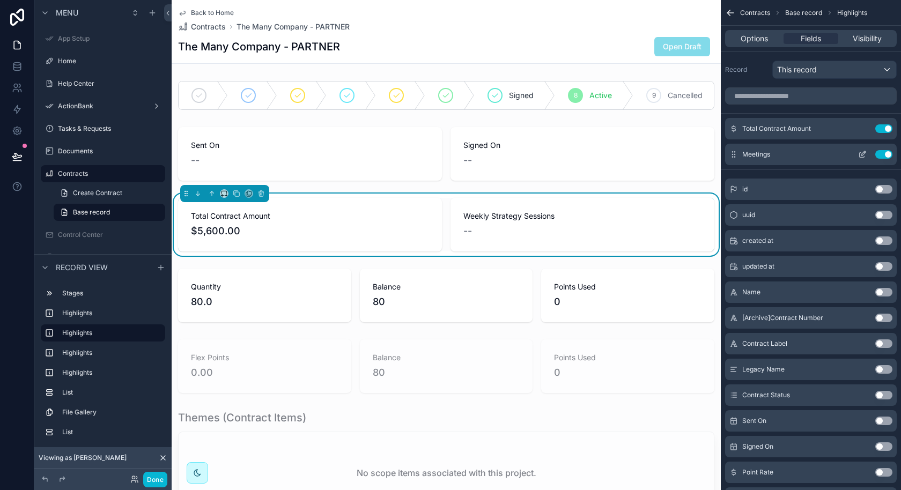
click at [863, 153] on icon "scrollable content" at bounding box center [862, 154] width 9 height 9
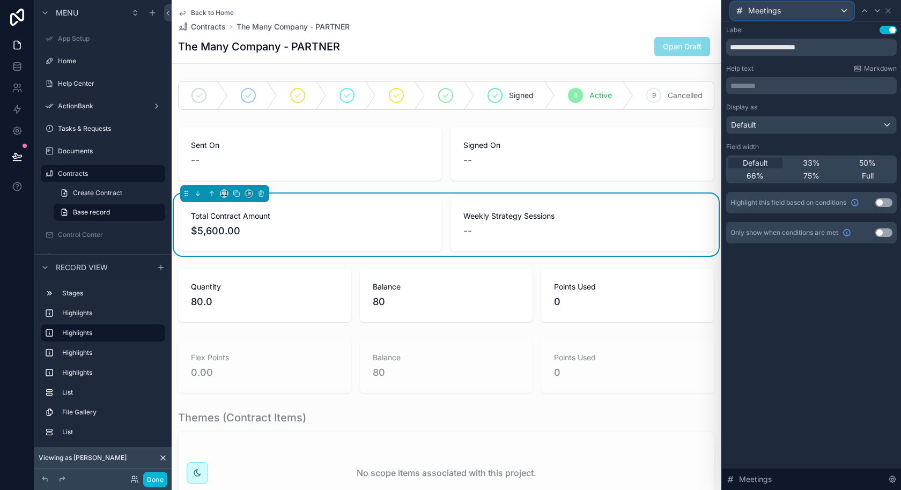
click at [833, 9] on div "Meetings" at bounding box center [792, 10] width 122 height 17
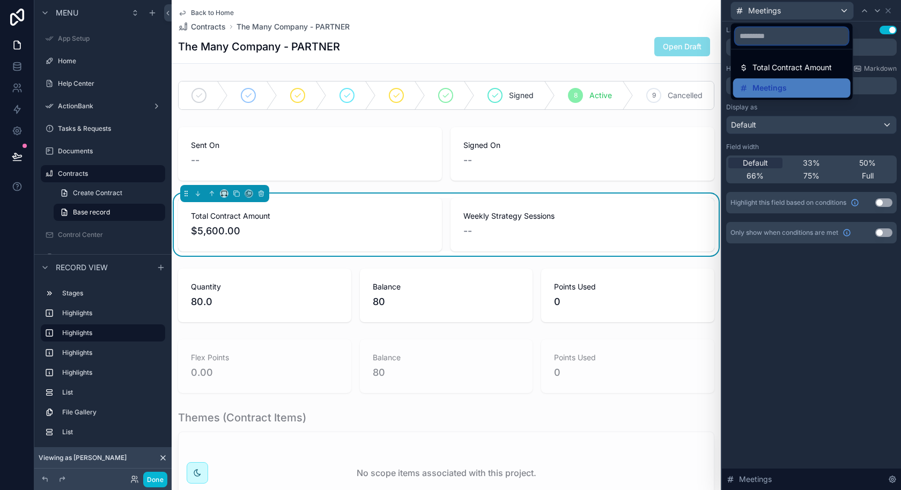
click at [805, 44] on input "text" at bounding box center [791, 35] width 113 height 17
click at [891, 12] on div at bounding box center [811, 245] width 179 height 490
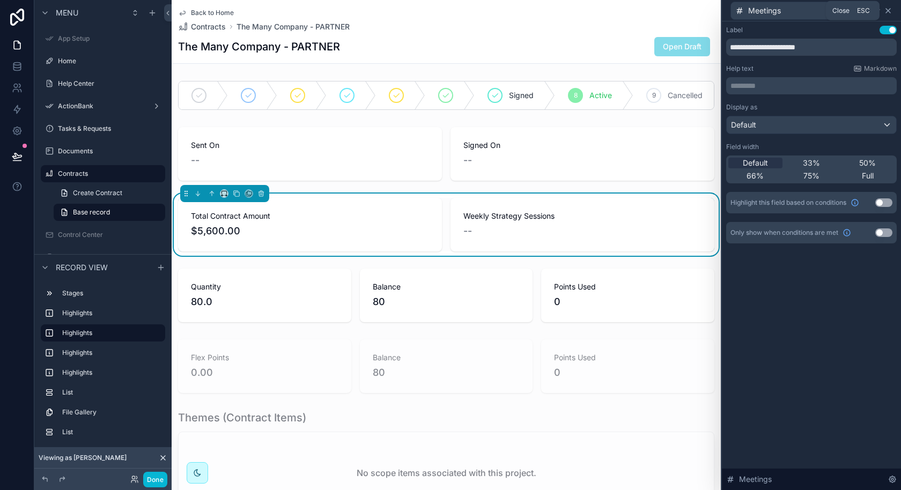
click at [888, 12] on icon at bounding box center [888, 10] width 9 height 9
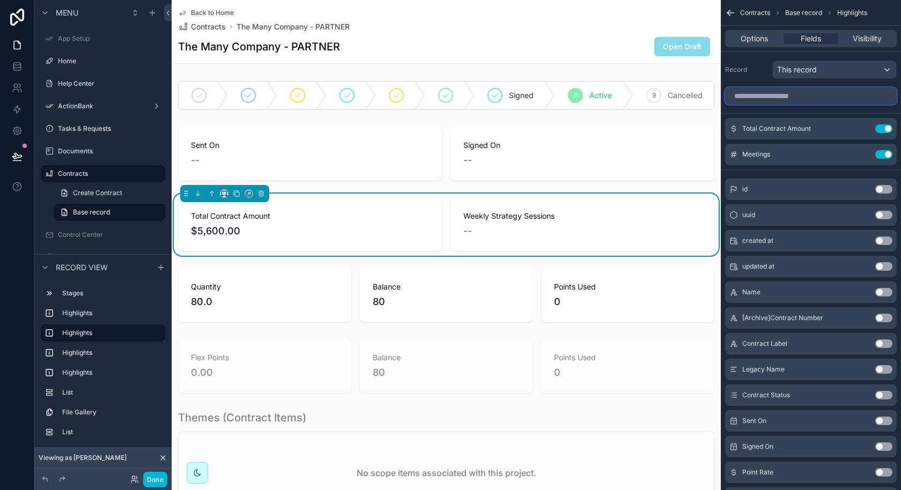
click at [830, 91] on input "scrollable content" at bounding box center [811, 95] width 172 height 17
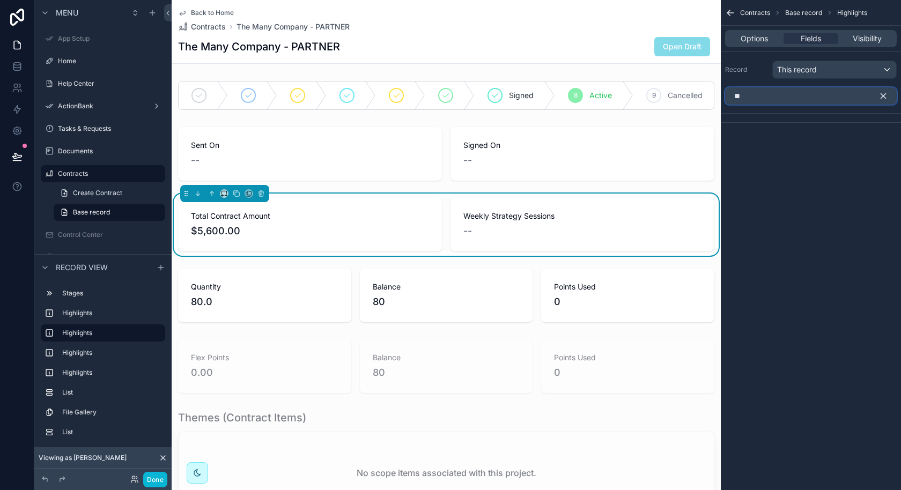
type input "*"
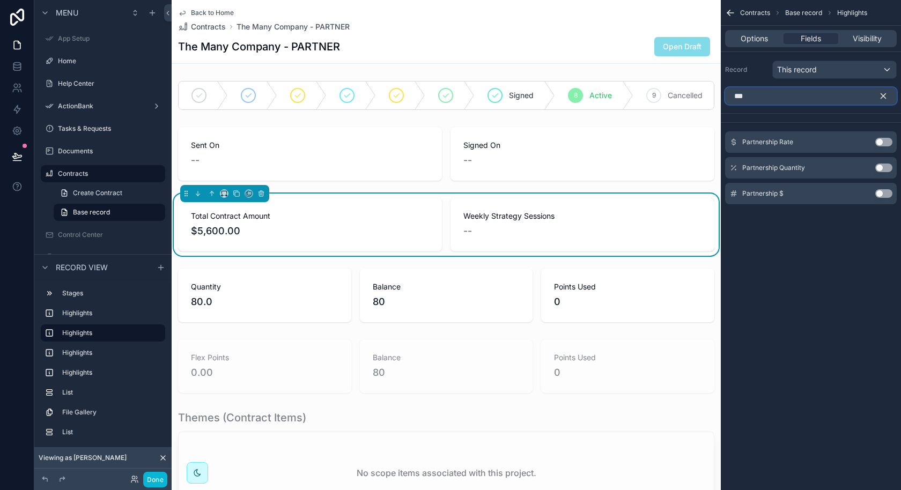
type input "***"
click at [884, 168] on button "Use setting" at bounding box center [883, 168] width 17 height 9
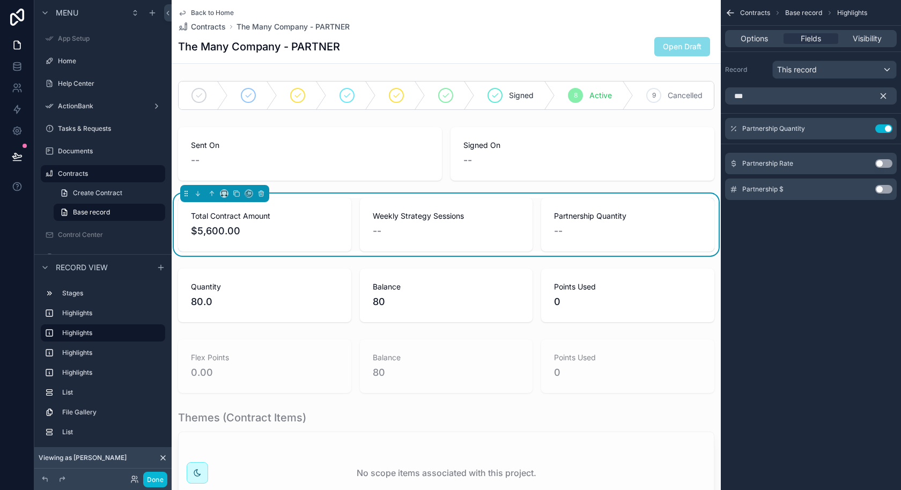
click at [882, 97] on icon "scrollable content" at bounding box center [883, 96] width 10 height 10
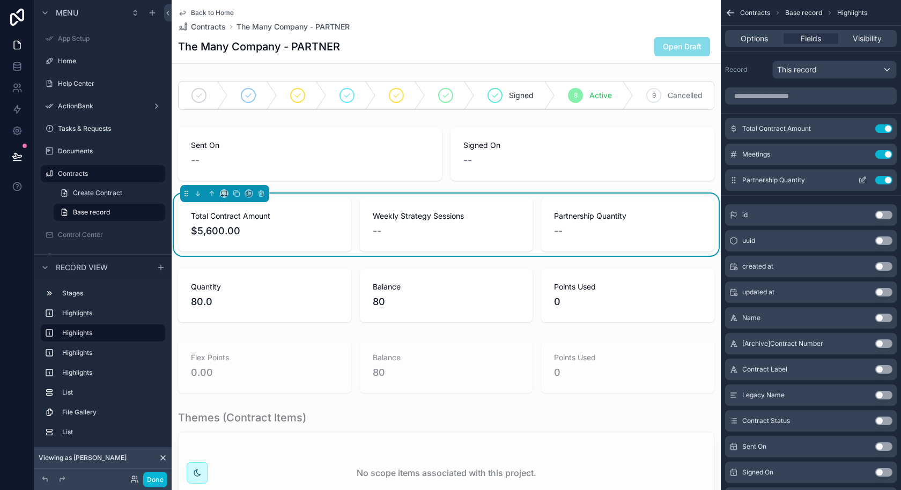
click at [862, 182] on icon "scrollable content" at bounding box center [861, 181] width 5 height 5
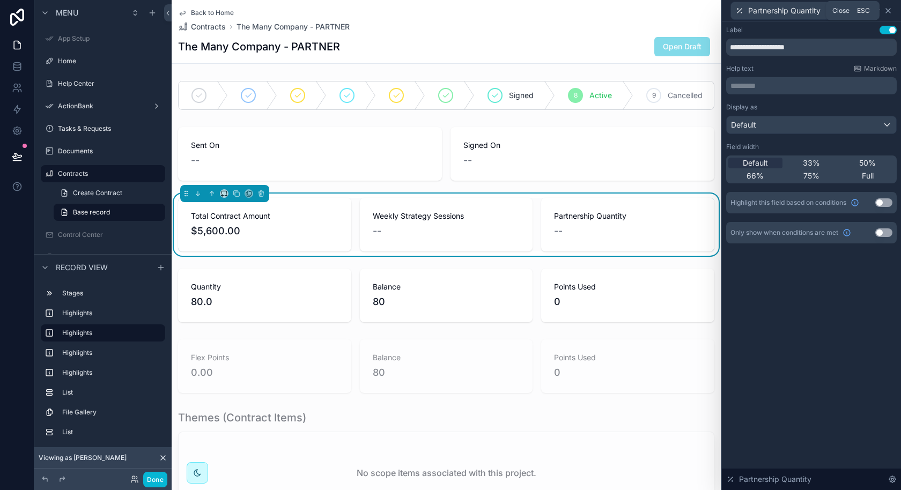
click at [889, 12] on icon at bounding box center [888, 11] width 4 height 4
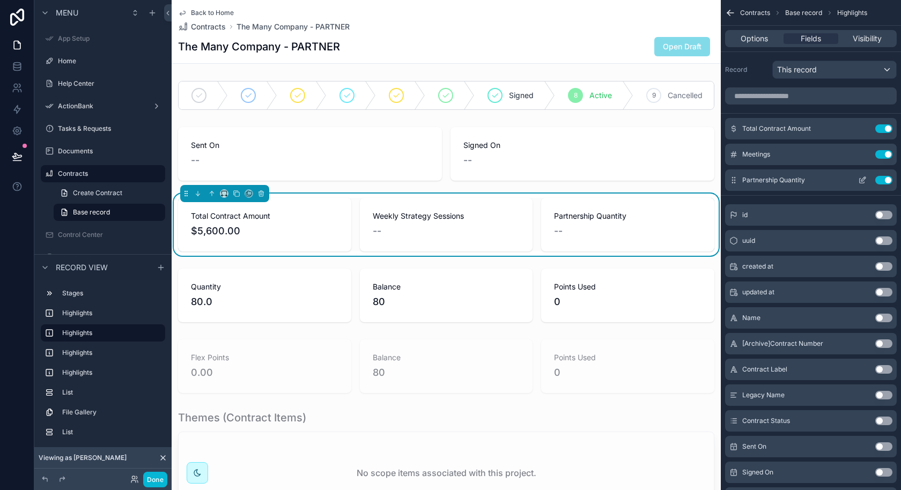
click at [877, 180] on button "Use setting" at bounding box center [883, 180] width 17 height 9
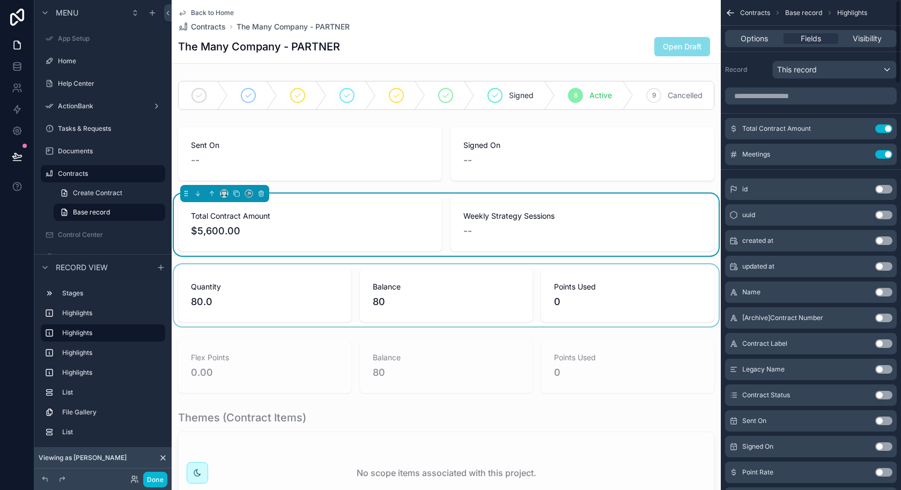
click at [450, 299] on div "scrollable content" at bounding box center [446, 295] width 549 height 62
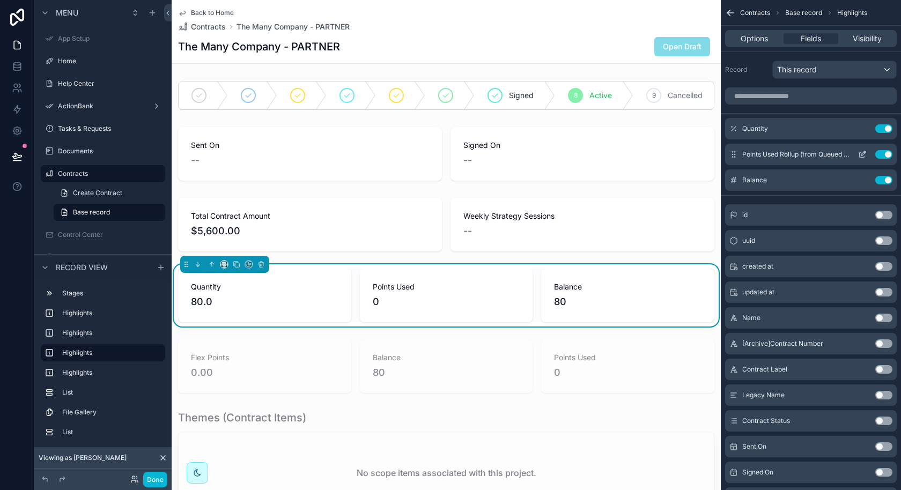
click at [863, 154] on icon "scrollable content" at bounding box center [862, 154] width 9 height 9
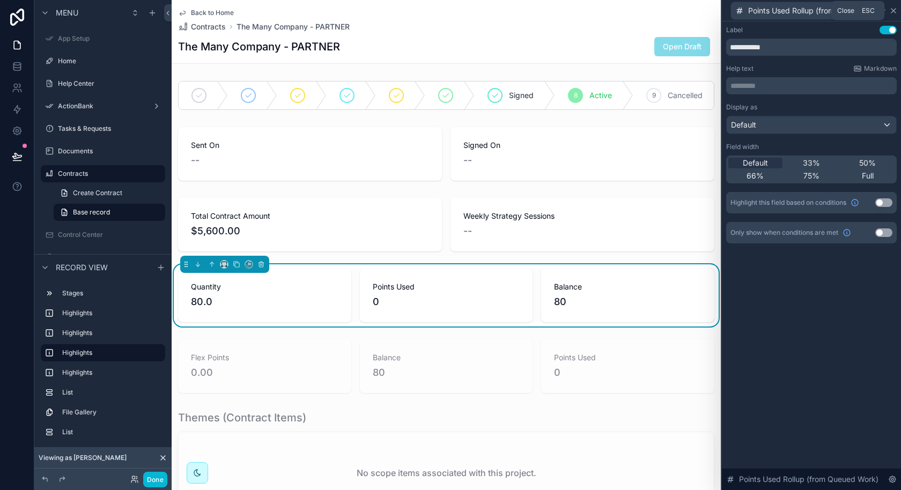
click at [892, 14] on icon at bounding box center [893, 10] width 9 height 9
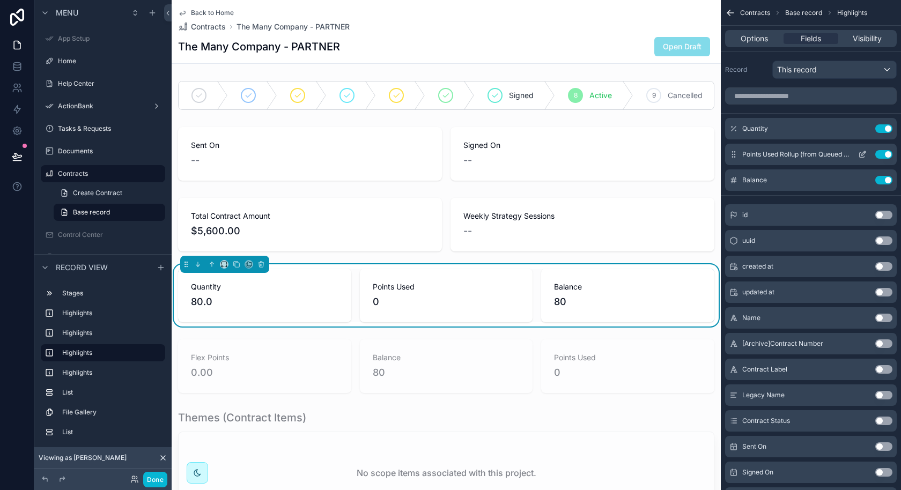
click at [859, 152] on icon "scrollable content" at bounding box center [862, 154] width 9 height 9
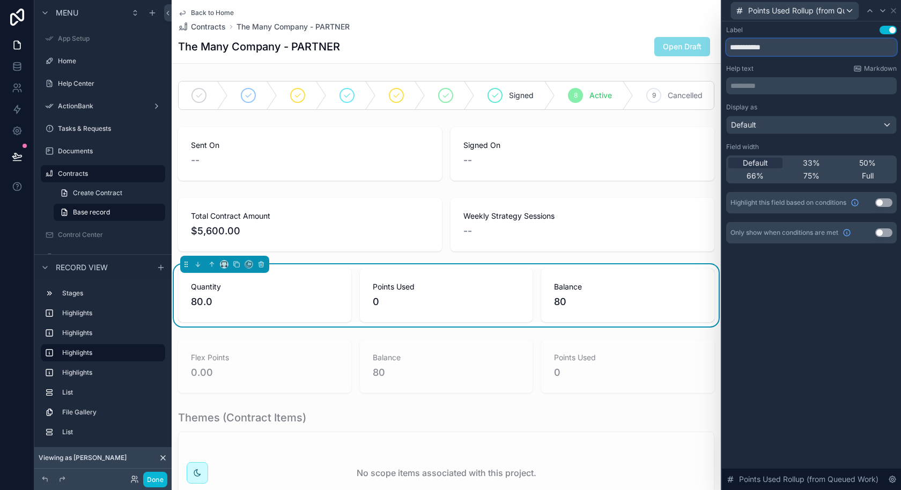
click at [747, 49] on input "**********" at bounding box center [811, 47] width 170 height 17
click at [893, 11] on icon at bounding box center [893, 11] width 4 height 4
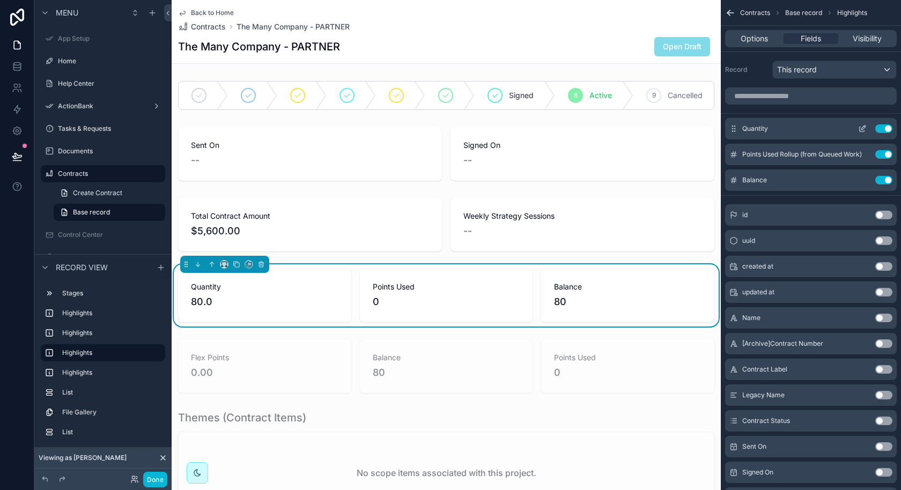
click at [860, 124] on icon "scrollable content" at bounding box center [862, 128] width 9 height 9
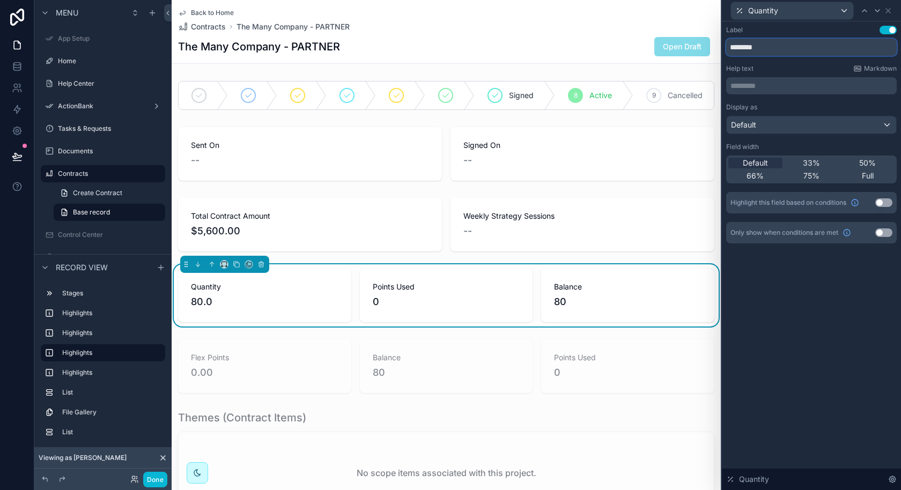
click at [775, 51] on input "********" at bounding box center [811, 47] width 170 height 17
type input "******"
click at [795, 322] on div "Label Use setting ****** Help text Markdown ********* ﻿ Display as Default Fiel…" at bounding box center [811, 255] width 179 height 469
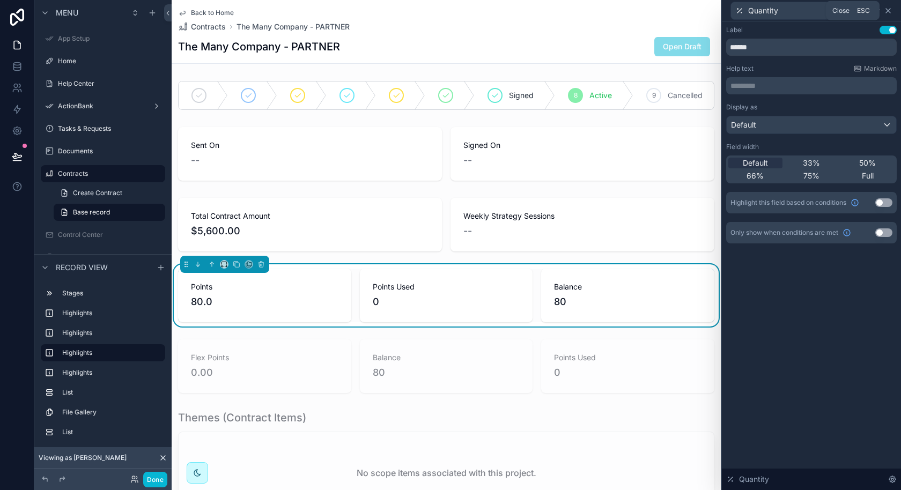
click at [892, 11] on icon at bounding box center [888, 10] width 9 height 9
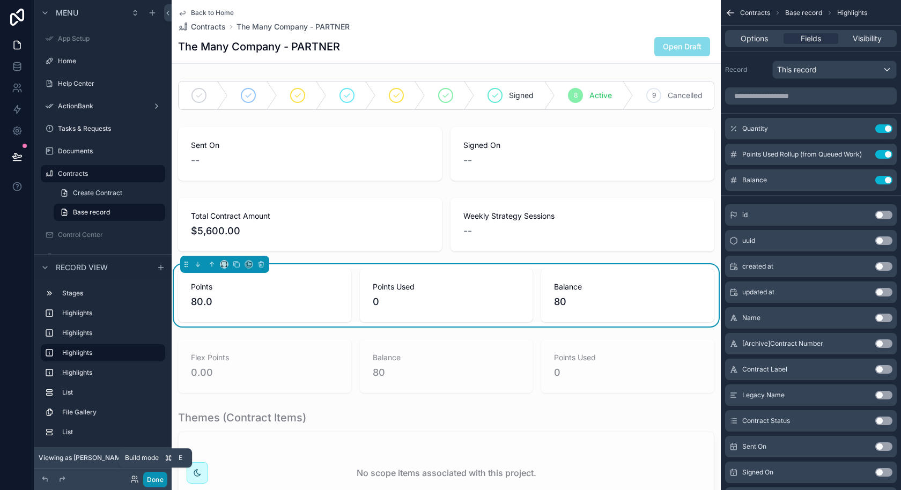
click at [157, 478] on button "Done" at bounding box center [155, 480] width 24 height 16
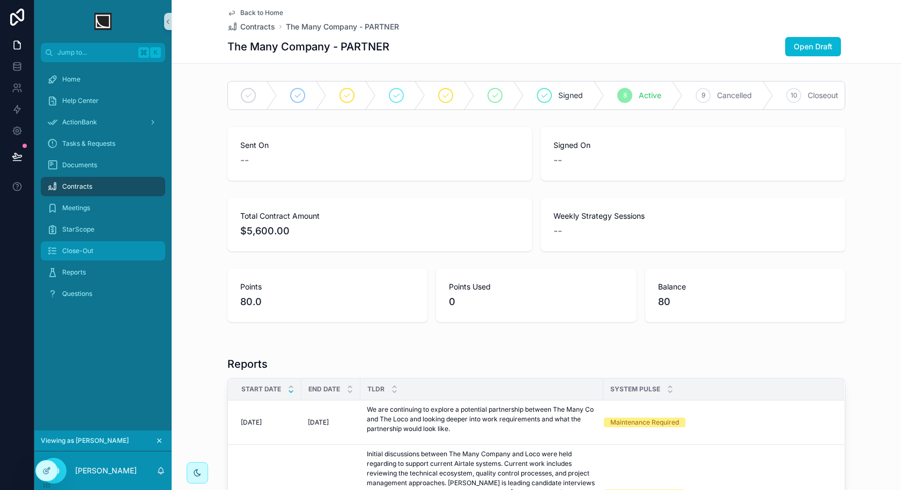
click at [88, 258] on div "Close-Out" at bounding box center [103, 250] width 112 height 17
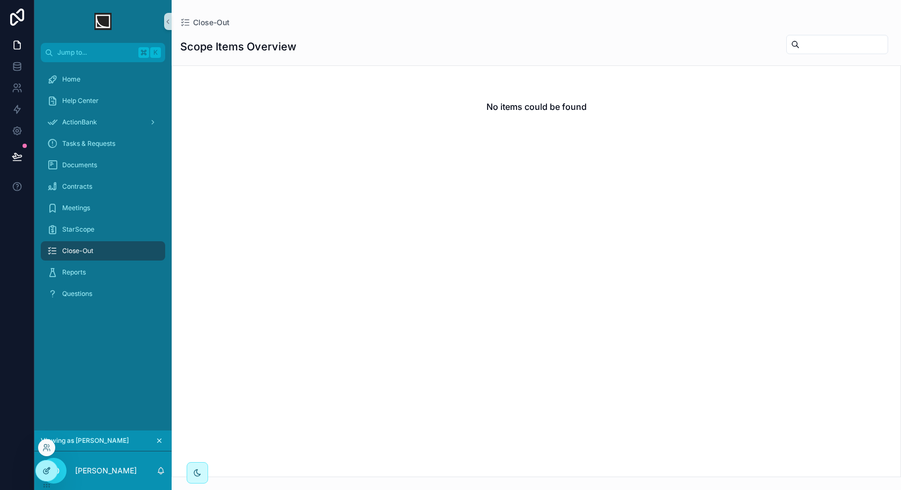
click at [48, 472] on icon at bounding box center [46, 470] width 9 height 9
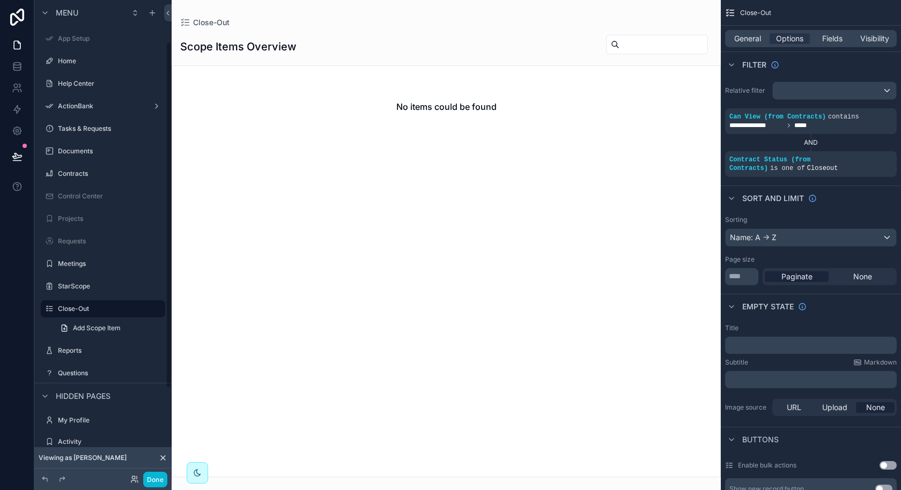
scroll to position [58, 0]
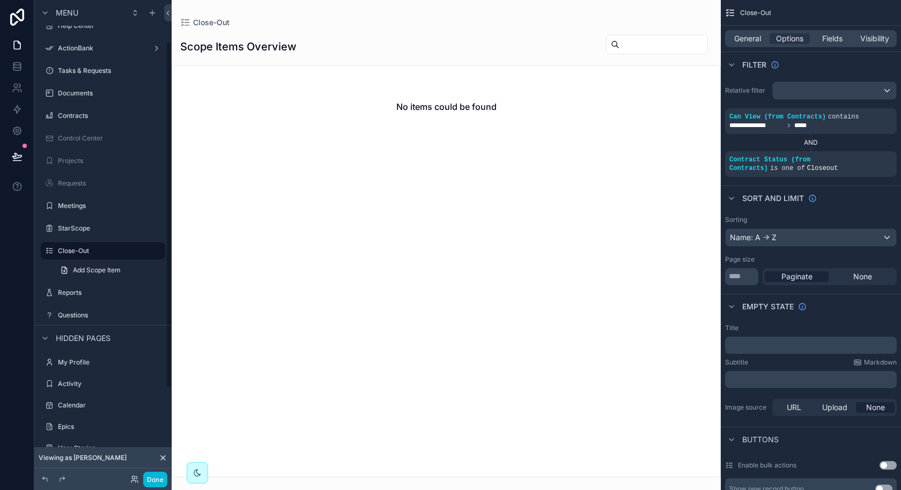
click at [359, 29] on div "scrollable content" at bounding box center [446, 245] width 549 height 490
click at [753, 351] on div "﻿" at bounding box center [811, 345] width 172 height 17
click at [753, 346] on p "﻿" at bounding box center [811, 345] width 165 height 9
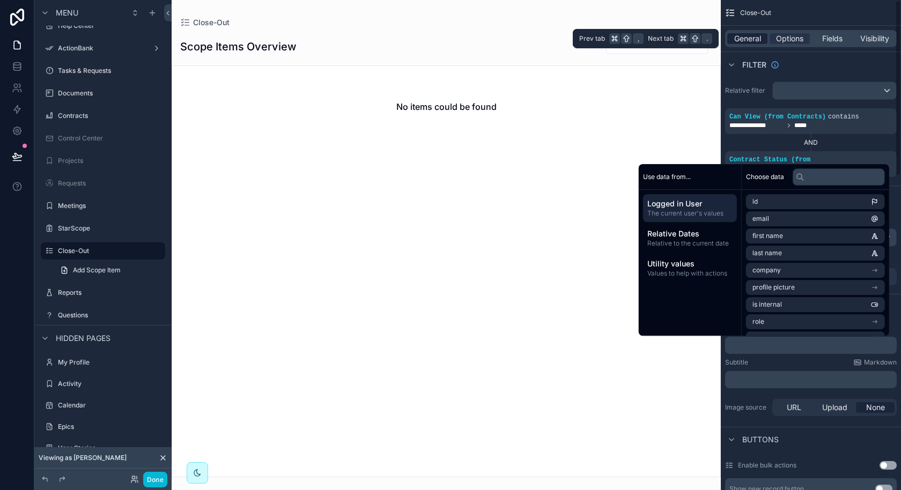
click at [756, 42] on span "General" at bounding box center [747, 38] width 27 height 11
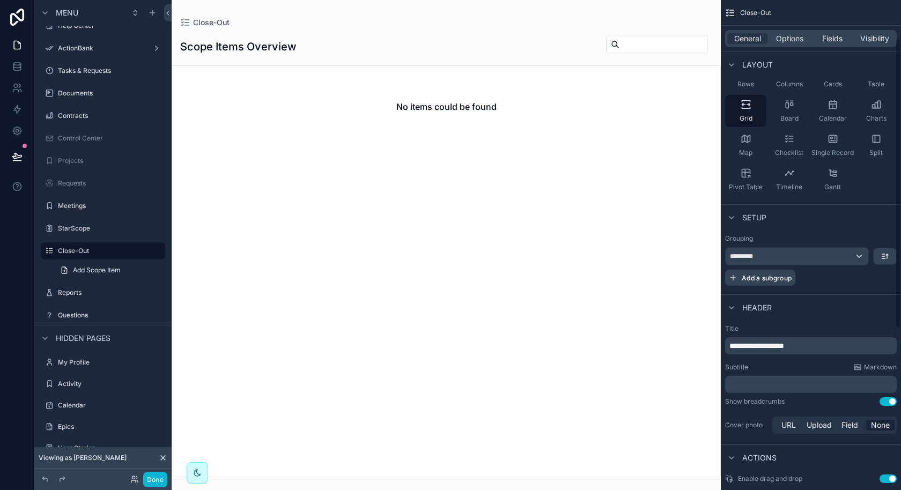
scroll to position [127, 0]
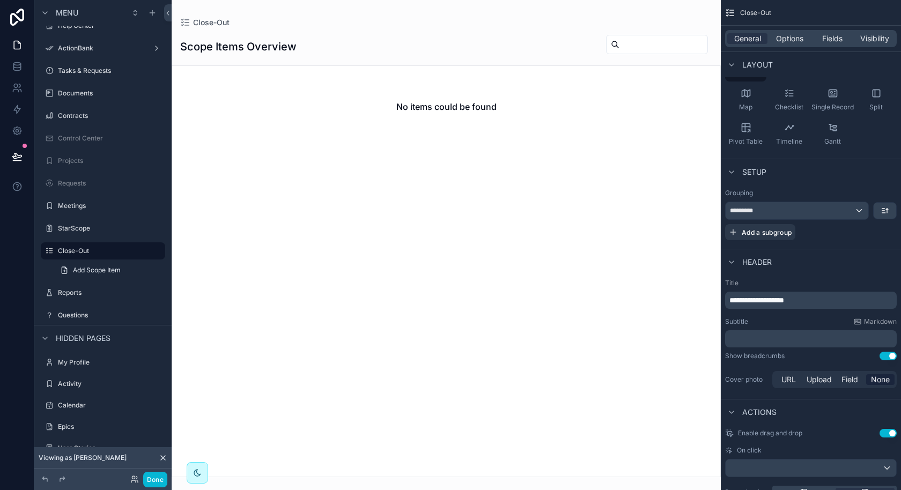
click at [784, 302] on span "**********" at bounding box center [756, 300] width 55 height 8
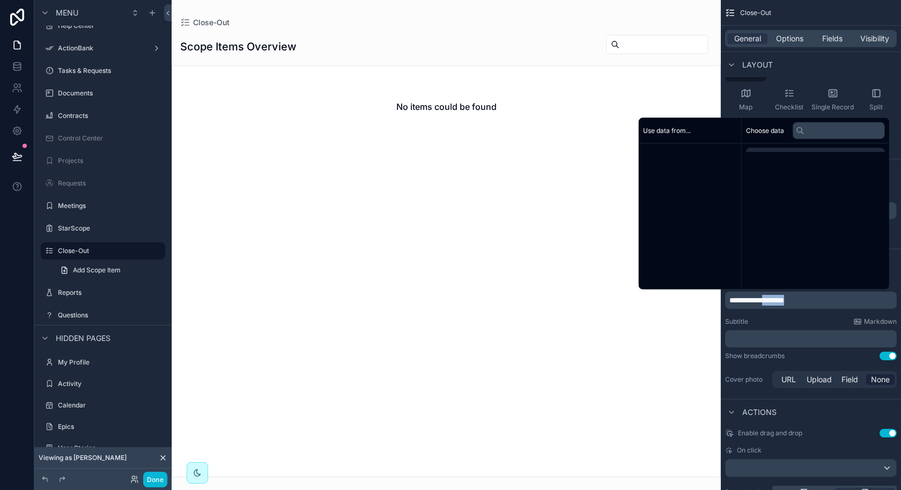
click at [784, 302] on span "**********" at bounding box center [756, 300] width 55 height 8
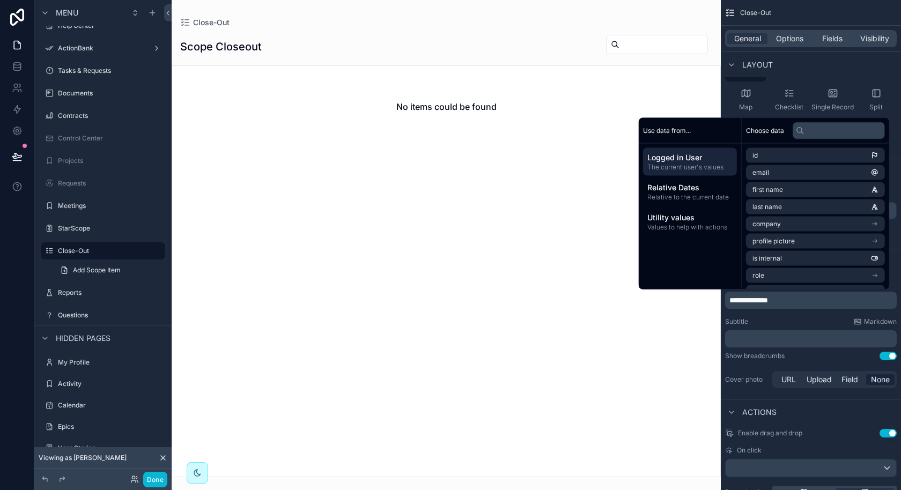
click at [780, 343] on div "﻿" at bounding box center [811, 338] width 172 height 17
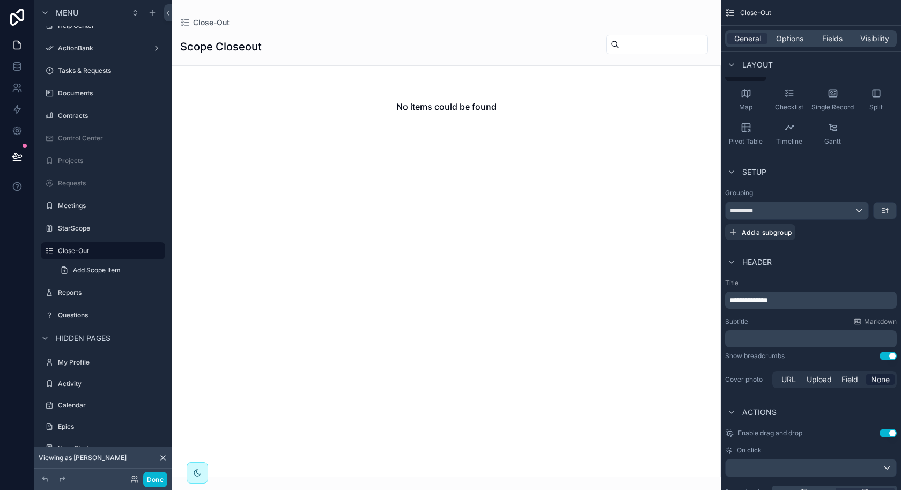
click at [775, 339] on p "﻿" at bounding box center [811, 338] width 165 height 11
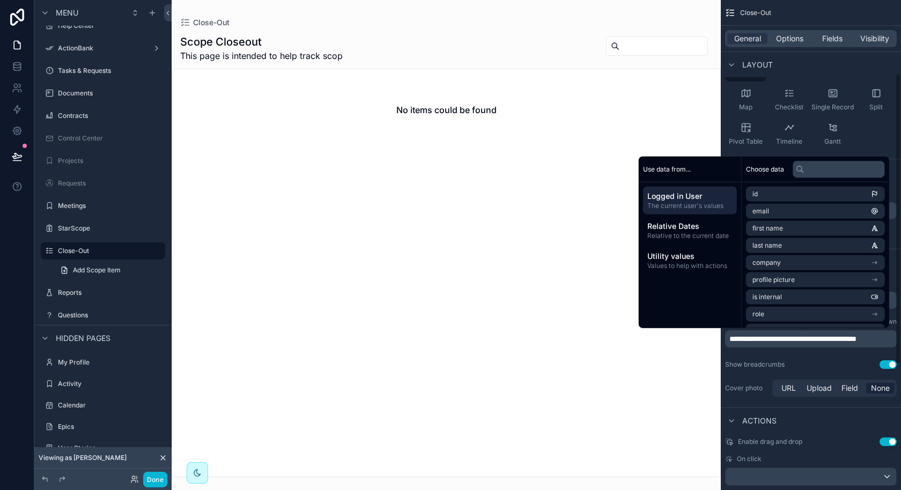
scroll to position [125, 0]
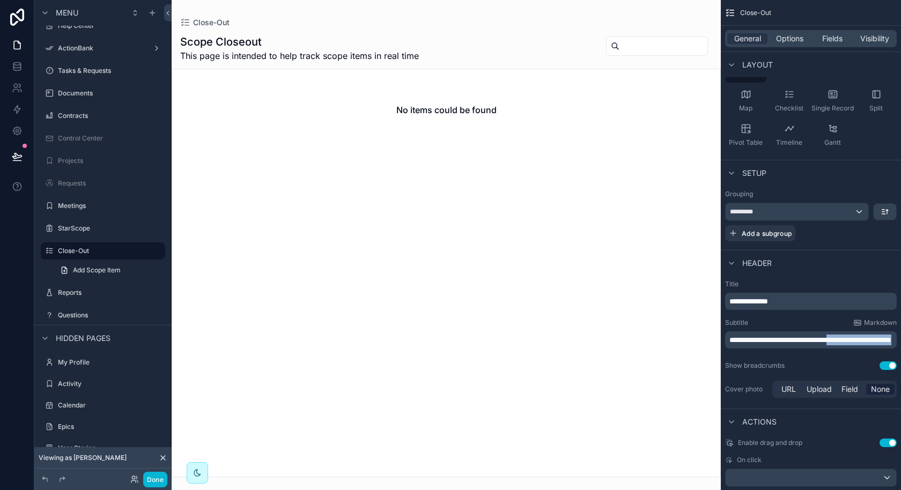
drag, startPoint x: 836, startPoint y: 351, endPoint x: 855, endPoint y: 341, distance: 21.8
click at [855, 341] on p "**********" at bounding box center [811, 340] width 165 height 11
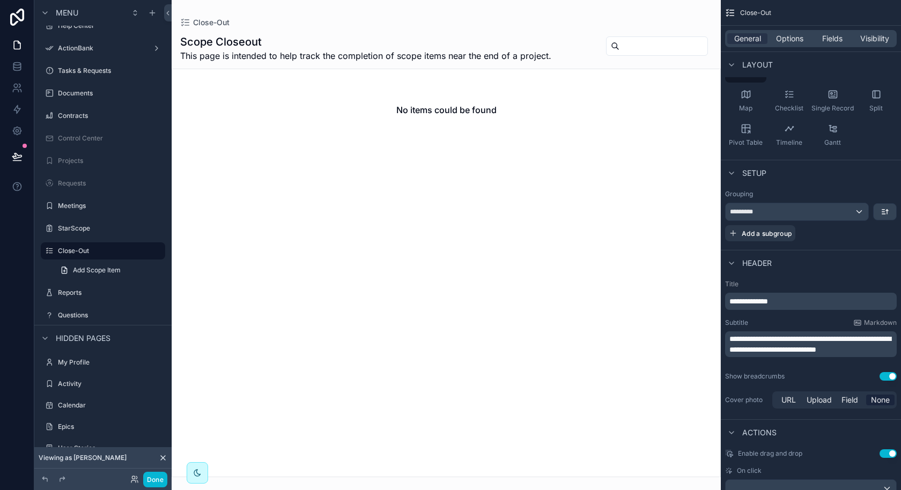
click at [545, 35] on h1 "Scope Closeout" at bounding box center [365, 41] width 371 height 15
click at [101, 229] on label "StarScope" at bounding box center [101, 228] width 86 height 9
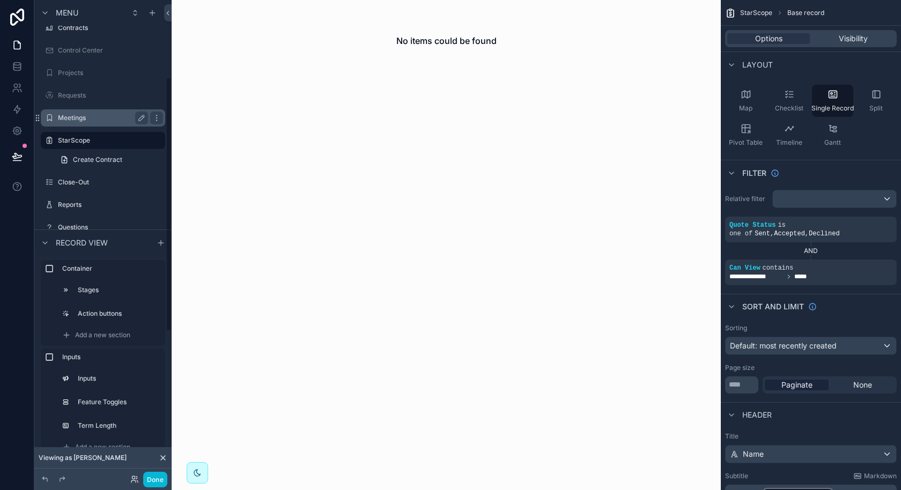
click at [77, 112] on div "Meetings" at bounding box center [103, 118] width 90 height 13
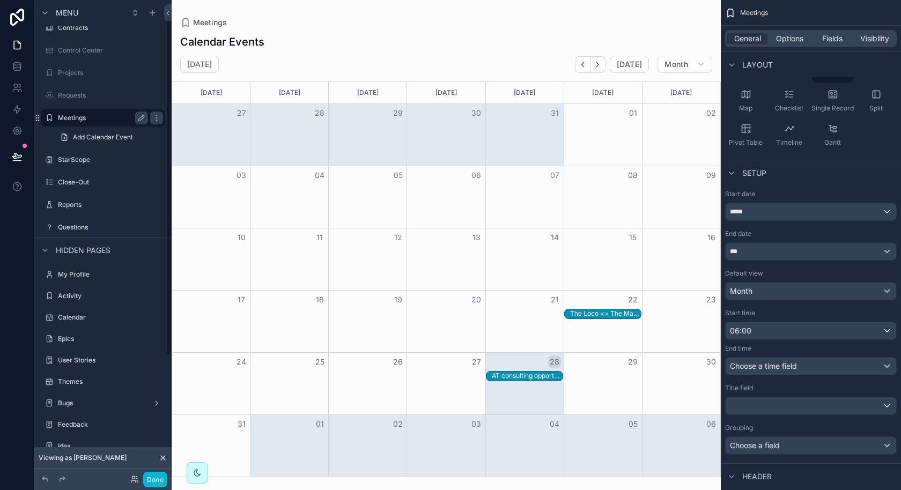
scroll to position [13, 0]
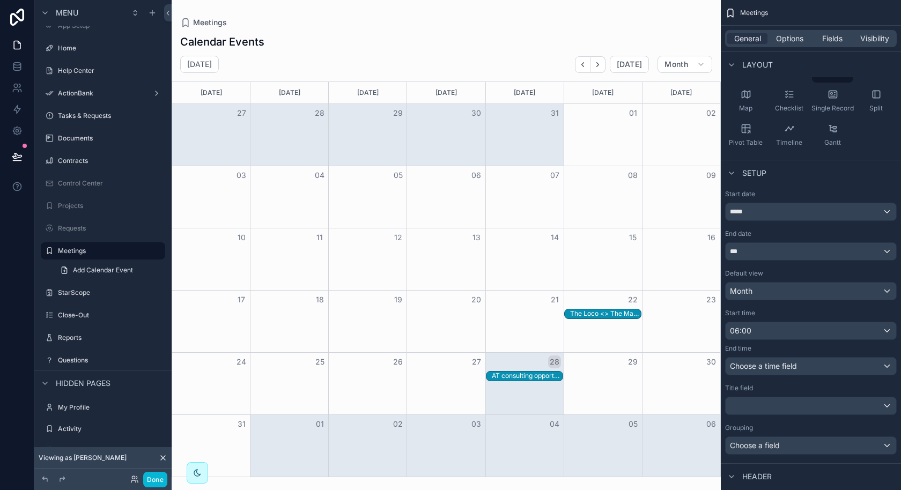
click at [85, 302] on div "scrollable content" at bounding box center [102, 303] width 137 height 2
click at [85, 296] on label "StarScope" at bounding box center [101, 292] width 86 height 9
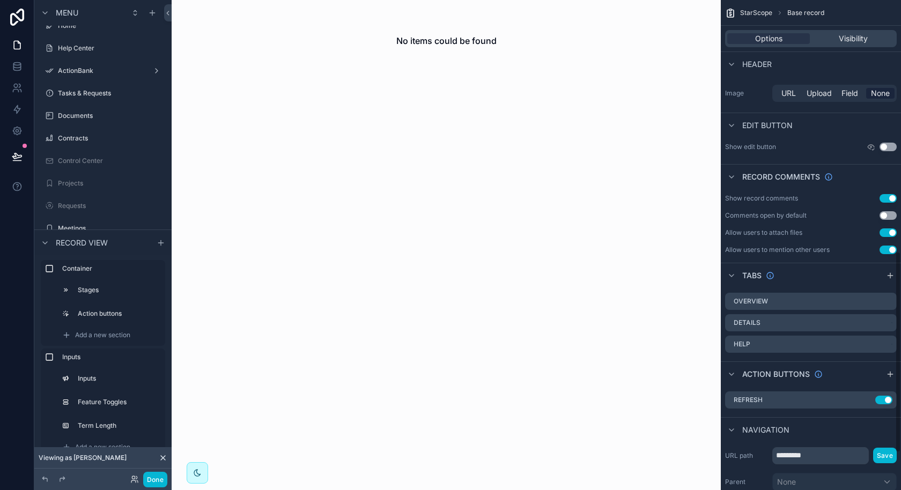
scroll to position [701, 0]
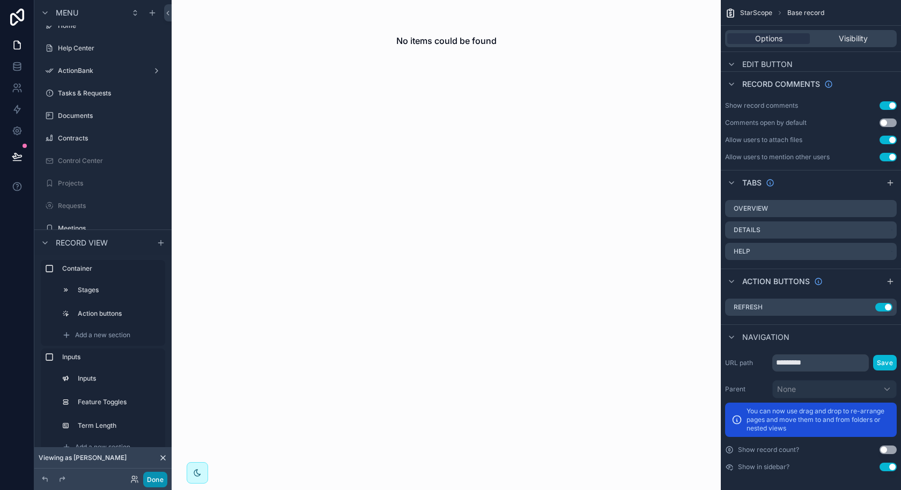
click at [149, 481] on button "Done" at bounding box center [155, 480] width 24 height 16
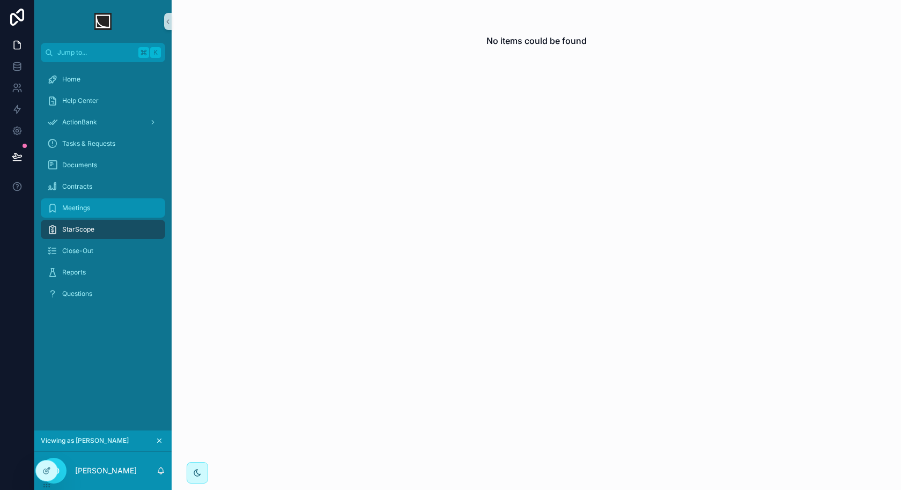
click at [105, 199] on div "Meetings" at bounding box center [103, 207] width 112 height 17
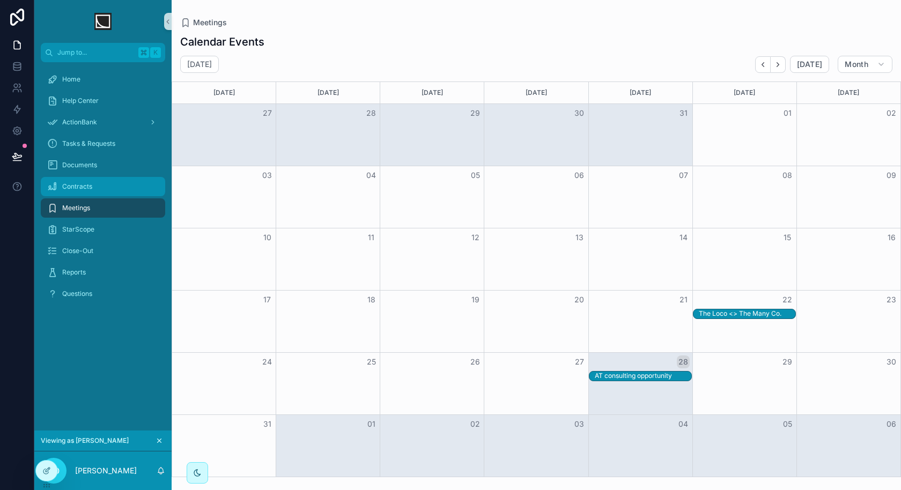
click at [103, 184] on div "Contracts" at bounding box center [103, 186] width 112 height 17
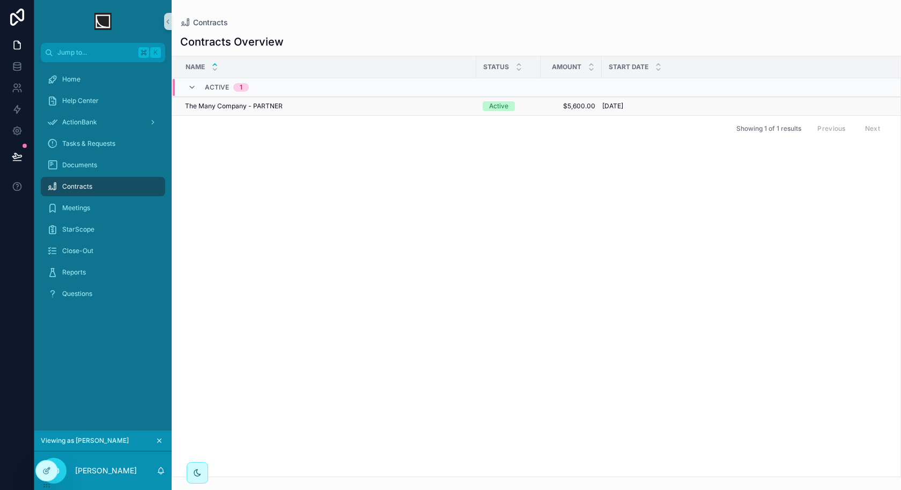
click at [308, 106] on div "The Many Company - PARTNER The Many Company - PARTNER" at bounding box center [327, 106] width 285 height 9
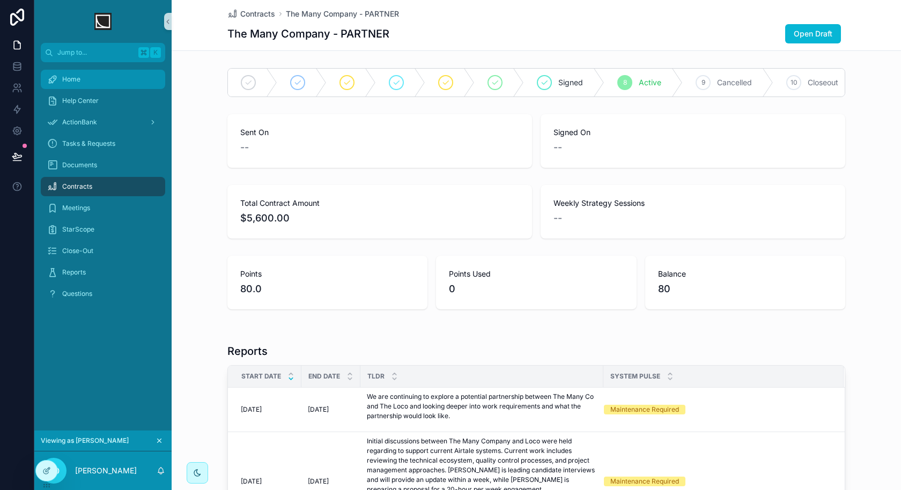
click at [123, 81] on div "Home" at bounding box center [103, 79] width 112 height 17
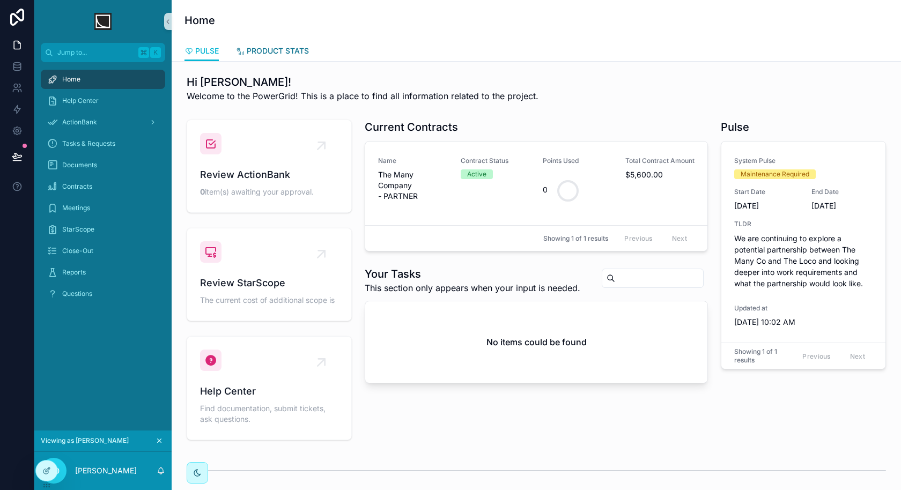
click at [293, 42] on link "PRODUCT STATS" at bounding box center [272, 51] width 73 height 21
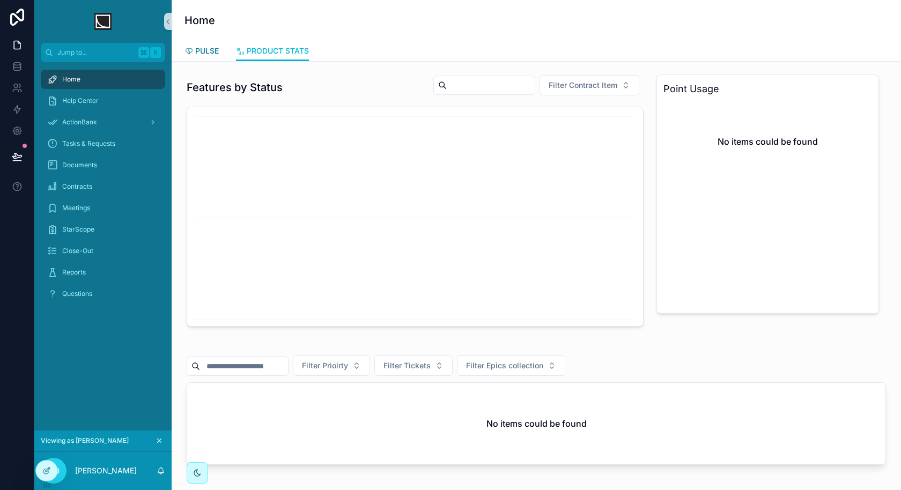
click at [209, 57] on link "PULSE" at bounding box center [201, 51] width 34 height 21
